Goal: Task Accomplishment & Management: Complete application form

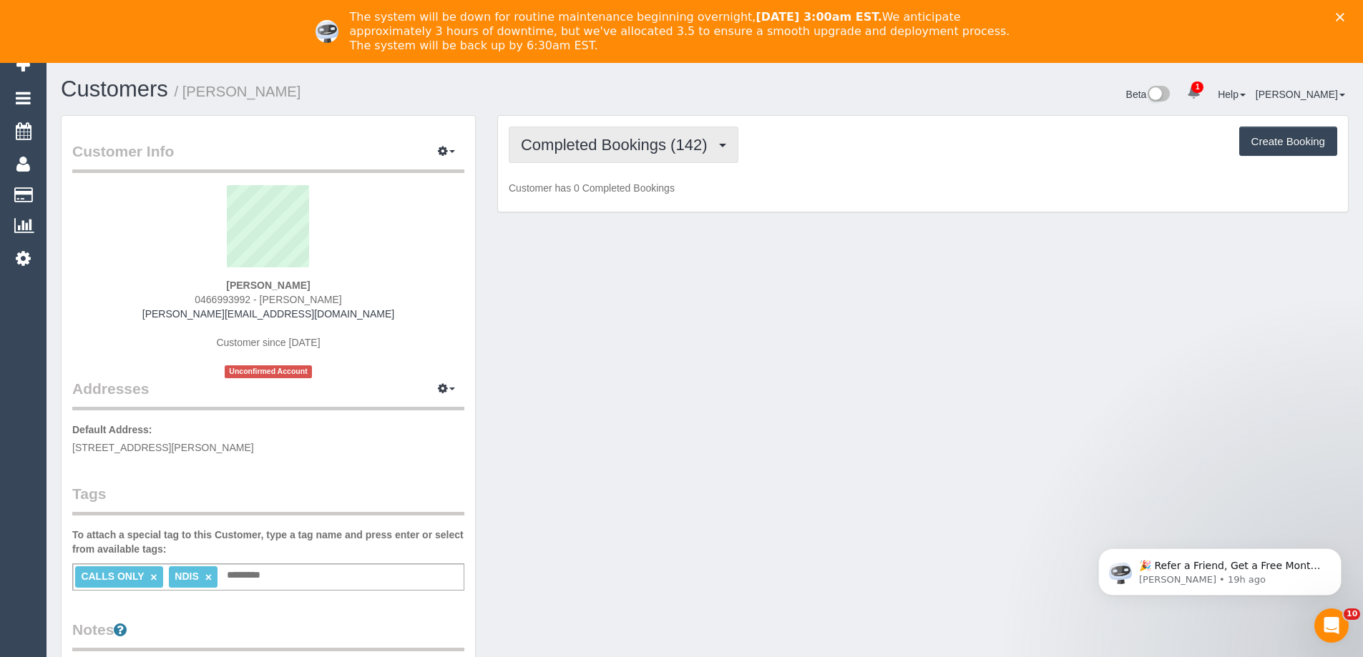
click at [550, 156] on button "Completed Bookings (142)" at bounding box center [624, 145] width 230 height 36
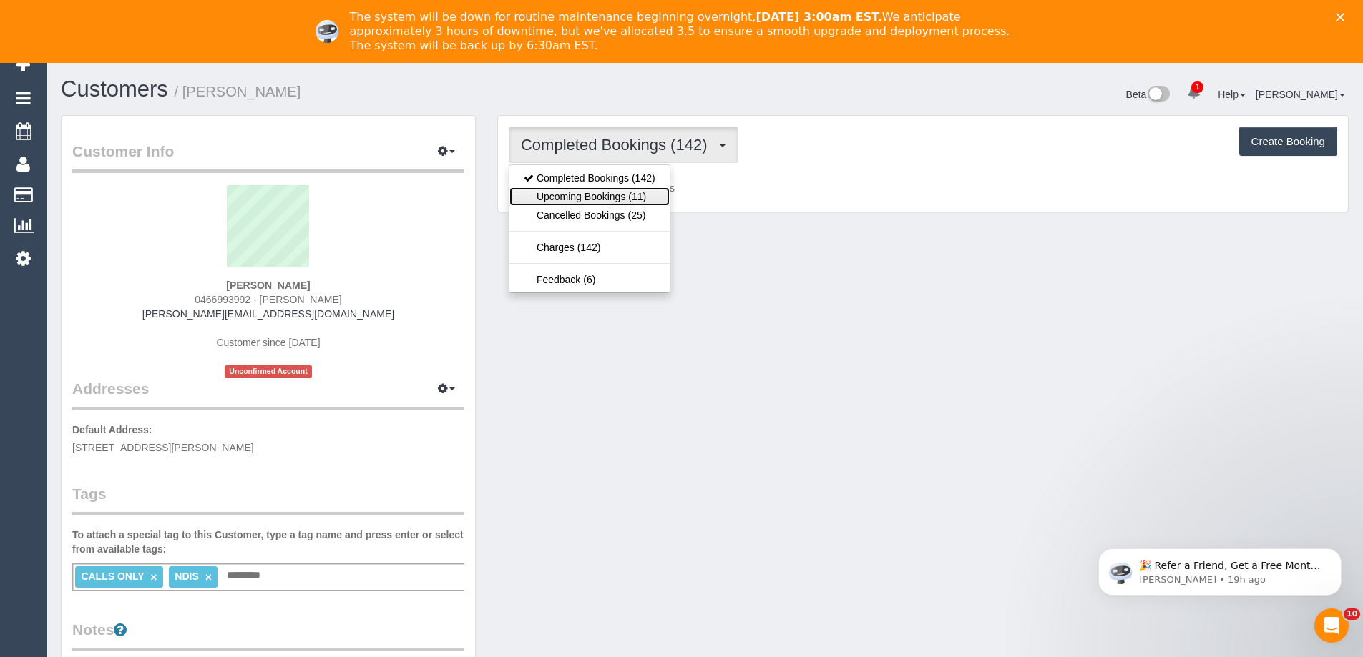
click at [566, 193] on link "Upcoming Bookings (11)" at bounding box center [589, 196] width 160 height 19
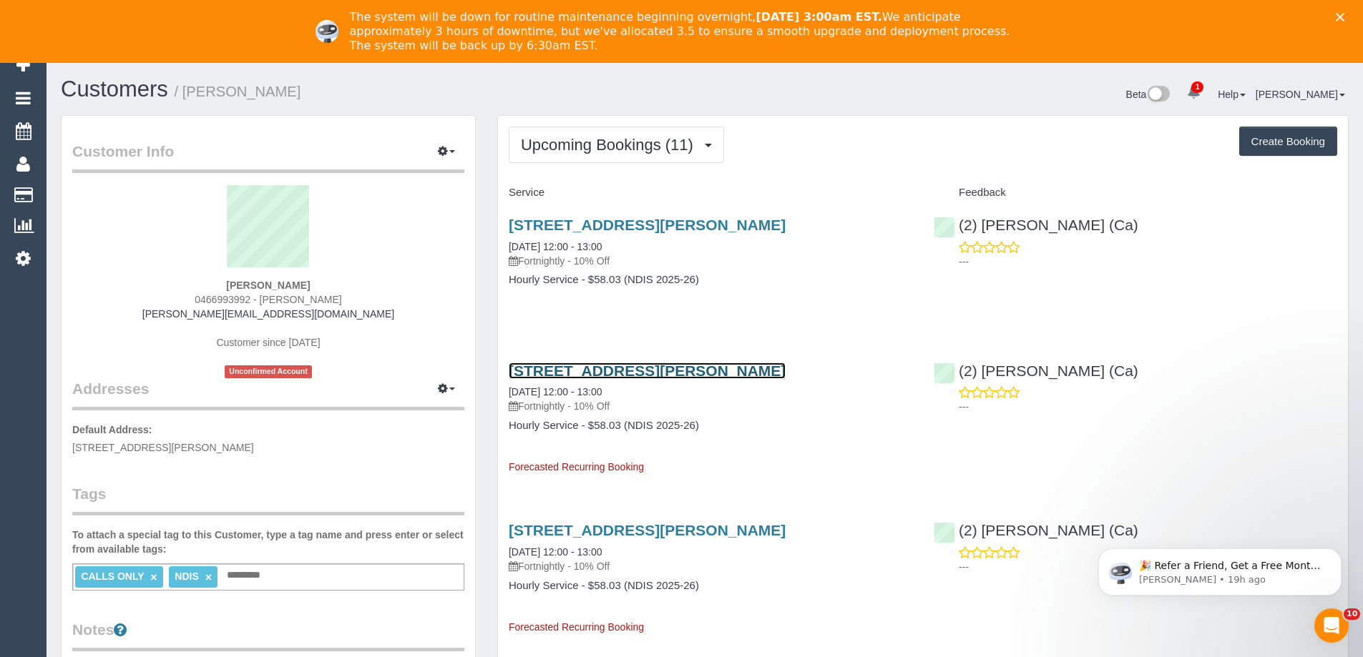
click at [659, 375] on link "13 Neilsen Cres, Bundoora, VIC 3083" at bounding box center [647, 371] width 277 height 16
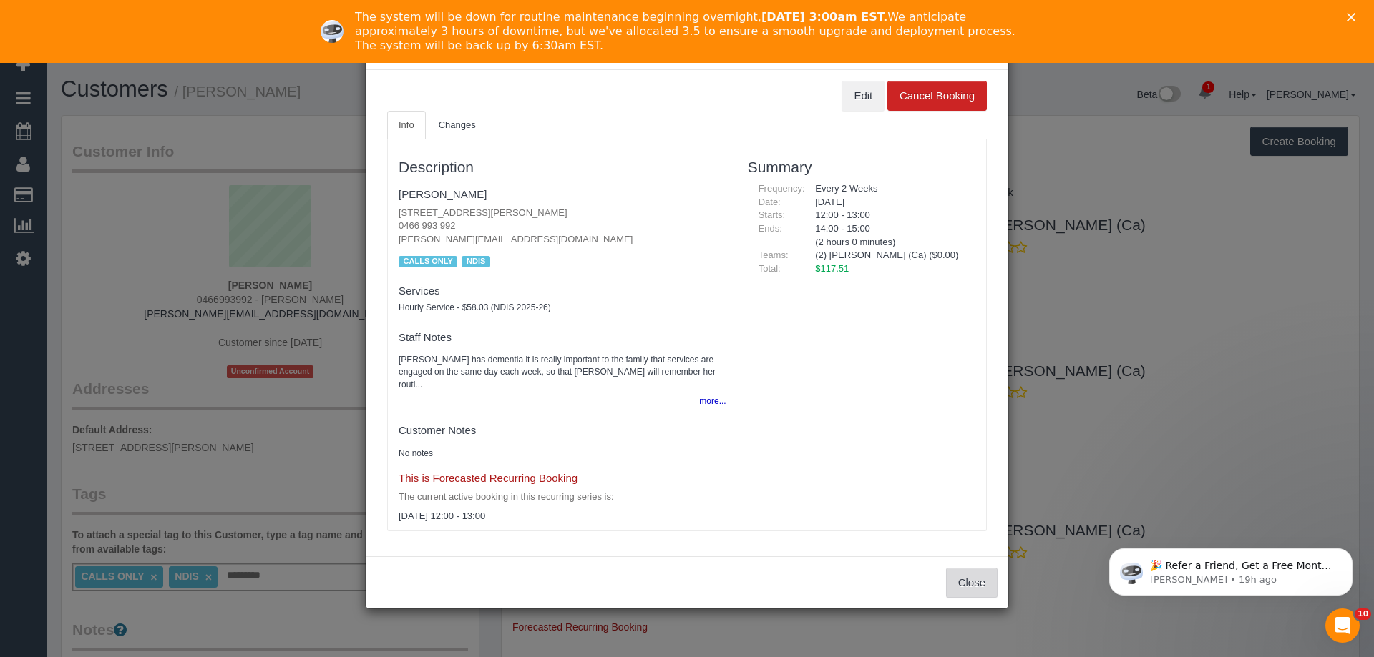
click at [954, 568] on button "Close" at bounding box center [972, 583] width 52 height 30
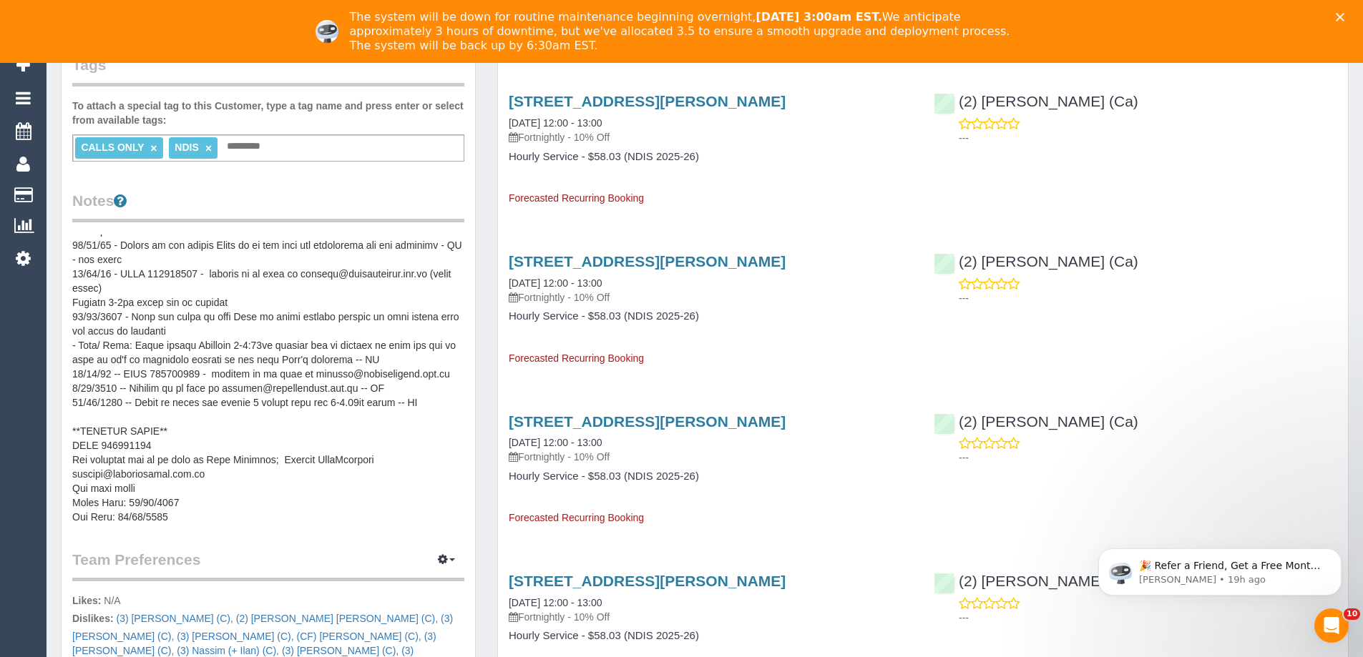
scroll to position [229, 0]
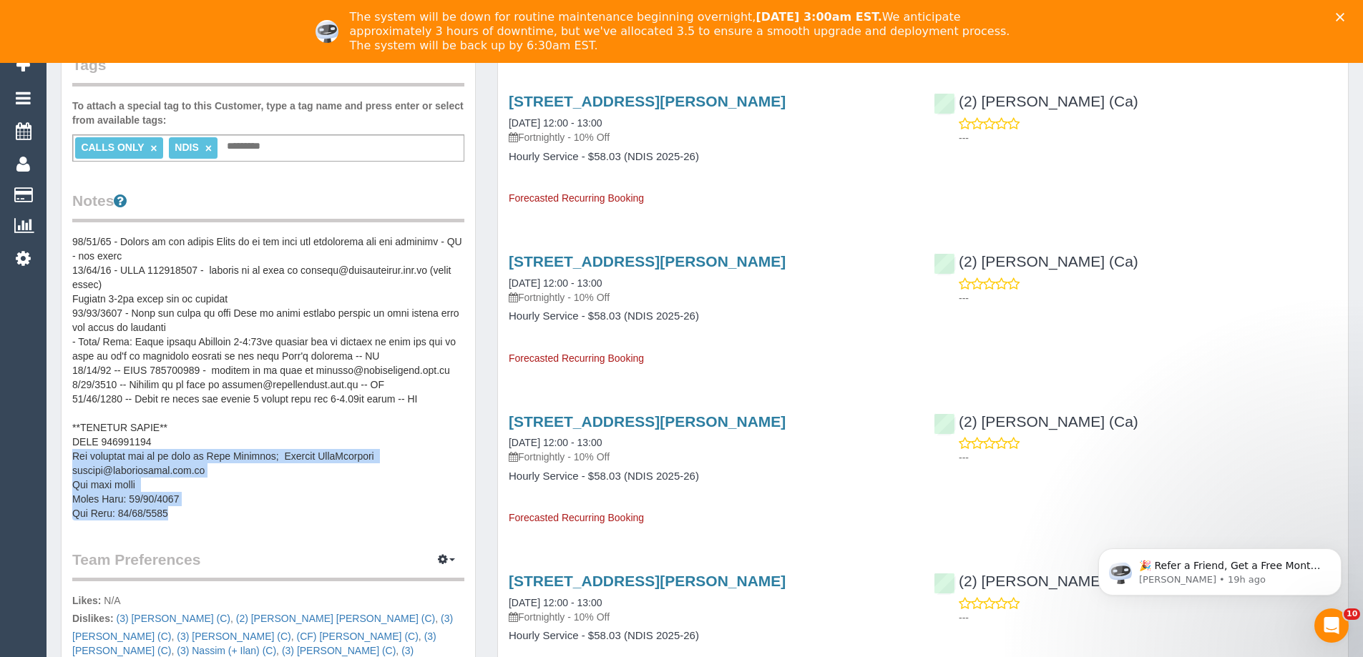
drag, startPoint x: 73, startPoint y: 456, endPoint x: 170, endPoint y: 513, distance: 111.9
click at [170, 513] on pre at bounding box center [268, 378] width 392 height 286
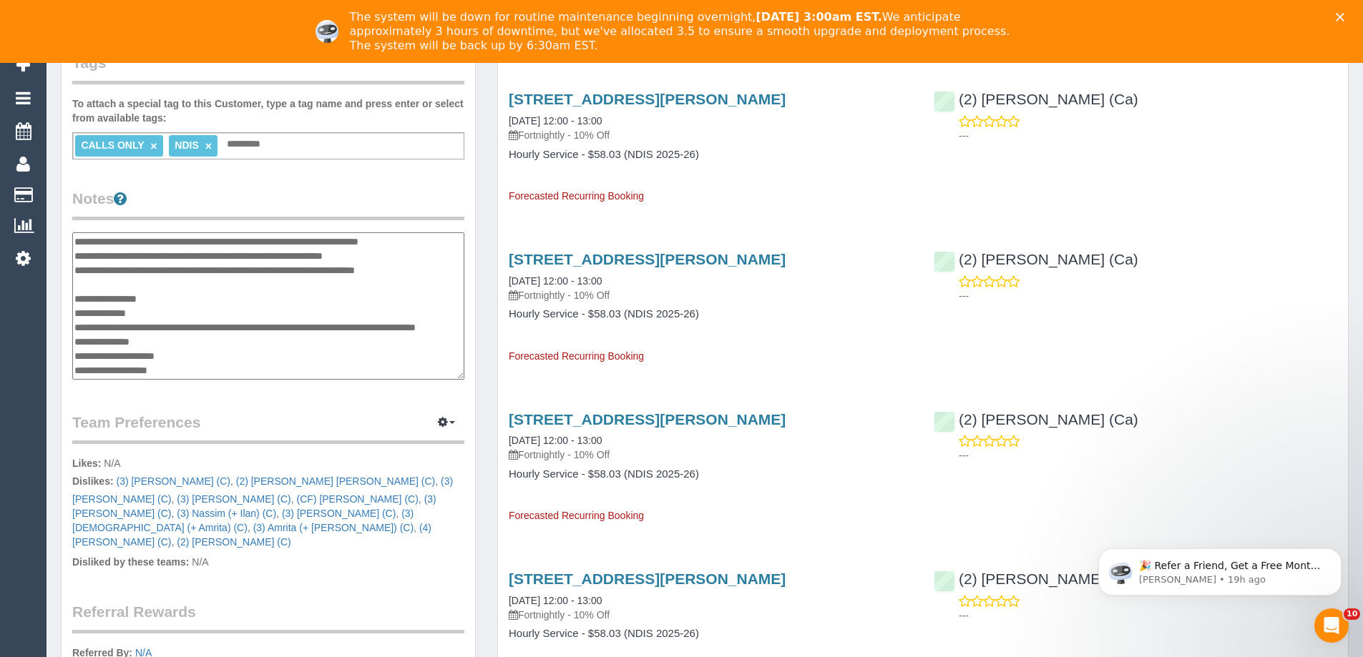
scroll to position [429, 0]
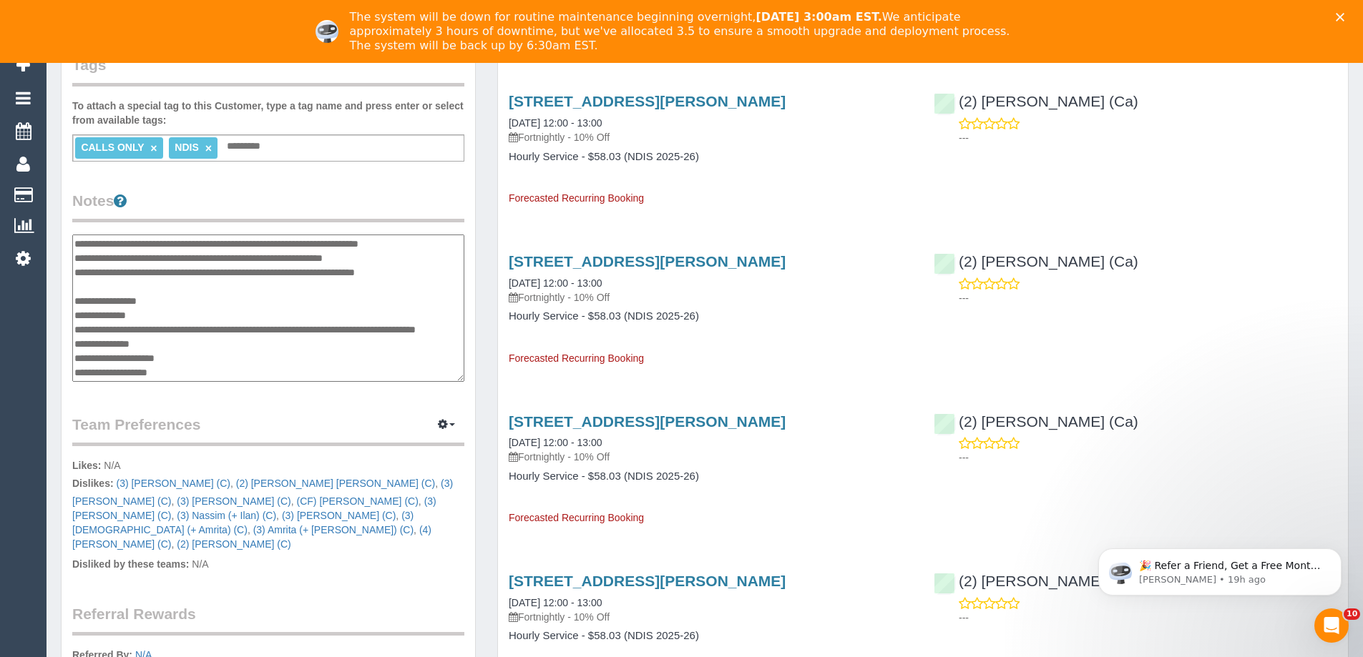
click at [72, 315] on div "Customer Info Edit Contact Info Send Message Email Preferences Special Sales Ta…" at bounding box center [268, 258] width 413 height 1142
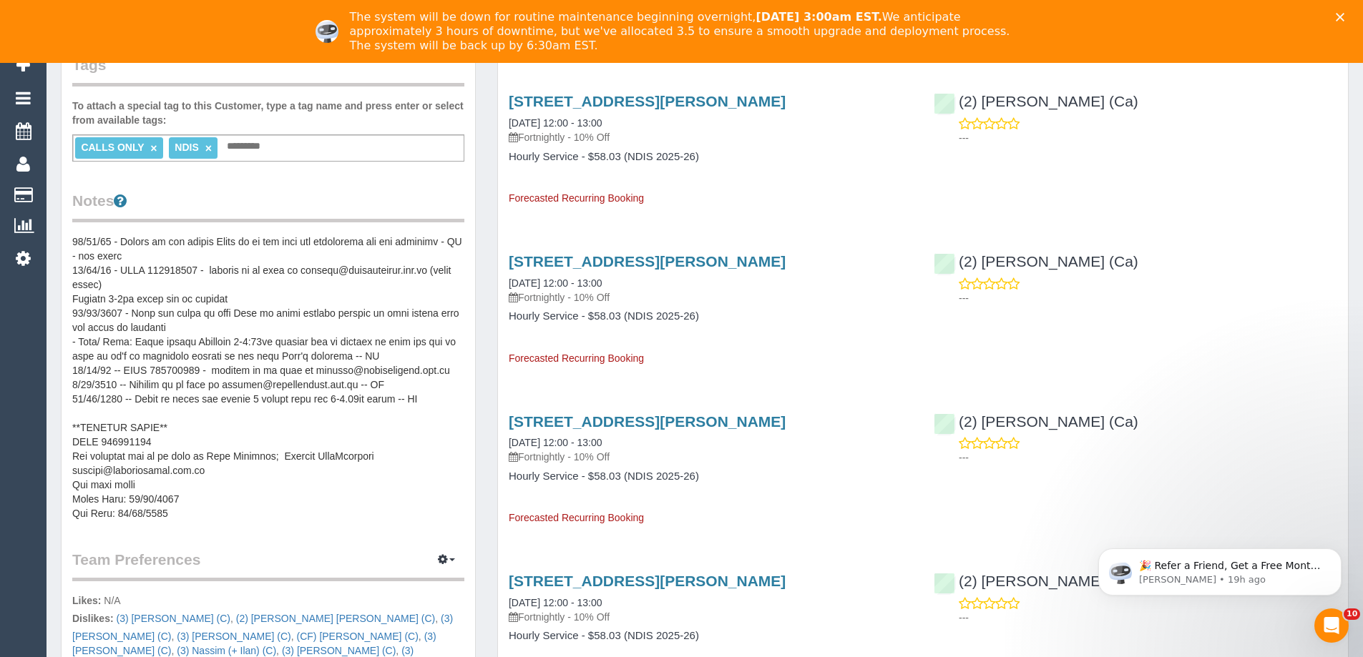
click at [92, 497] on pre at bounding box center [268, 378] width 392 height 286
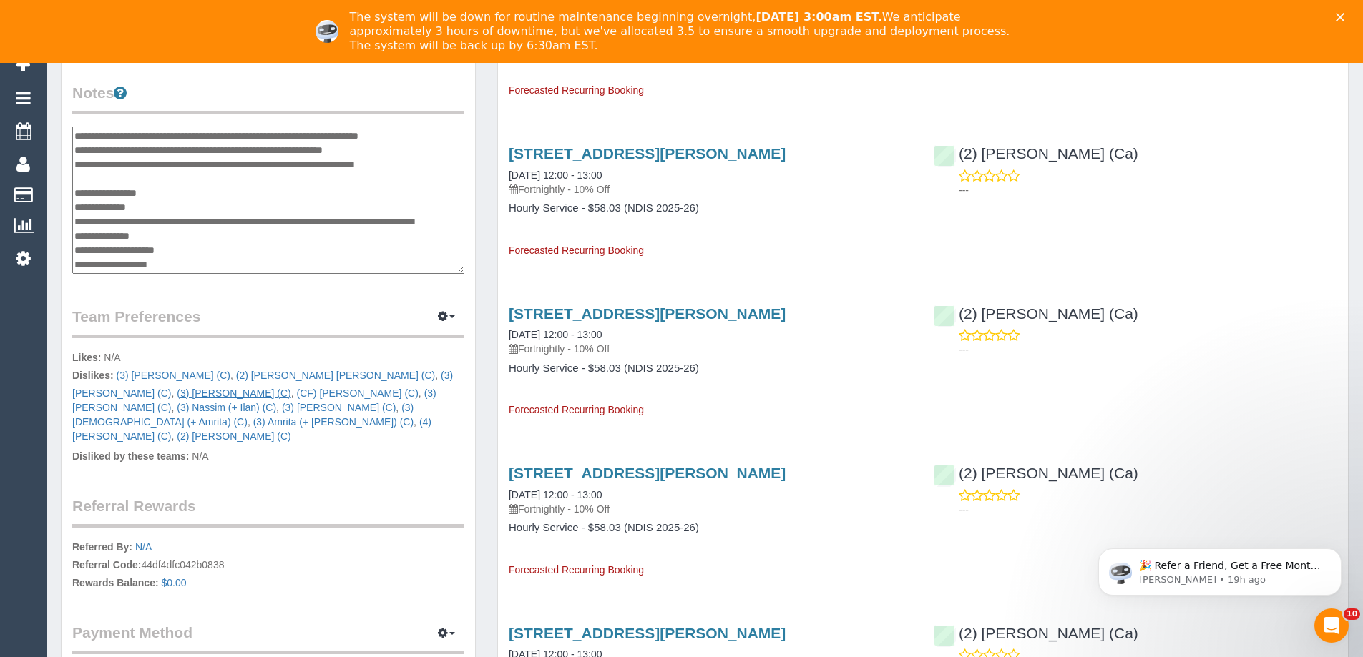
scroll to position [501, 0]
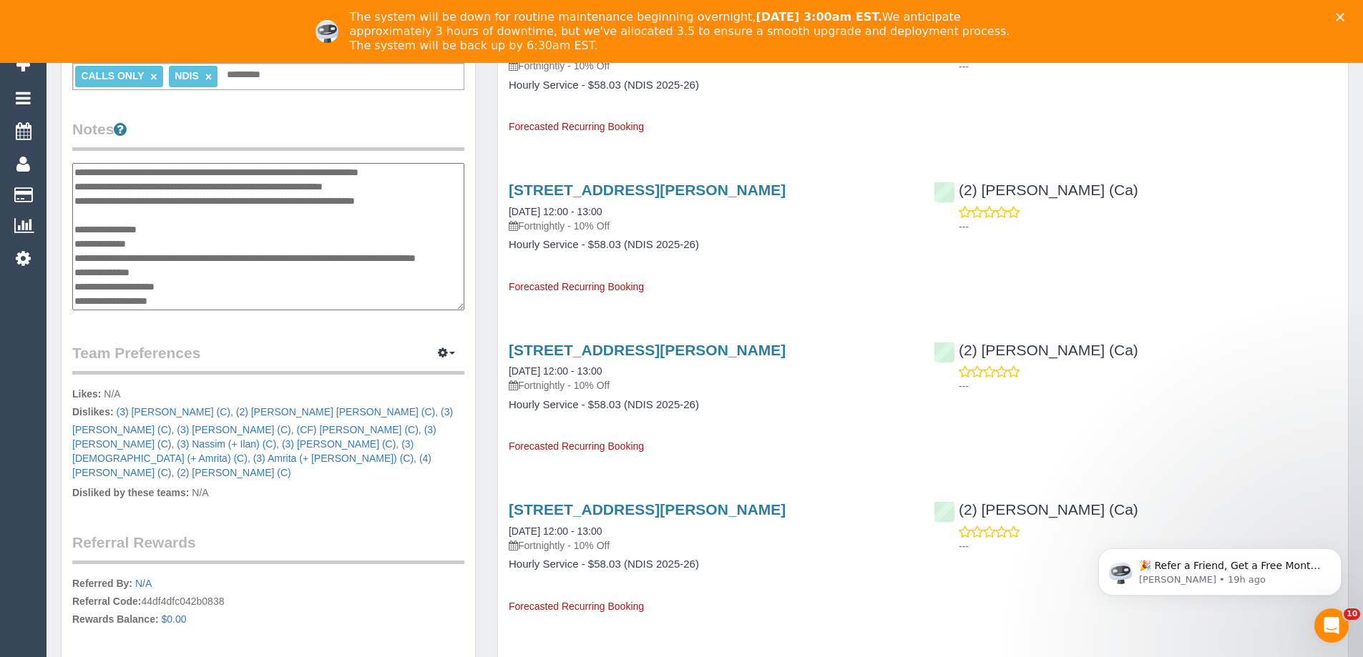
drag, startPoint x: 187, startPoint y: 305, endPoint x: 74, endPoint y: 215, distance: 145.0
click at [74, 215] on textarea at bounding box center [268, 236] width 392 height 147
click at [1333, 549] on icon "Dismiss notification" at bounding box center [1337, 553] width 8 height 8
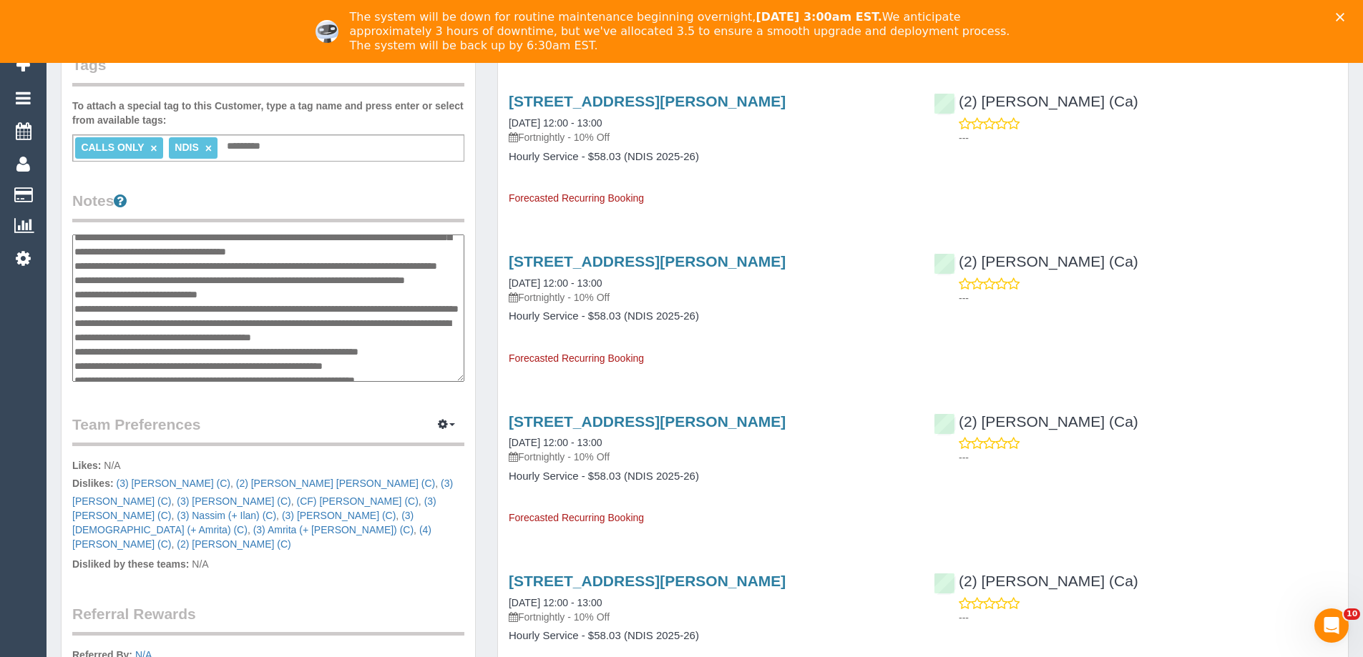
scroll to position [372, 0]
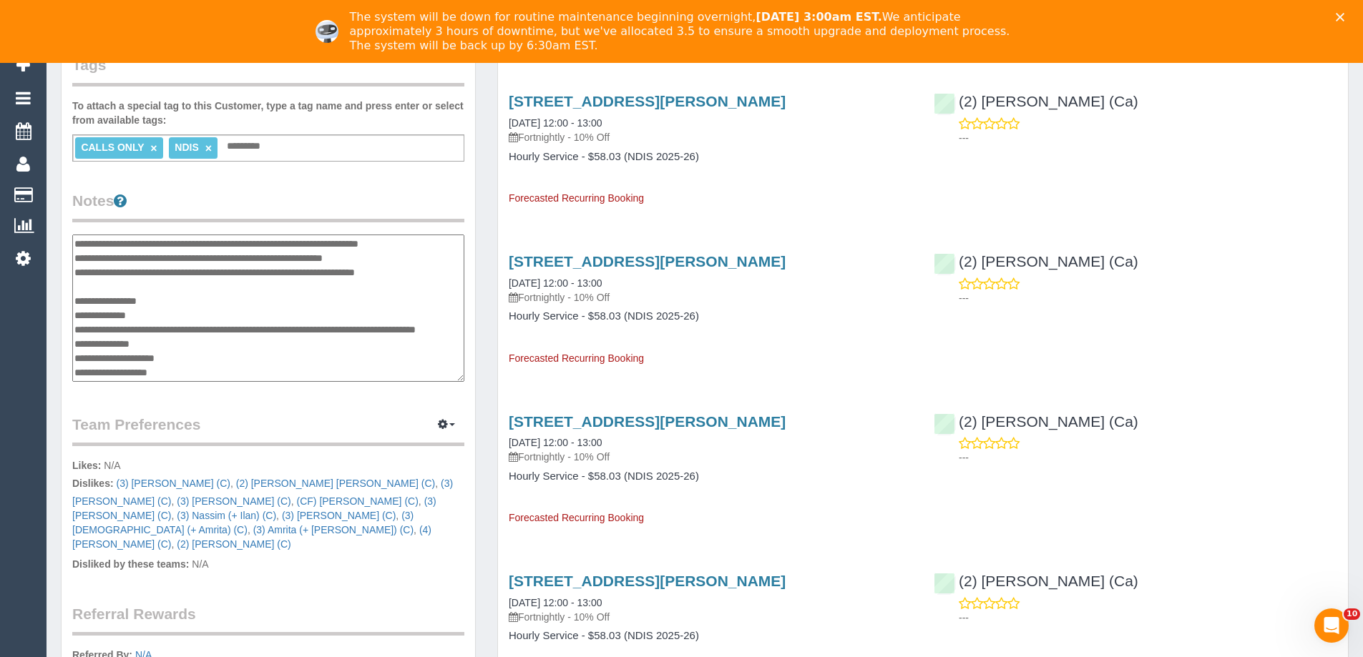
click at [85, 303] on textarea at bounding box center [268, 308] width 392 height 147
drag, startPoint x: 73, startPoint y: 303, endPoint x: 203, endPoint y: 300, distance: 130.2
click at [203, 300] on textarea at bounding box center [268, 308] width 392 height 147
drag, startPoint x: 223, startPoint y: 335, endPoint x: 69, endPoint y: 331, distance: 154.6
click at [69, 331] on div "Customer Info Edit Contact Info Send Message Email Preferences Special Sales Ta…" at bounding box center [268, 258] width 413 height 1142
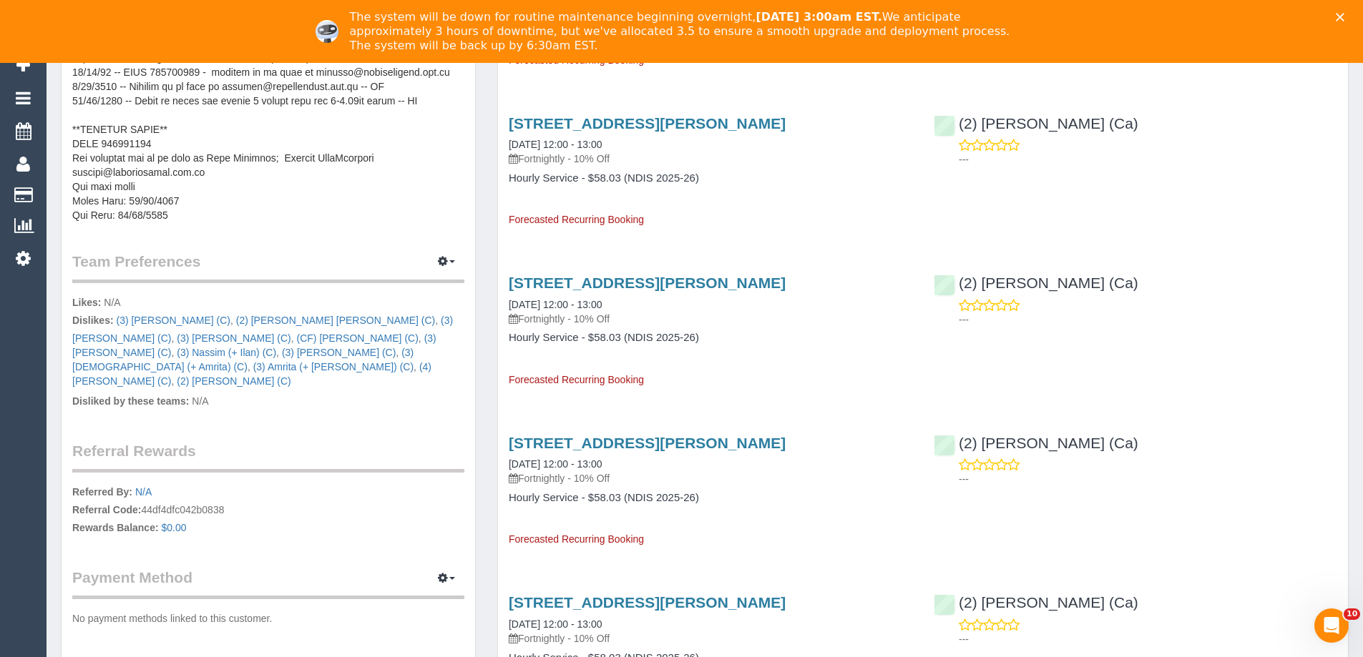
scroll to position [715, 0]
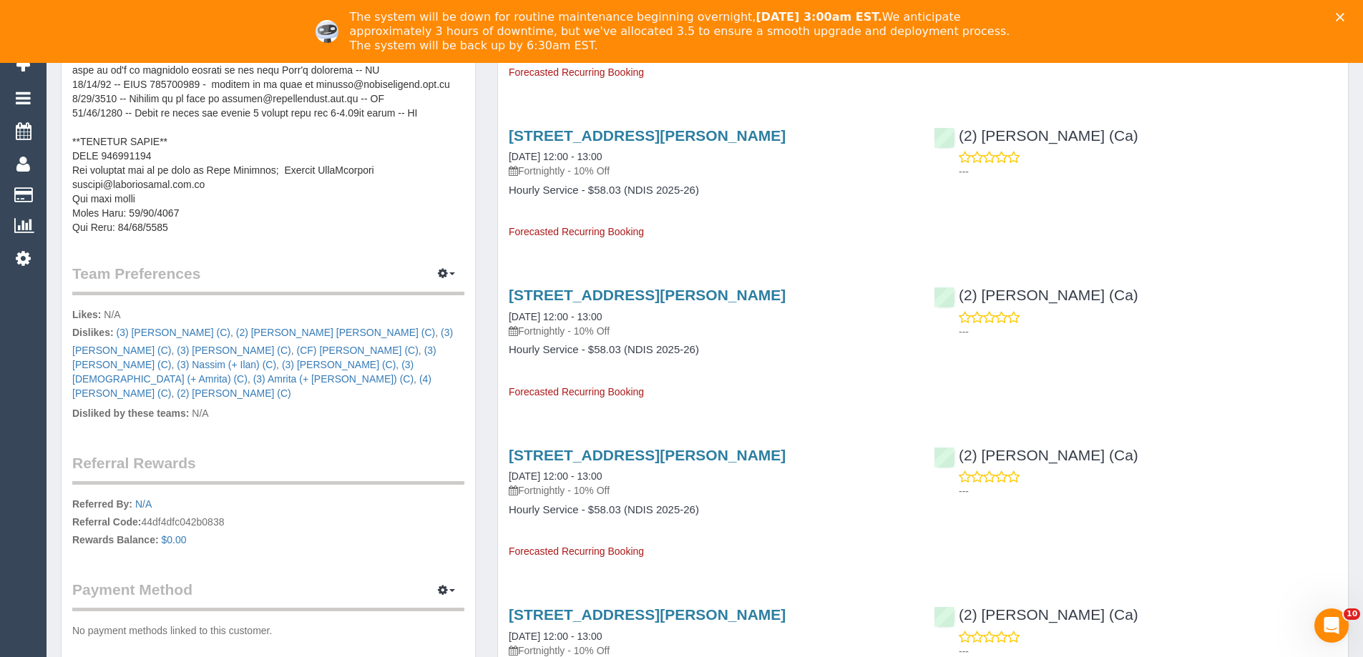
click at [133, 197] on pre at bounding box center [268, 91] width 392 height 286
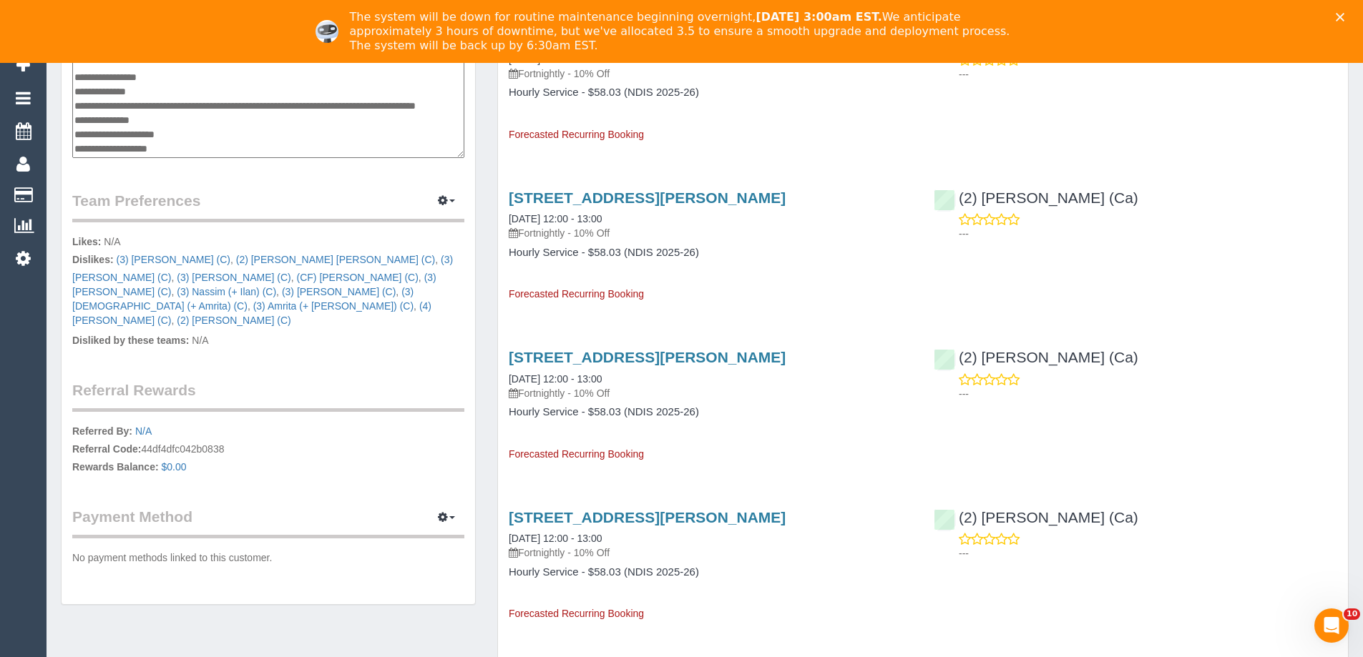
scroll to position [572, 0]
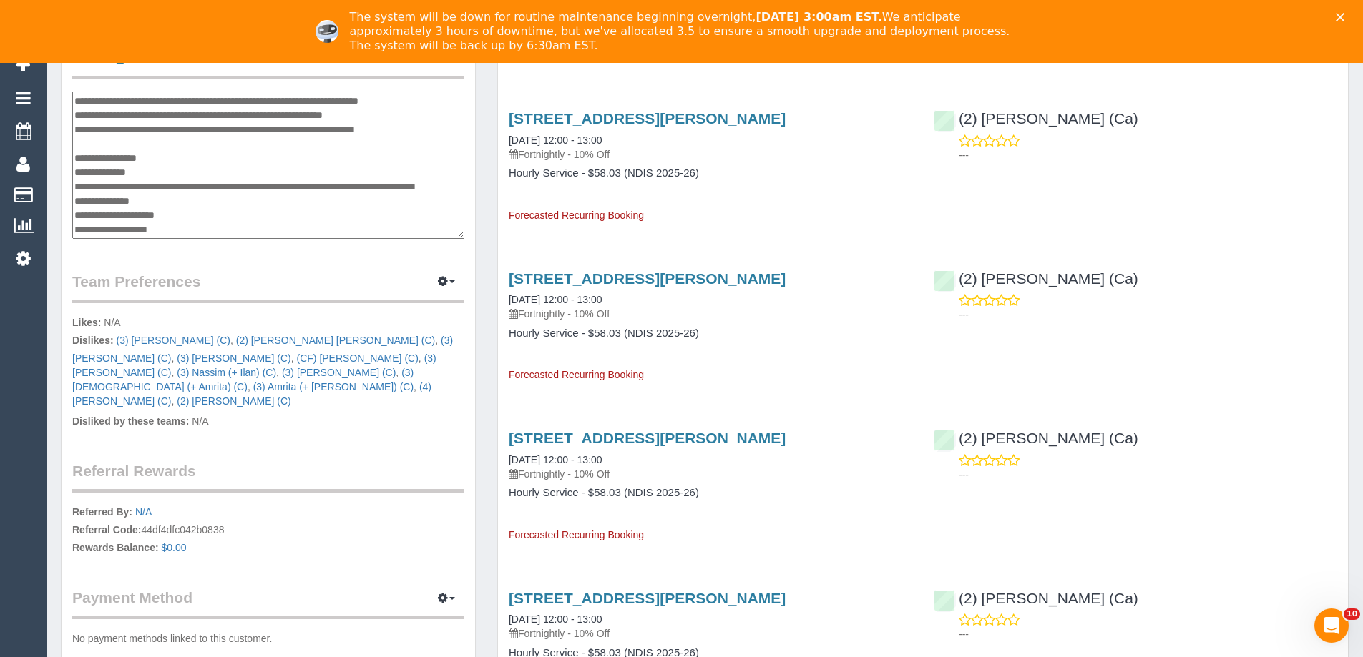
drag, startPoint x: 213, startPoint y: 186, endPoint x: 74, endPoint y: 187, distance: 139.5
click at [74, 187] on textarea at bounding box center [268, 165] width 392 height 147
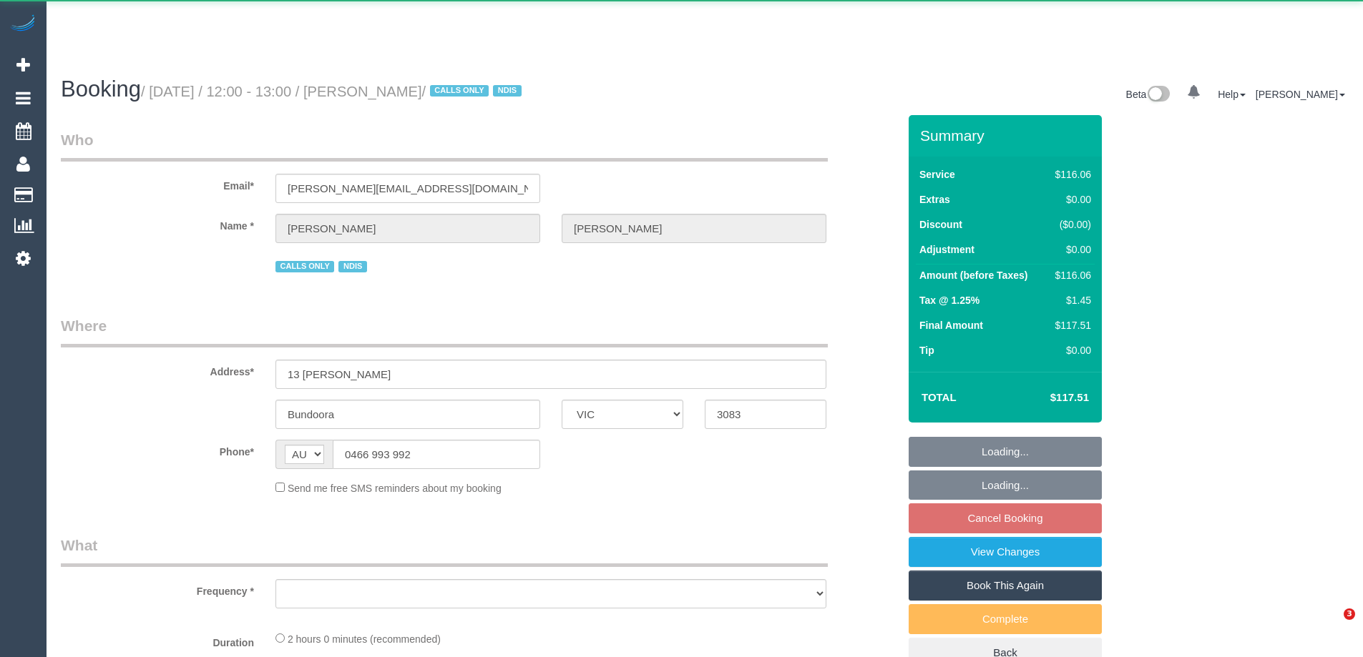
select select "VIC"
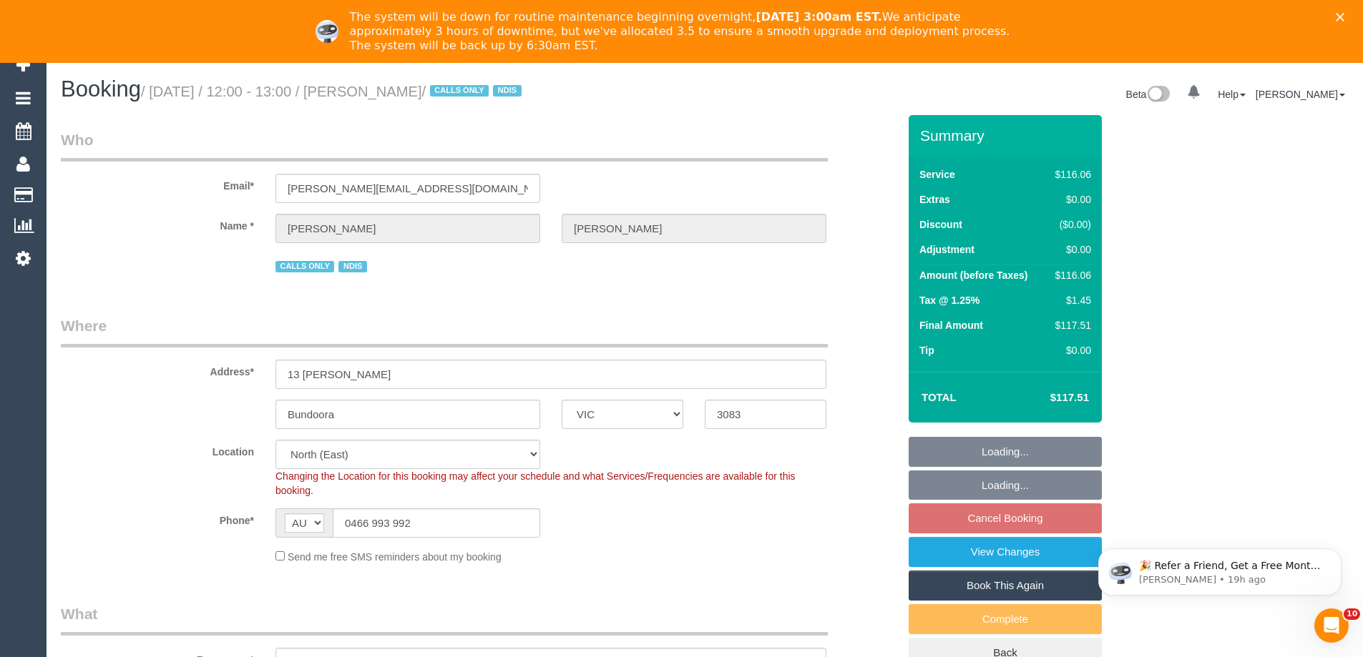
select select "object:536"
select select "number:32"
select select "number:34"
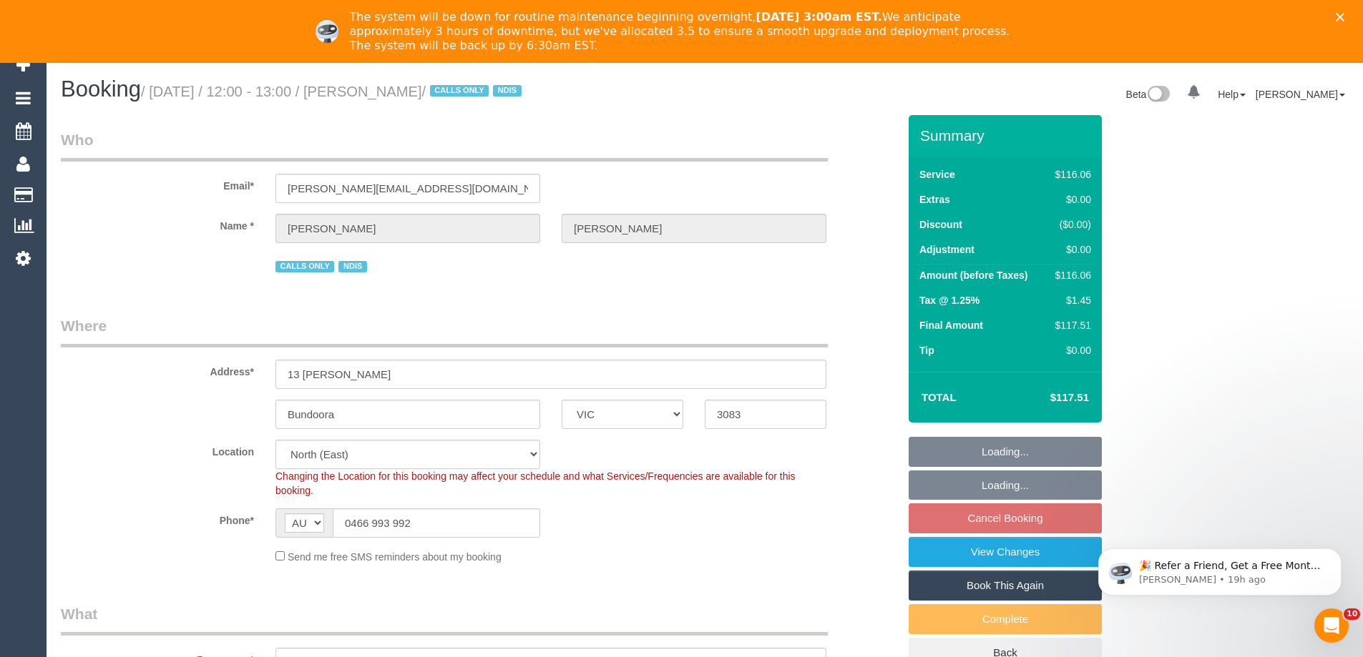
select select "object:746"
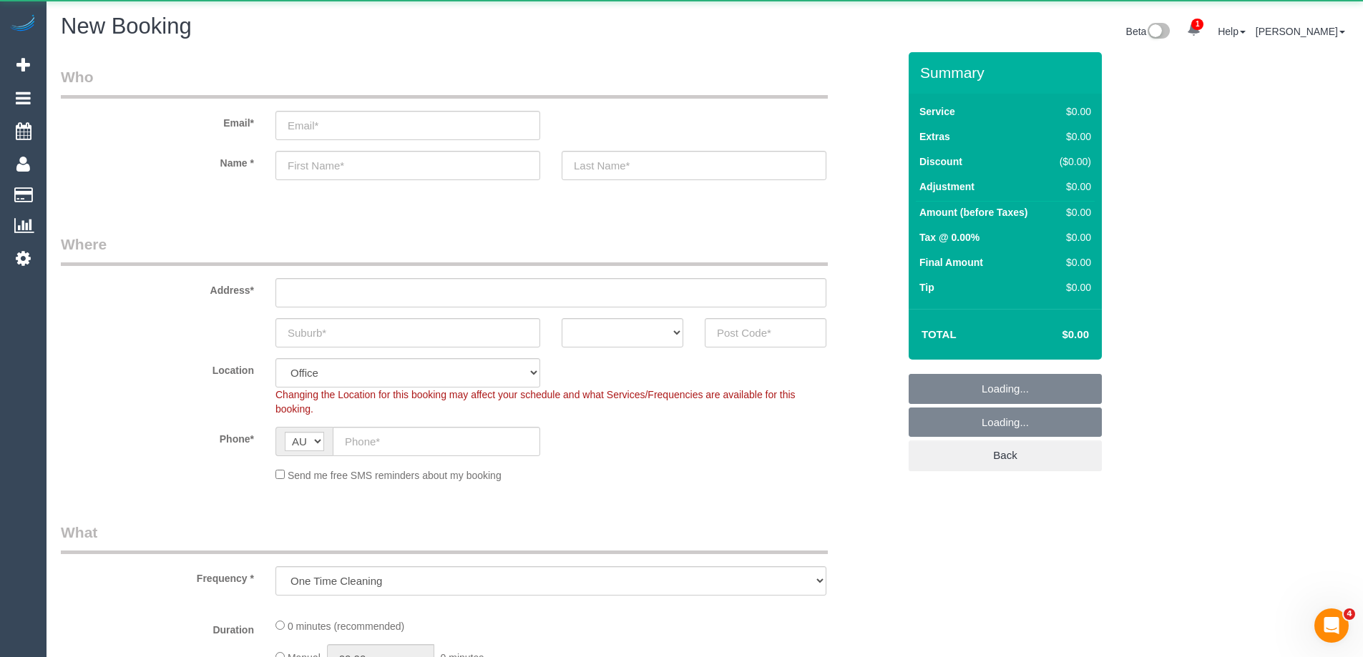
select select "object:1419"
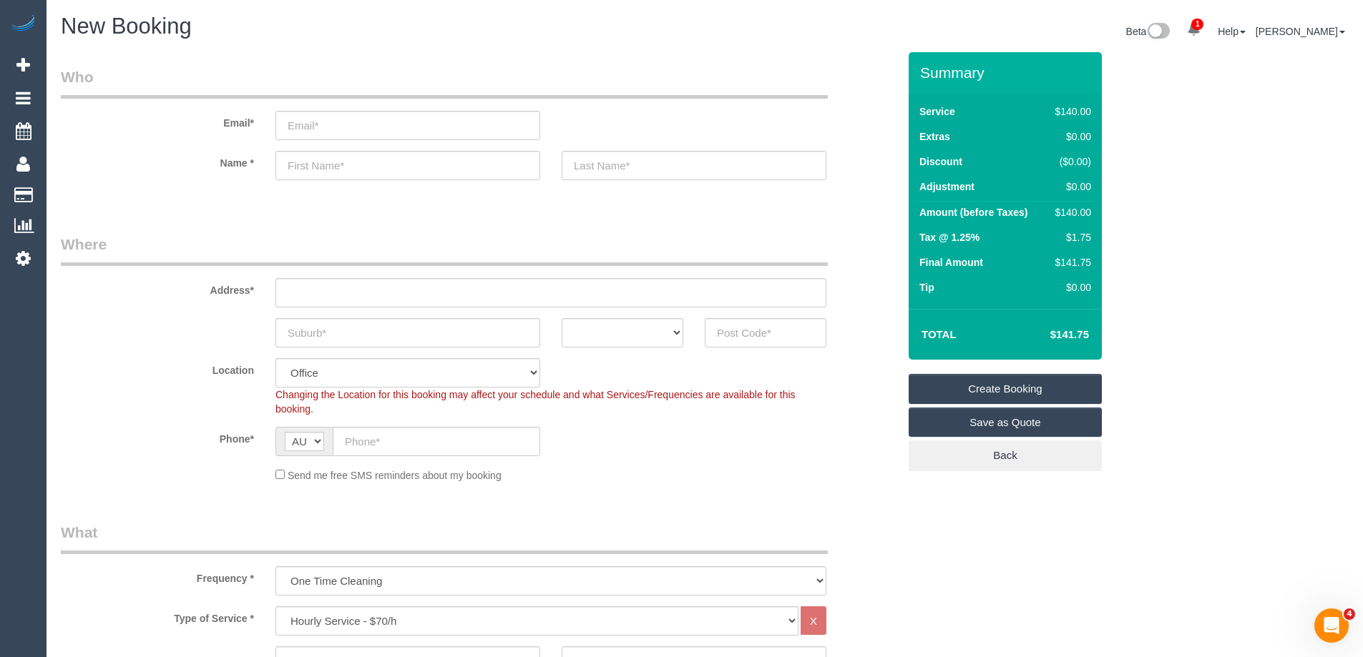
scroll to position [215, 0]
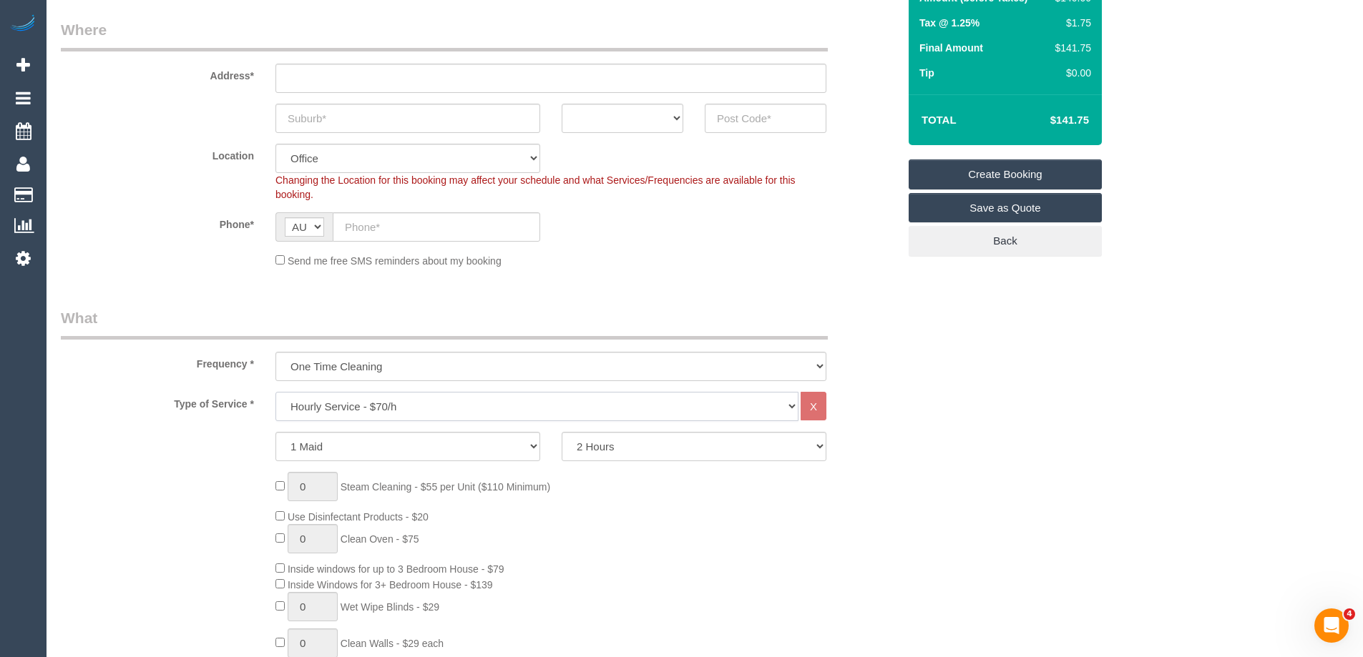
click at [333, 411] on select "Hourly Service - $70/h Hourly Service - $65/h Hourly Service - $60/h Hourly Ser…" at bounding box center [536, 406] width 523 height 29
select select "213"
click at [275, 392] on select "Hourly Service - $70/h Hourly Service - $65/h Hourly Service - $60/h Hourly Ser…" at bounding box center [536, 406] width 523 height 29
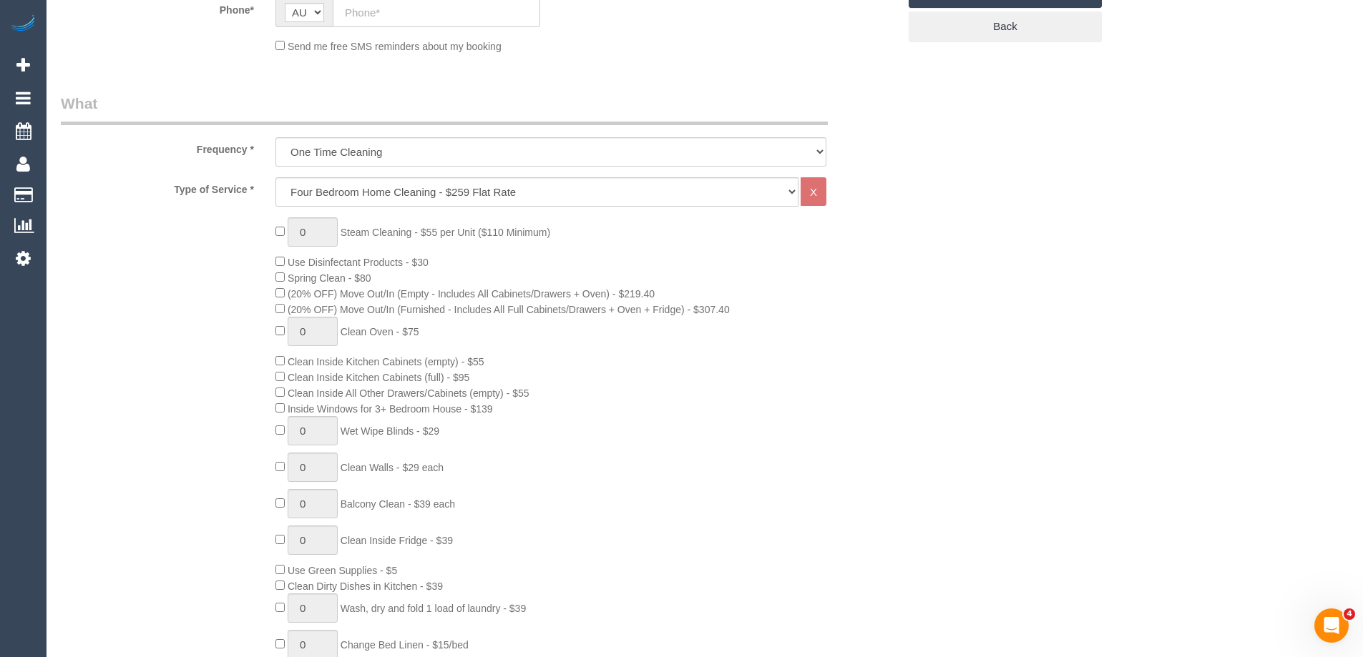
scroll to position [787, 0]
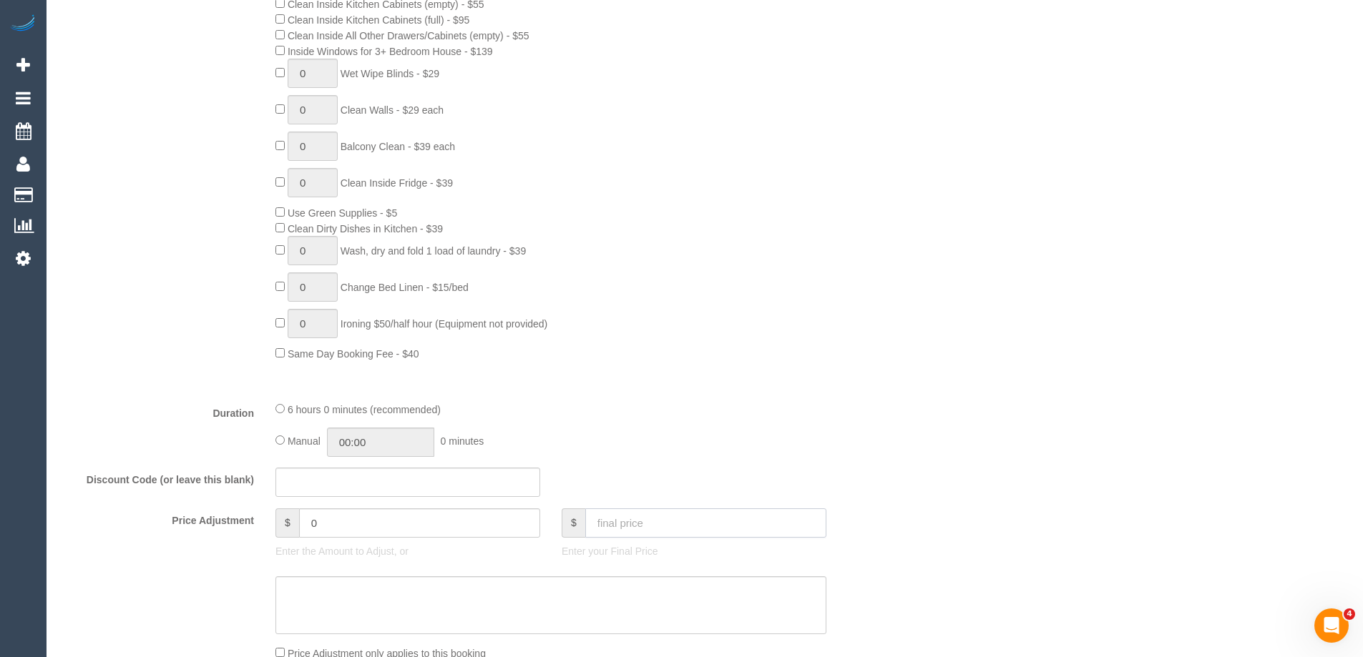
click at [645, 530] on input "text" at bounding box center [705, 523] width 241 height 29
type input "271.2"
click at [870, 327] on div "0 Steam Cleaning - $55 per Unit ($110 Minimum) Use Disinfectant Products - $30 …" at bounding box center [587, 110] width 644 height 501
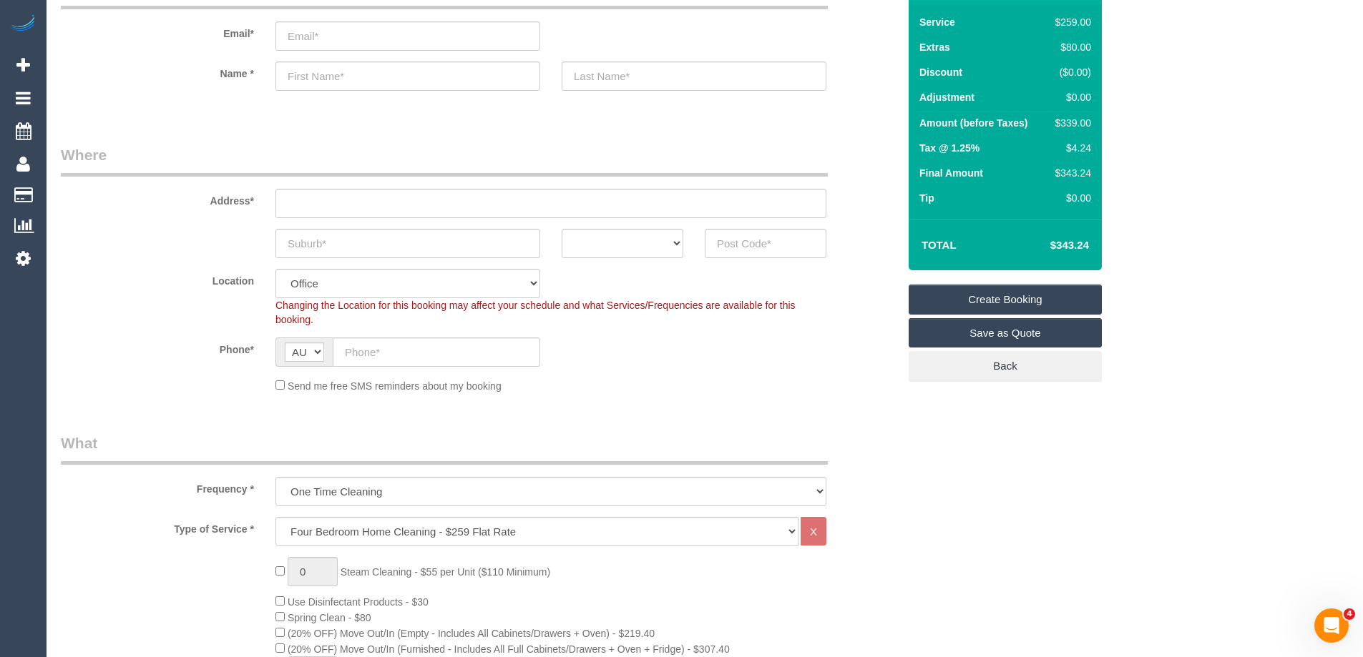
scroll to position [0, 0]
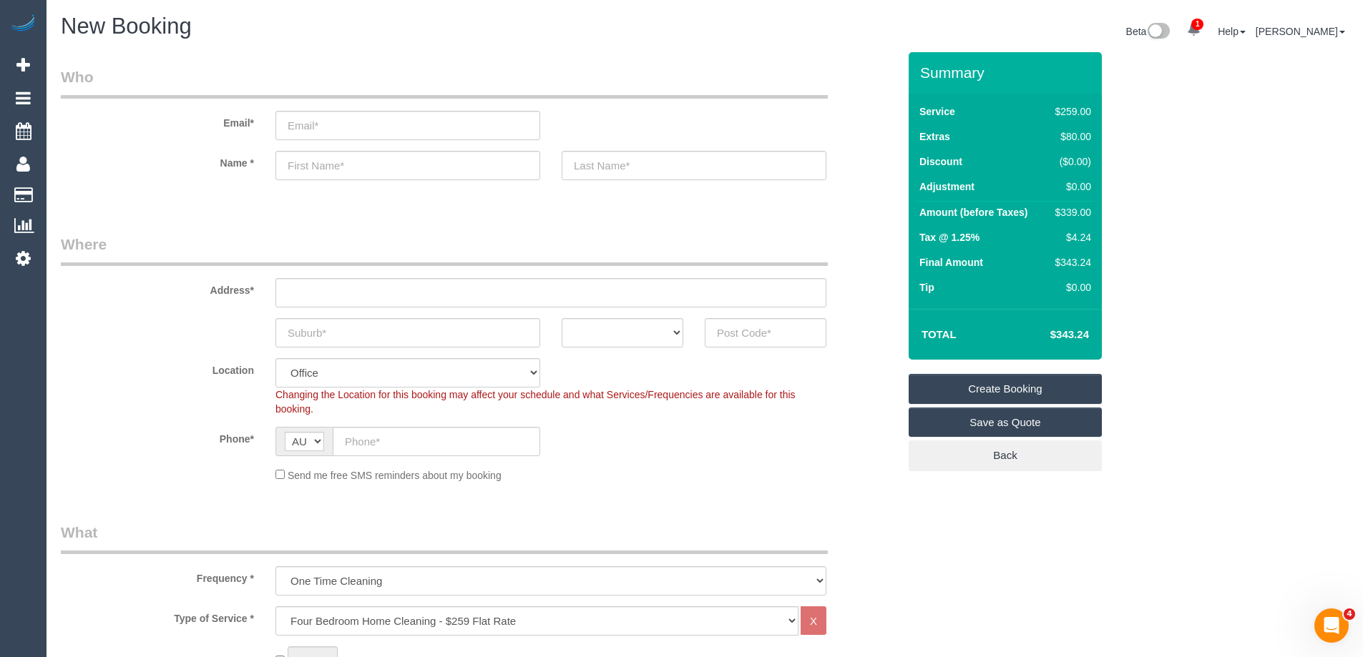
type input "-71.15"
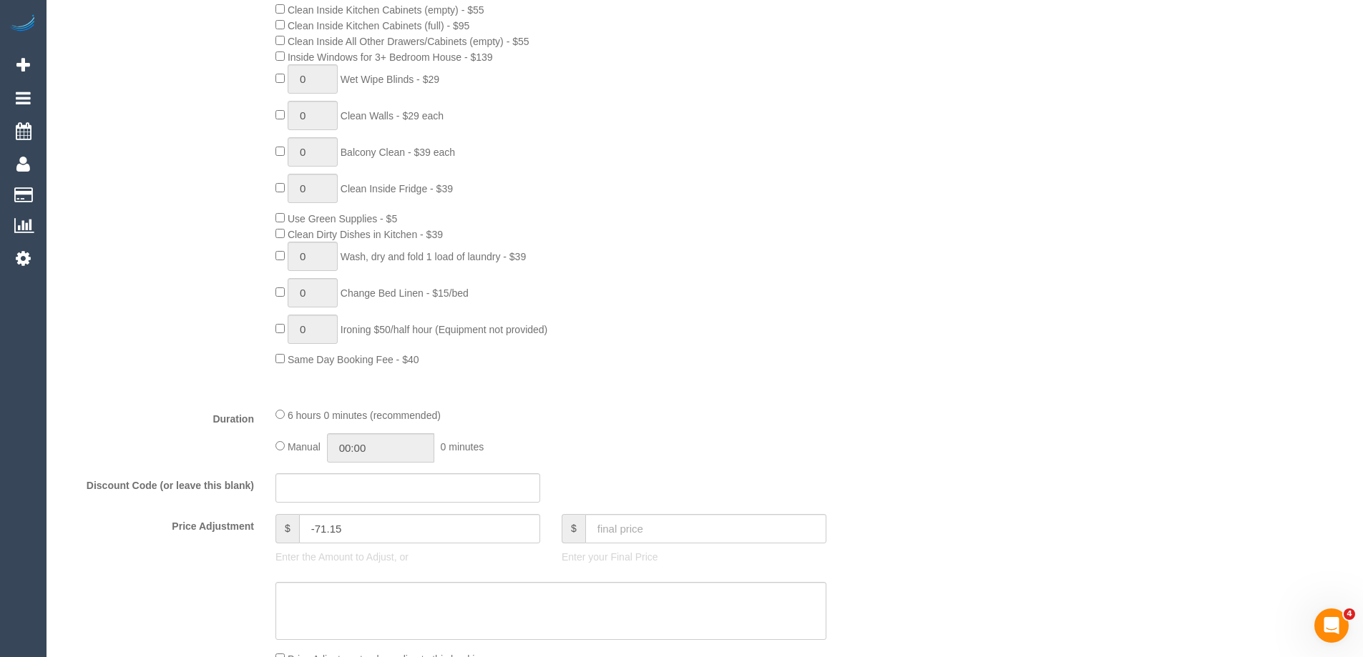
scroll to position [787, 0]
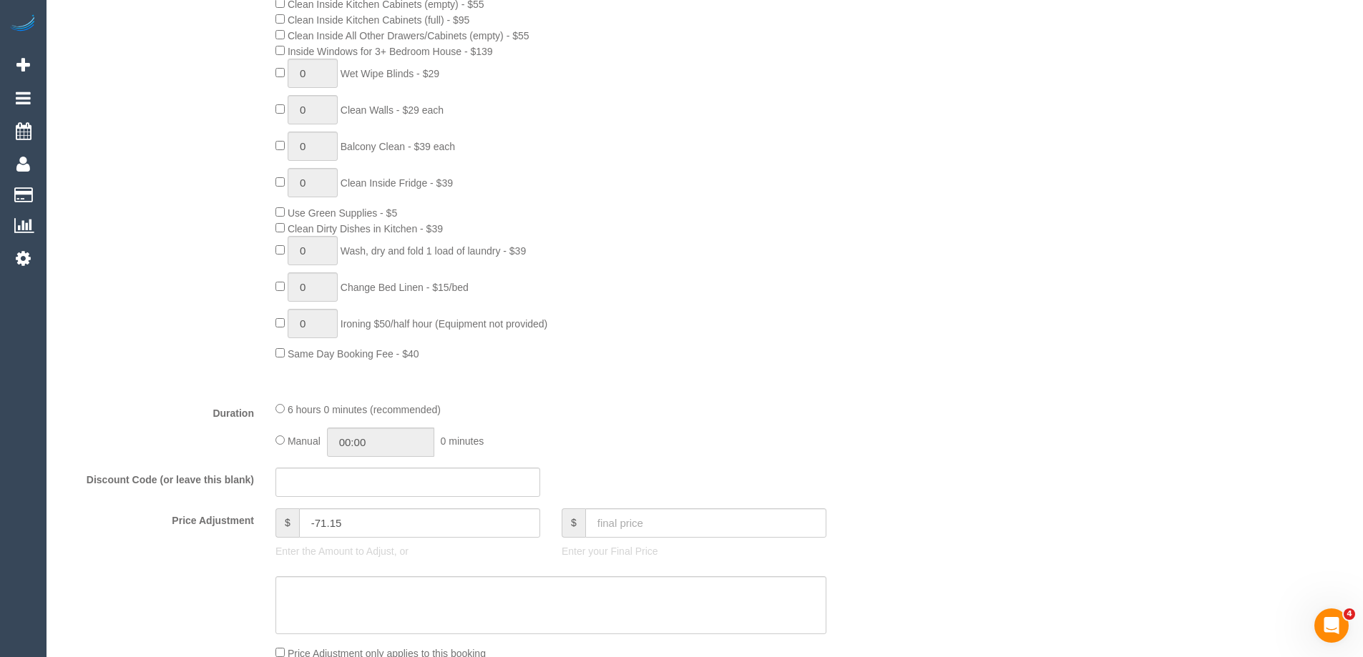
click at [420, 538] on div at bounding box center [407, 539] width 265 height 3
click at [439, 520] on input "-71.15" at bounding box center [419, 523] width 241 height 29
click at [824, 439] on div "Manual 00:00 0 minutes" at bounding box center [550, 442] width 551 height 29
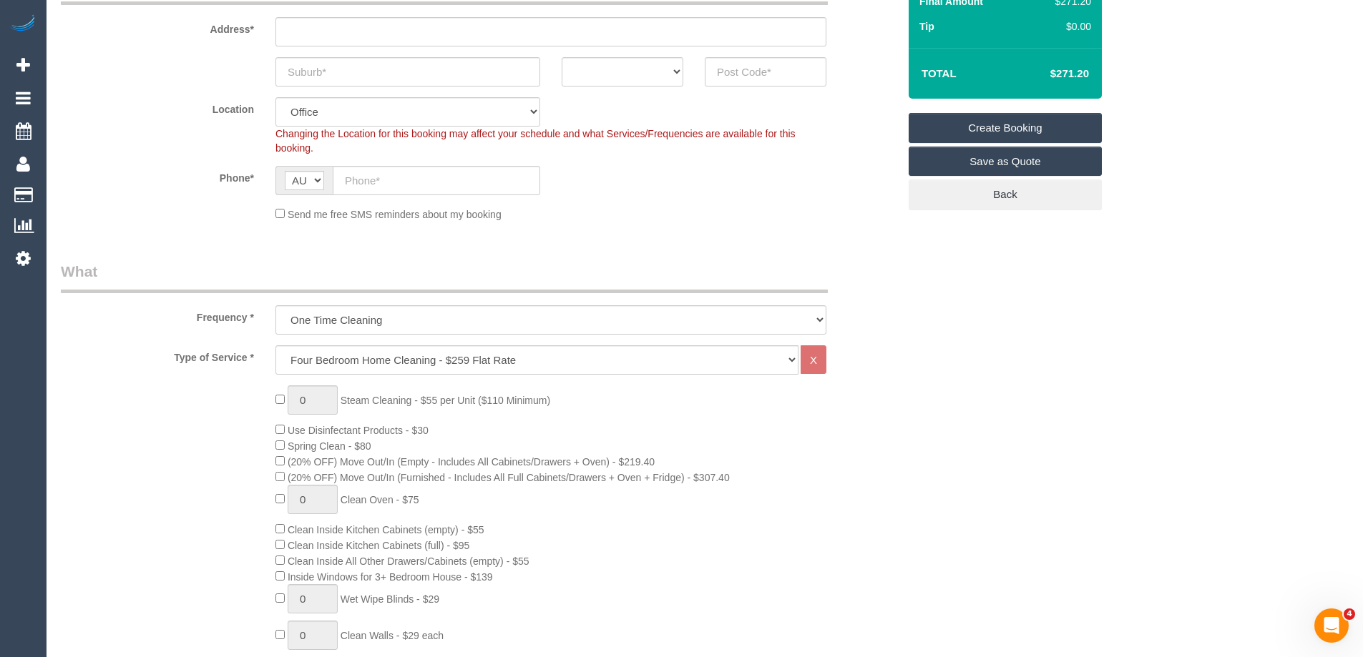
scroll to position [215, 0]
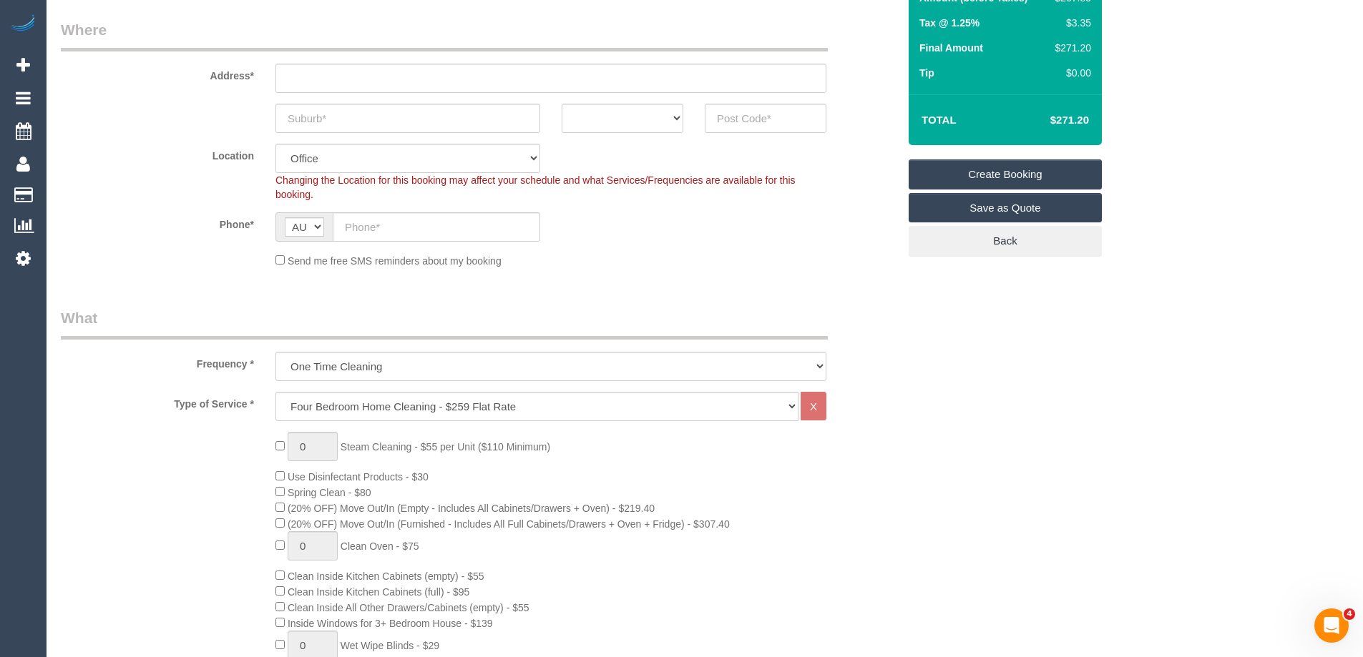
type input "0"
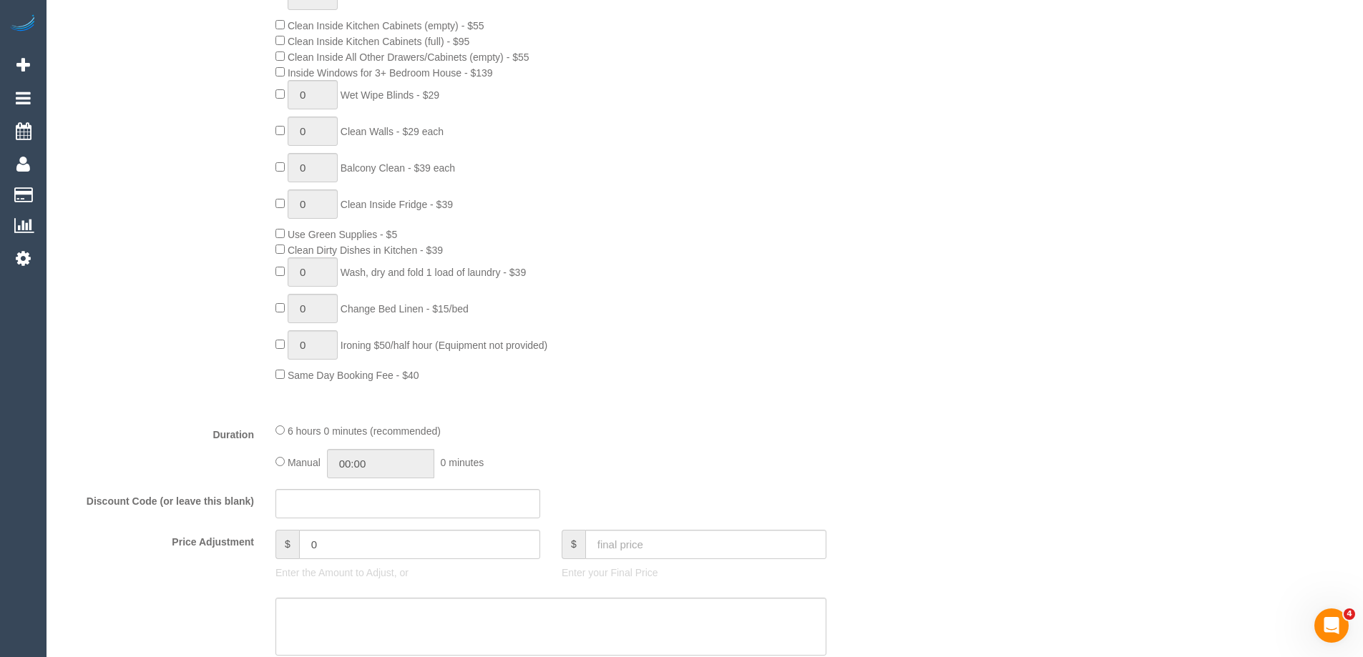
scroll to position [787, 0]
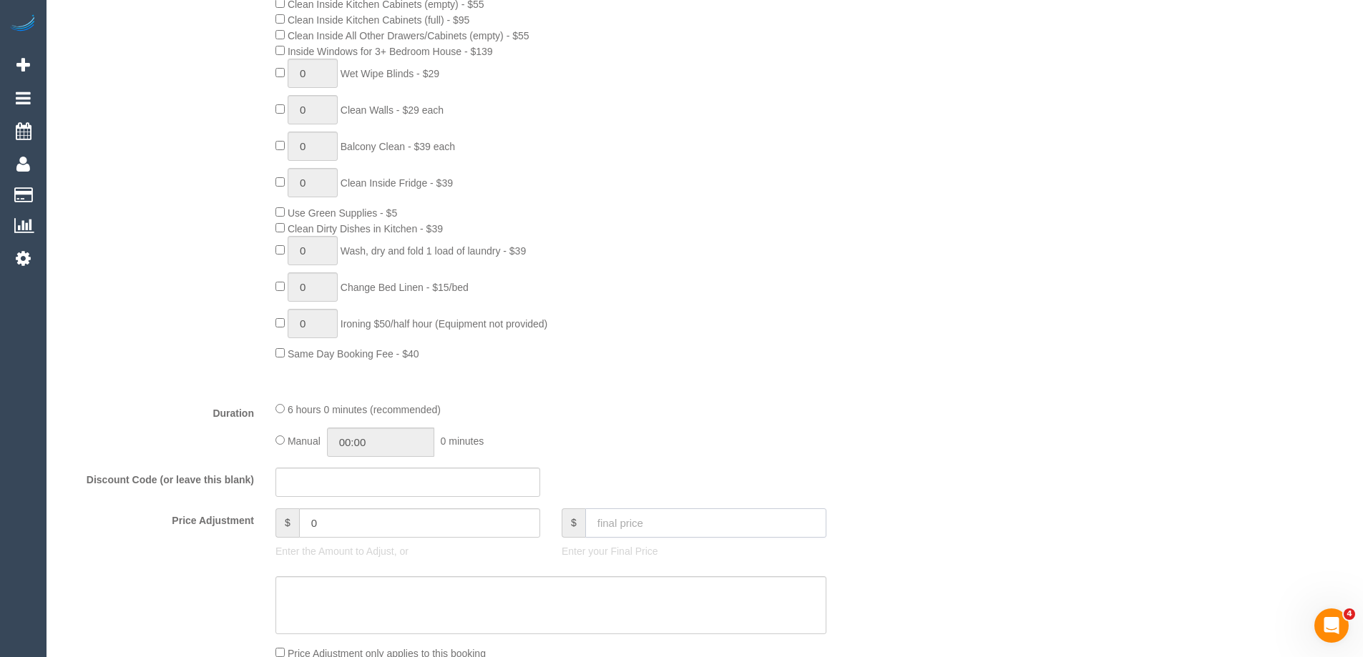
click at [685, 532] on input "text" at bounding box center [705, 523] width 241 height 29
type input "271.2"
drag, startPoint x: 849, startPoint y: 373, endPoint x: 837, endPoint y: 371, distance: 12.2
click at [837, 371] on div "Type of Service * Hourly Service - $70/h Hourly Service - $65/h Hourly Service …" at bounding box center [479, 105] width 837 height 570
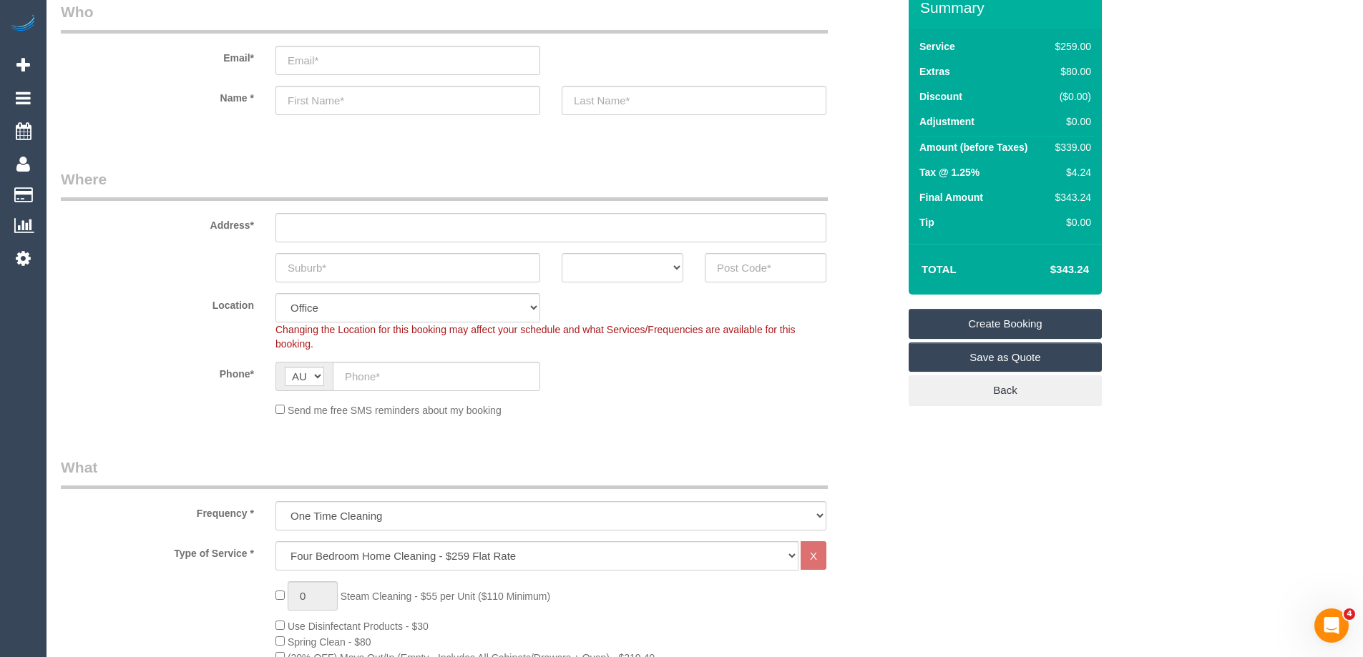
scroll to position [0, 0]
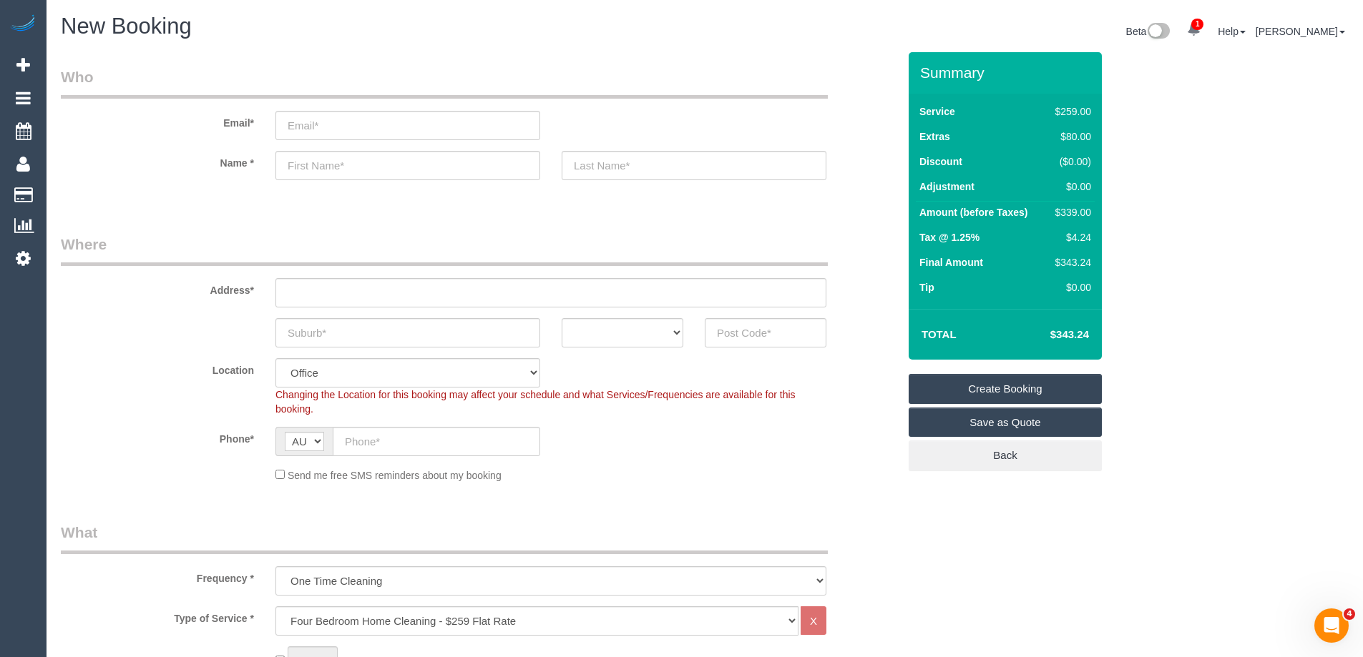
type input "-71.15"
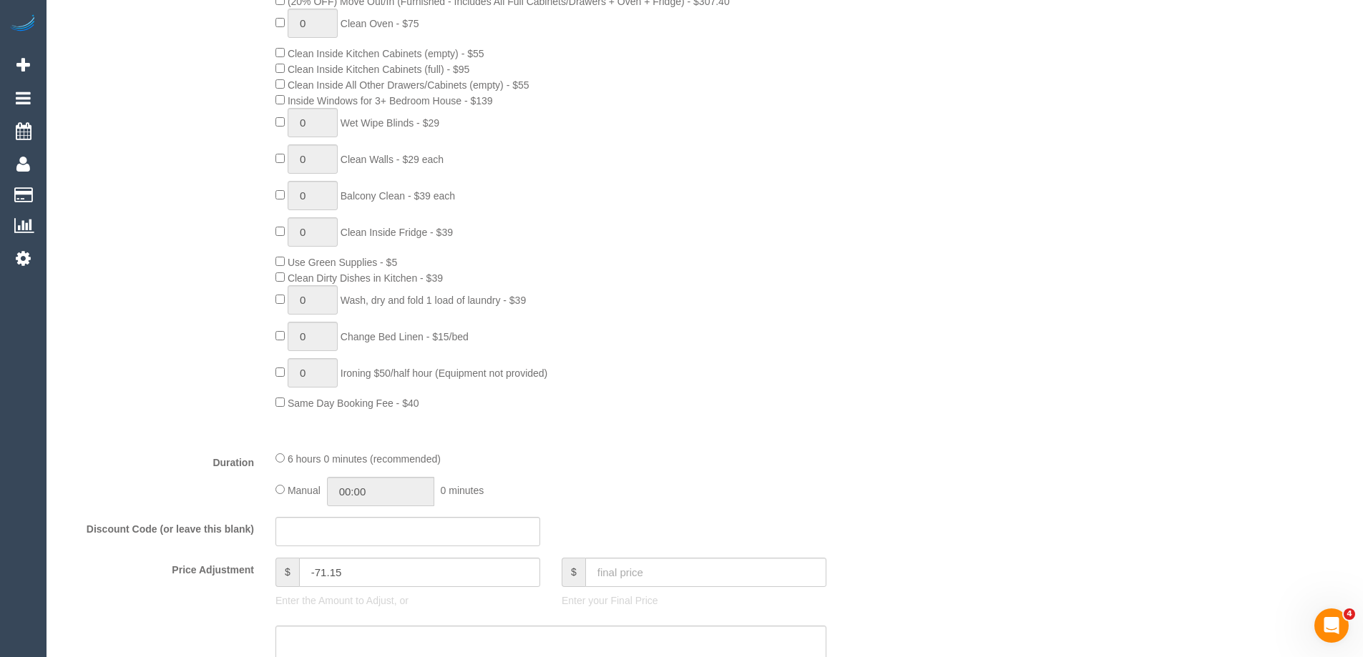
scroll to position [930, 0]
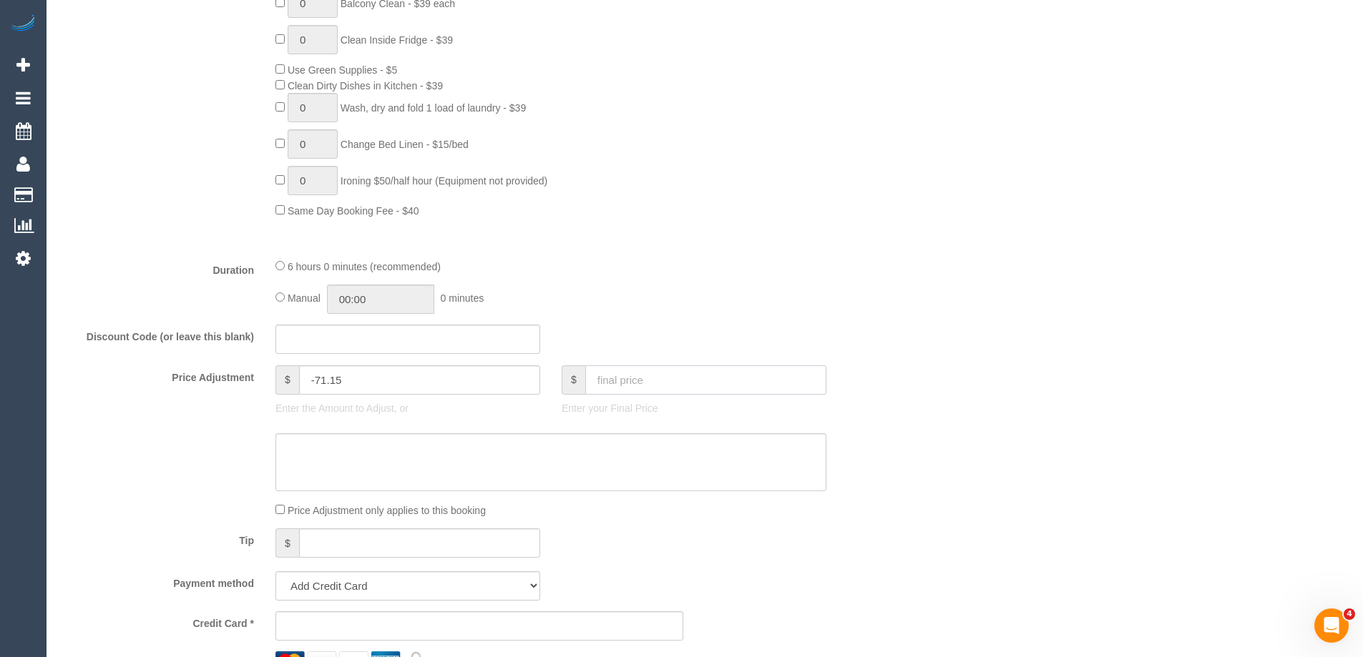
click at [695, 373] on input "text" at bounding box center [705, 380] width 241 height 29
click at [385, 383] on input "-71.15" at bounding box center [419, 380] width 241 height 29
click at [891, 293] on div "Duration 6 hours 0 minutes (recommended) Manual 00:00 0 minutes" at bounding box center [479, 286] width 858 height 56
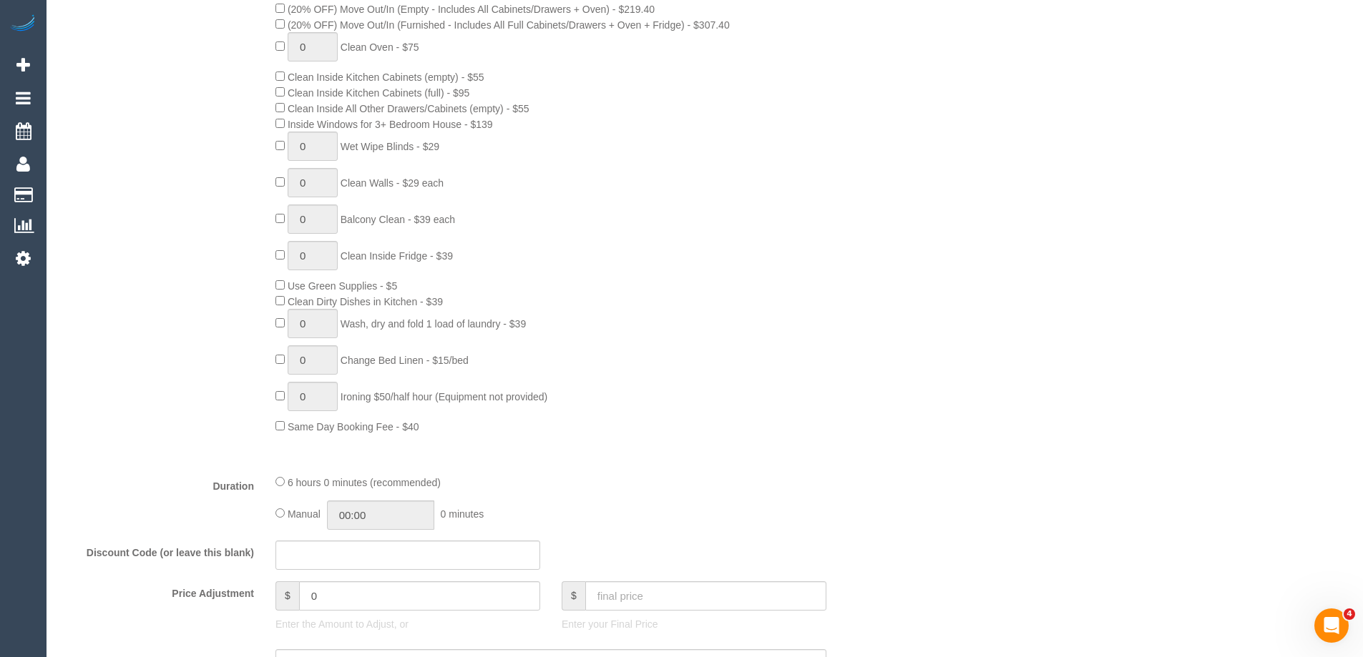
scroll to position [715, 0]
click at [342, 591] on input "0" at bounding box center [419, 594] width 241 height 29
type input "-67.8"
click at [756, 483] on div "6 hours 0 minutes (recommended)" at bounding box center [550, 481] width 551 height 16
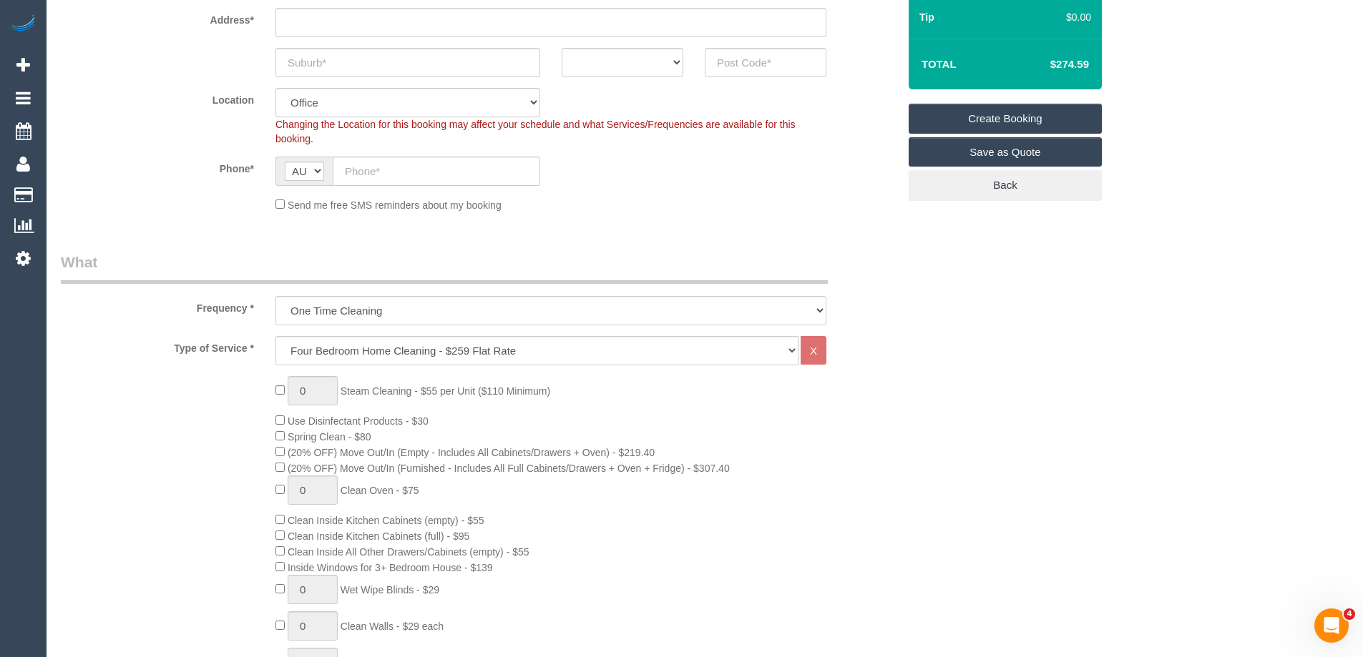
scroll to position [286, 0]
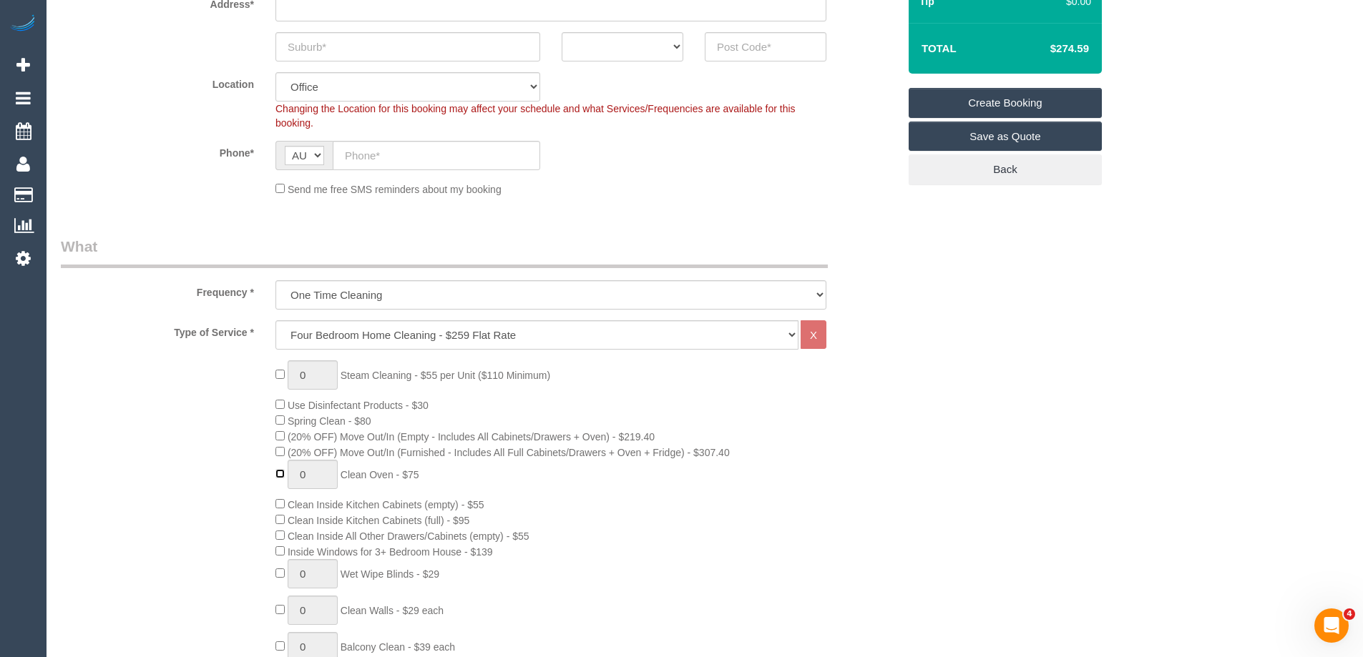
type input "1"
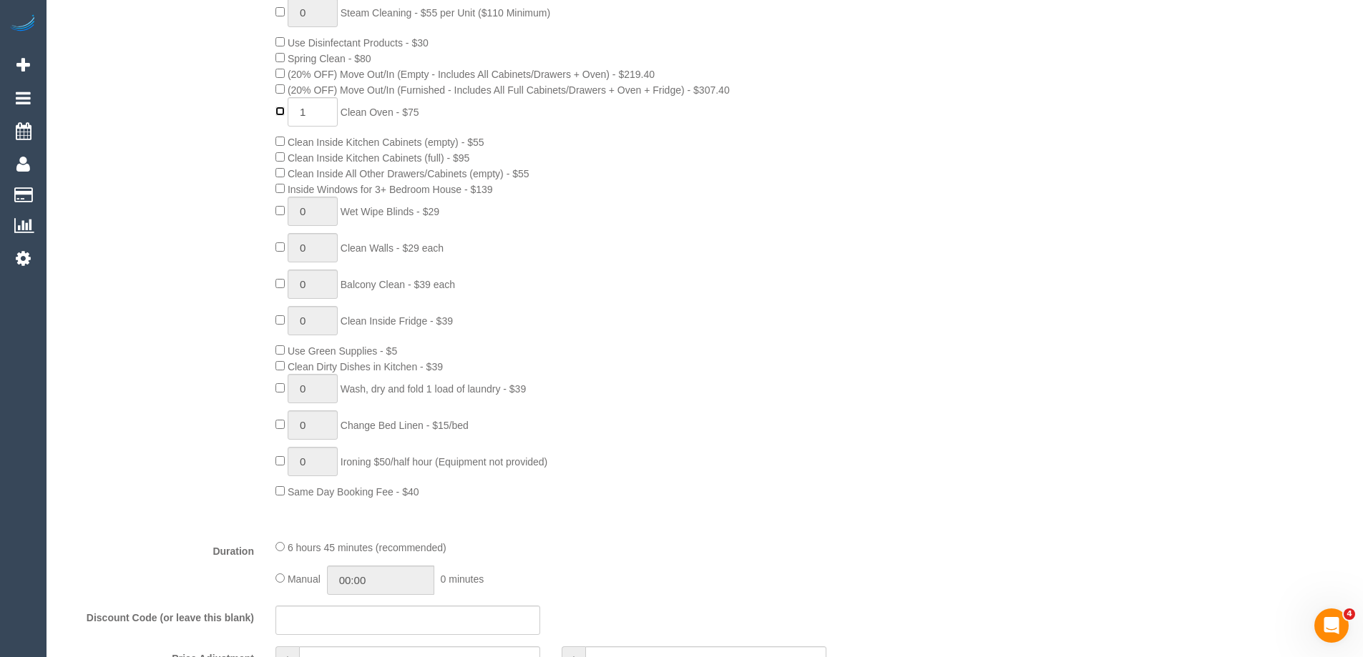
scroll to position [787, 0]
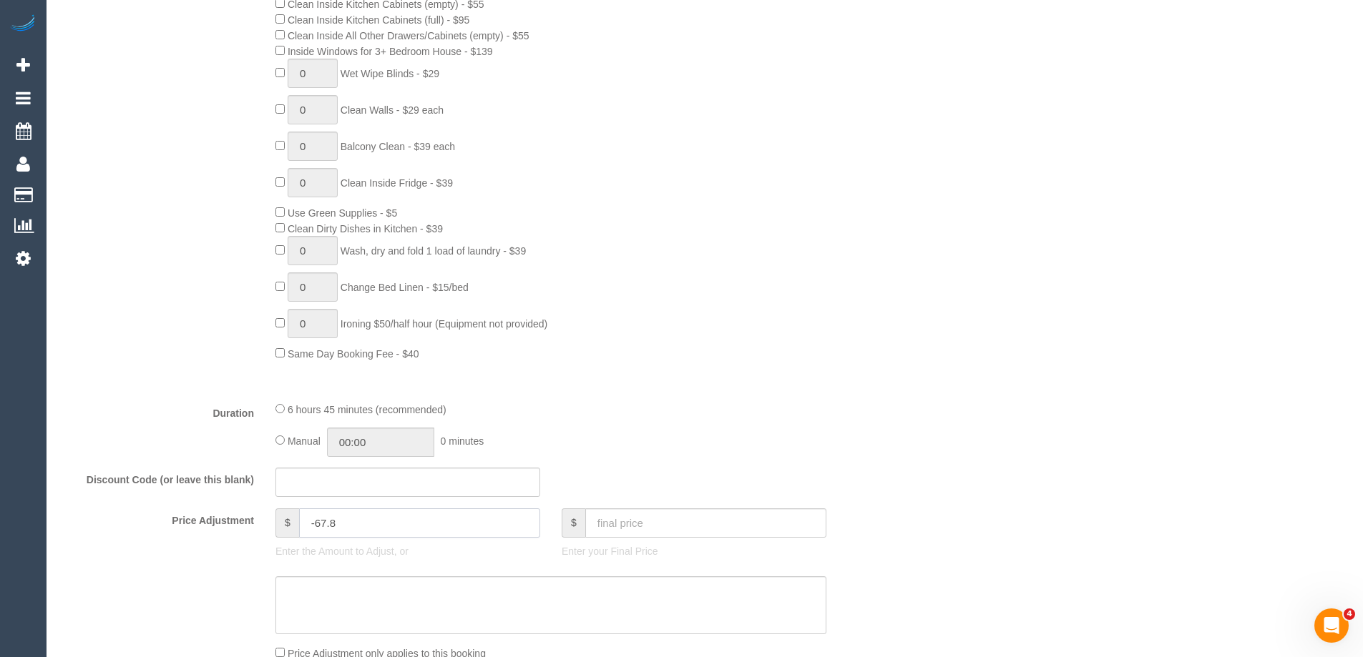
click at [360, 530] on input "-67.8" at bounding box center [419, 523] width 241 height 29
click at [359, 528] on input "-67.8" at bounding box center [419, 523] width 241 height 29
type input "-"
click at [355, 526] on input "0" at bounding box center [419, 523] width 241 height 29
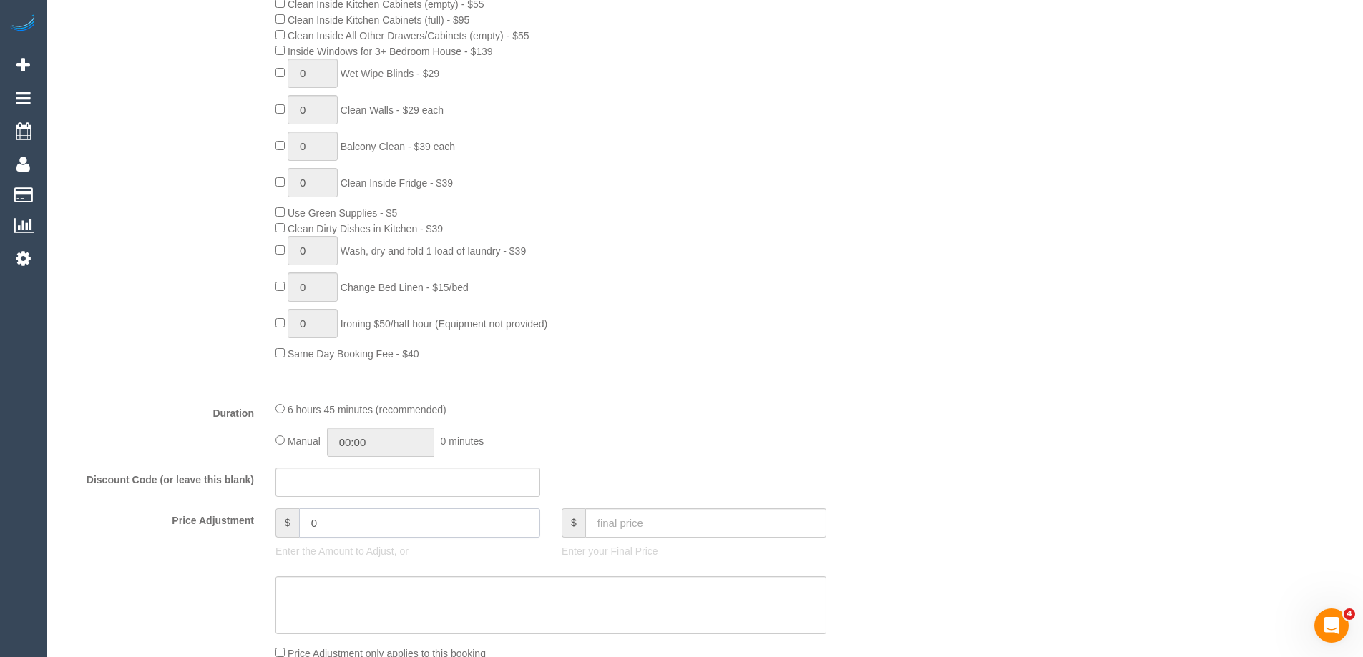
click at [355, 526] on input "0" at bounding box center [419, 523] width 241 height 29
click at [1172, 301] on div "Who Email* Name * Where Address* ACT NSW NT QLD SA TAS VIC WA Location Office C…" at bounding box center [705, 572] width 1288 height 2615
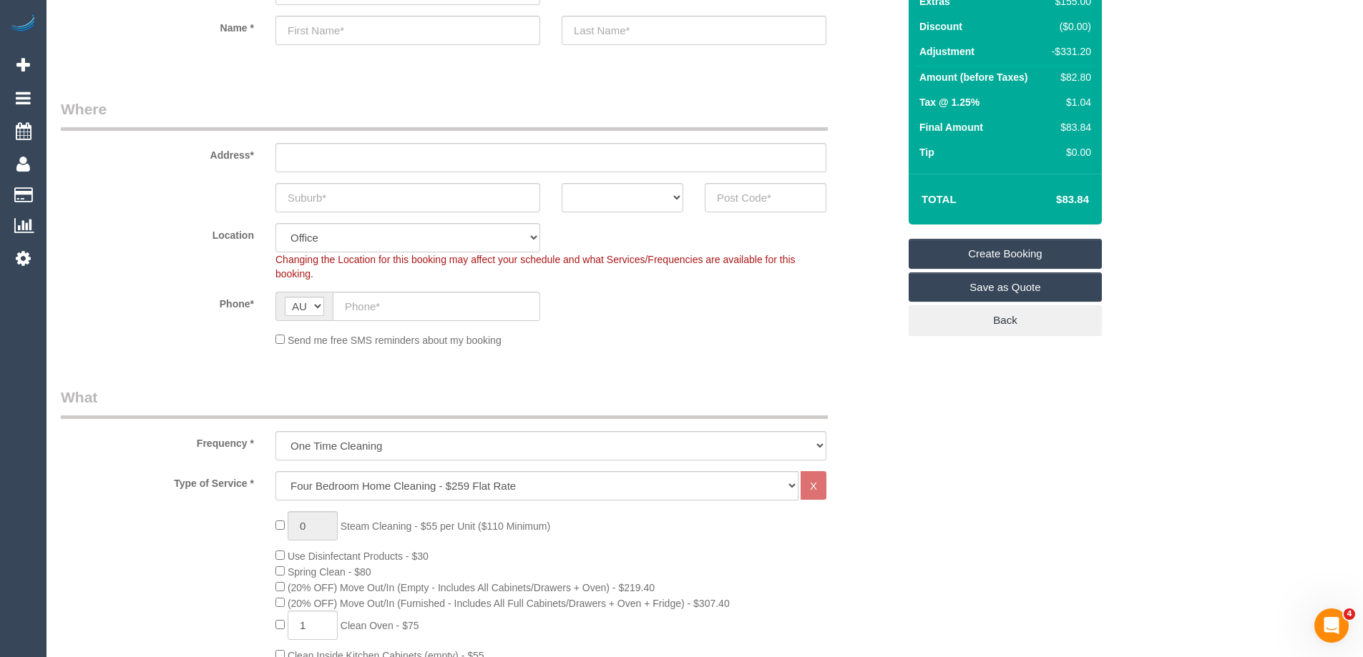
scroll to position [0, 0]
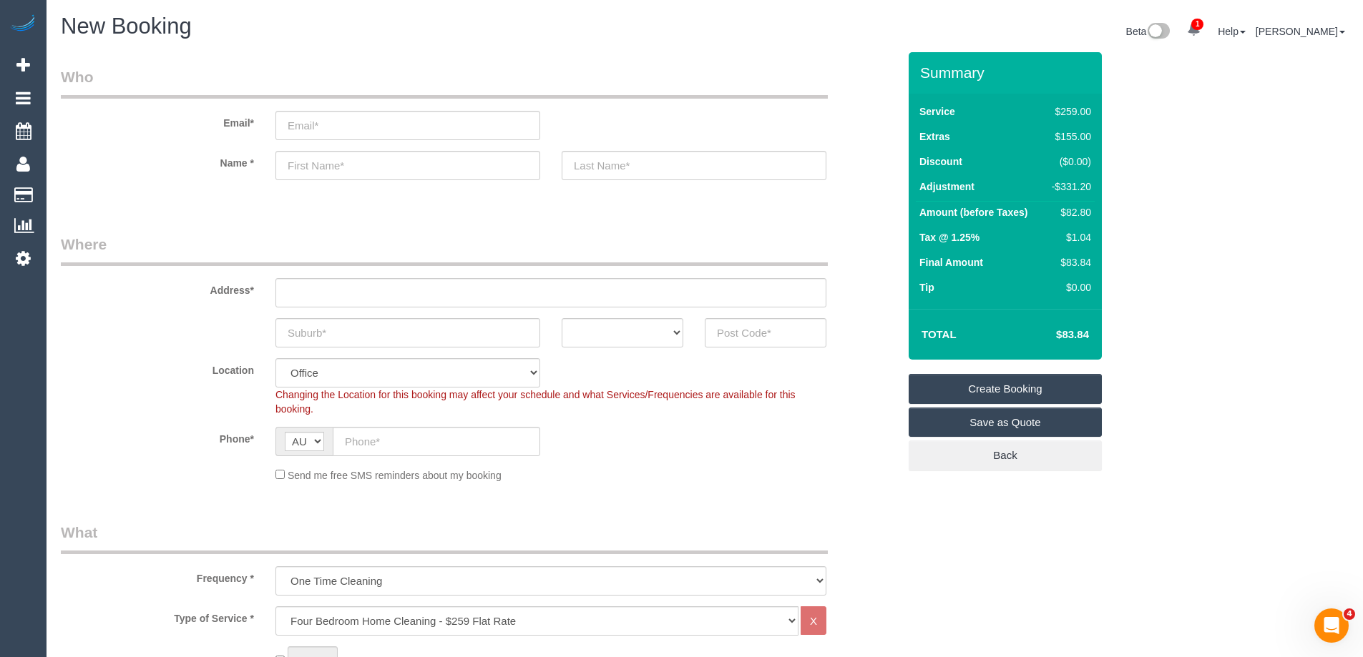
click at [680, 467] on div "Send me free SMS reminders about my booking" at bounding box center [551, 475] width 572 height 16
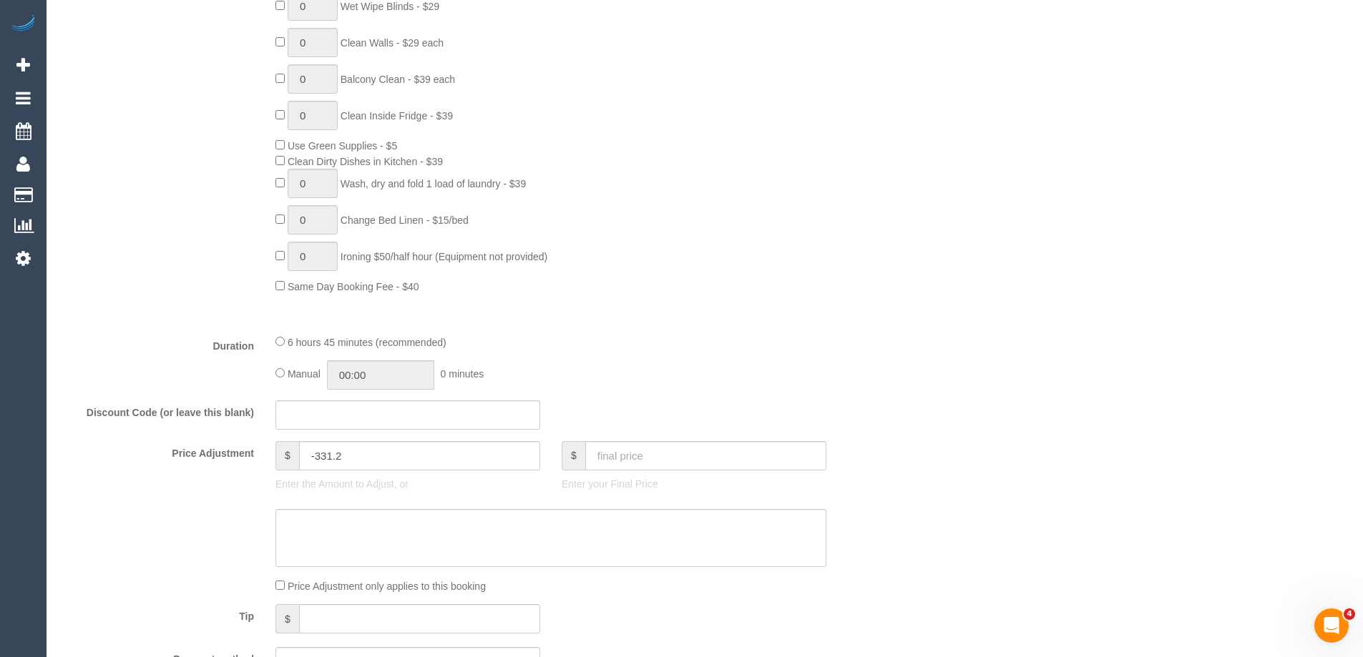
scroll to position [1073, 0]
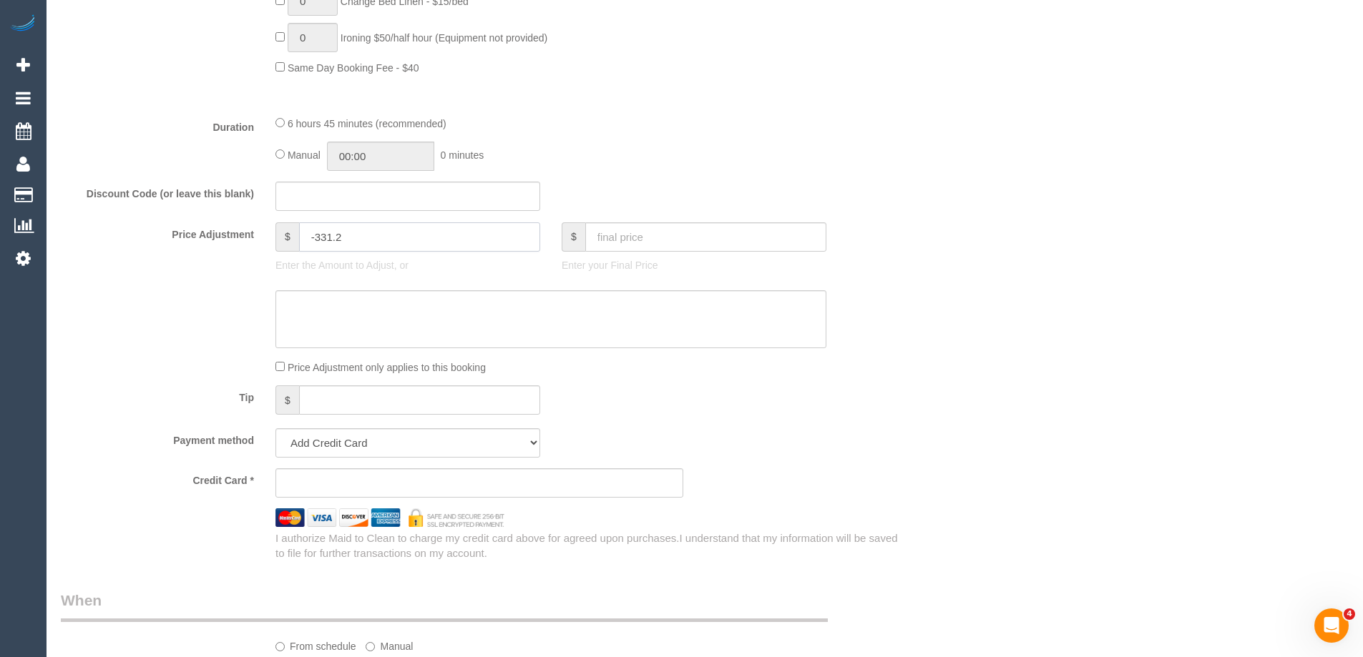
click at [368, 232] on input "-331.2" at bounding box center [419, 236] width 241 height 29
type input "-82.8"
click at [631, 179] on fieldset "What Frequency * One Time Cleaning Weekly - 10% Off - 10.00% (0% for the First …" at bounding box center [479, 5] width 837 height 1112
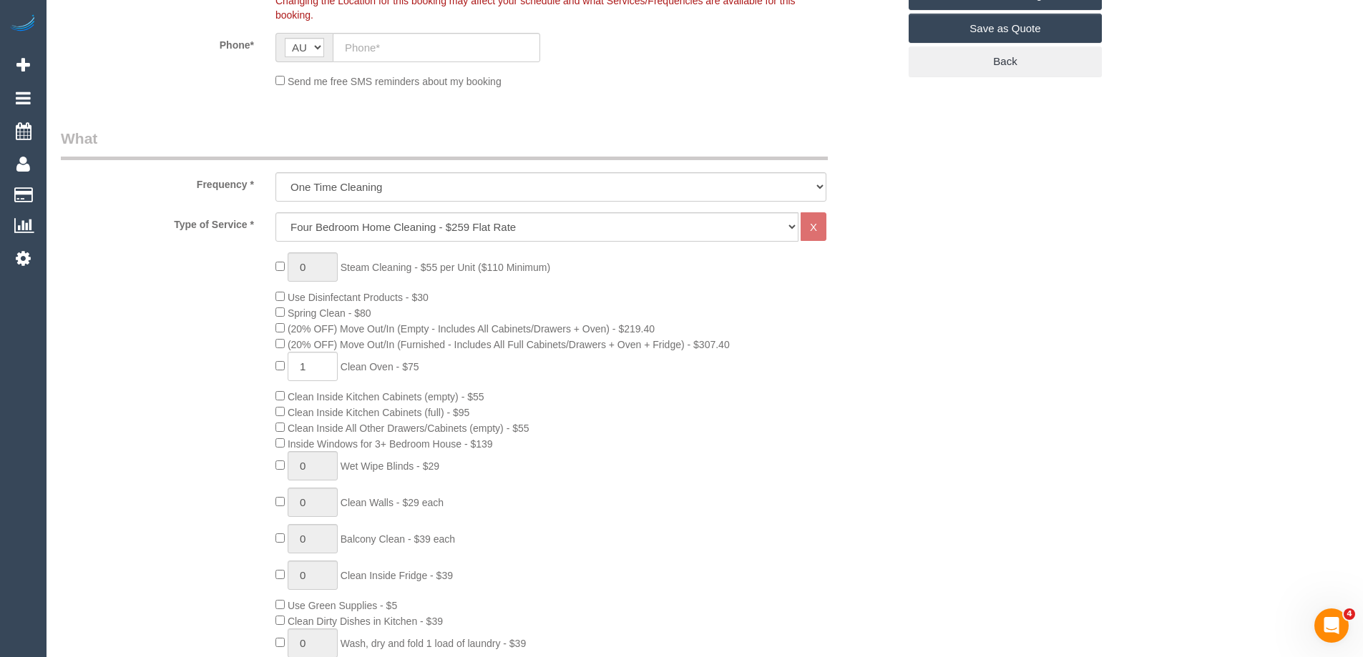
scroll to position [429, 0]
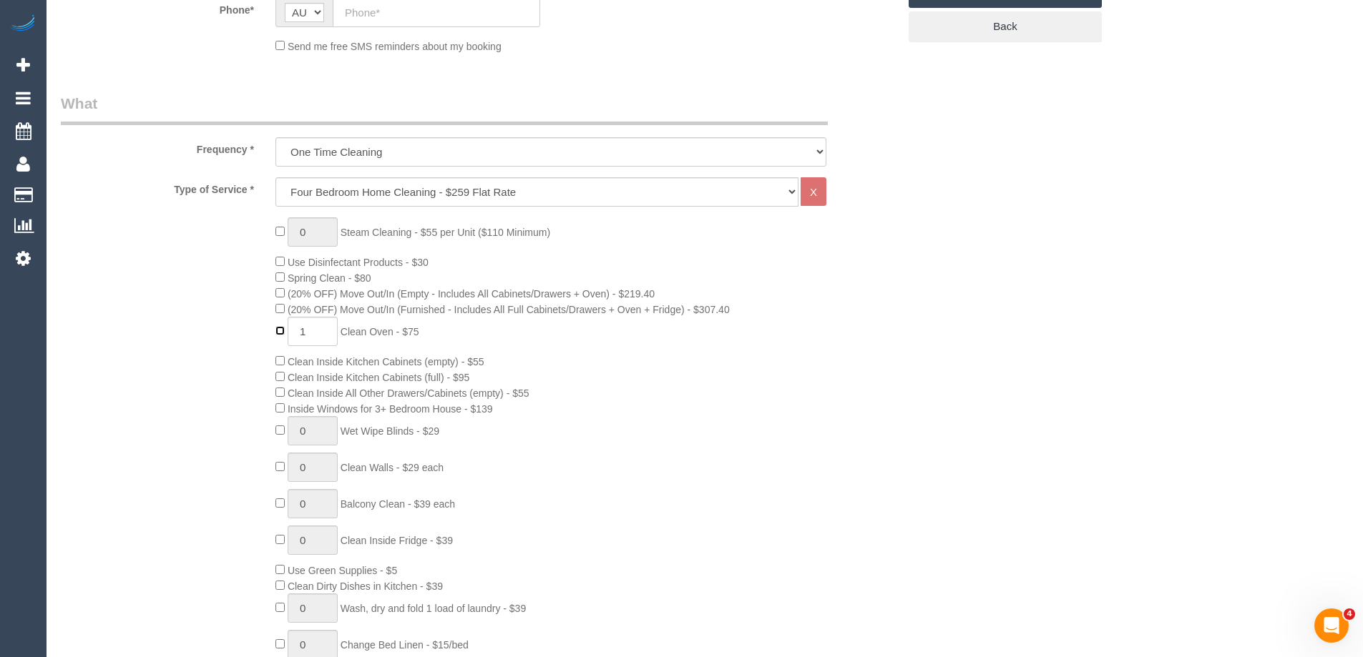
type input "0"
click at [274, 276] on div "0 Steam Cleaning - $55 per Unit ($110 Minimum) Use Disinfectant Products - $30 …" at bounding box center [587, 467] width 644 height 501
click at [897, 511] on div "0 Steam Cleaning - $55 per Unit ($110 Minimum) Use Disinfectant Products - $30 …" at bounding box center [587, 467] width 644 height 501
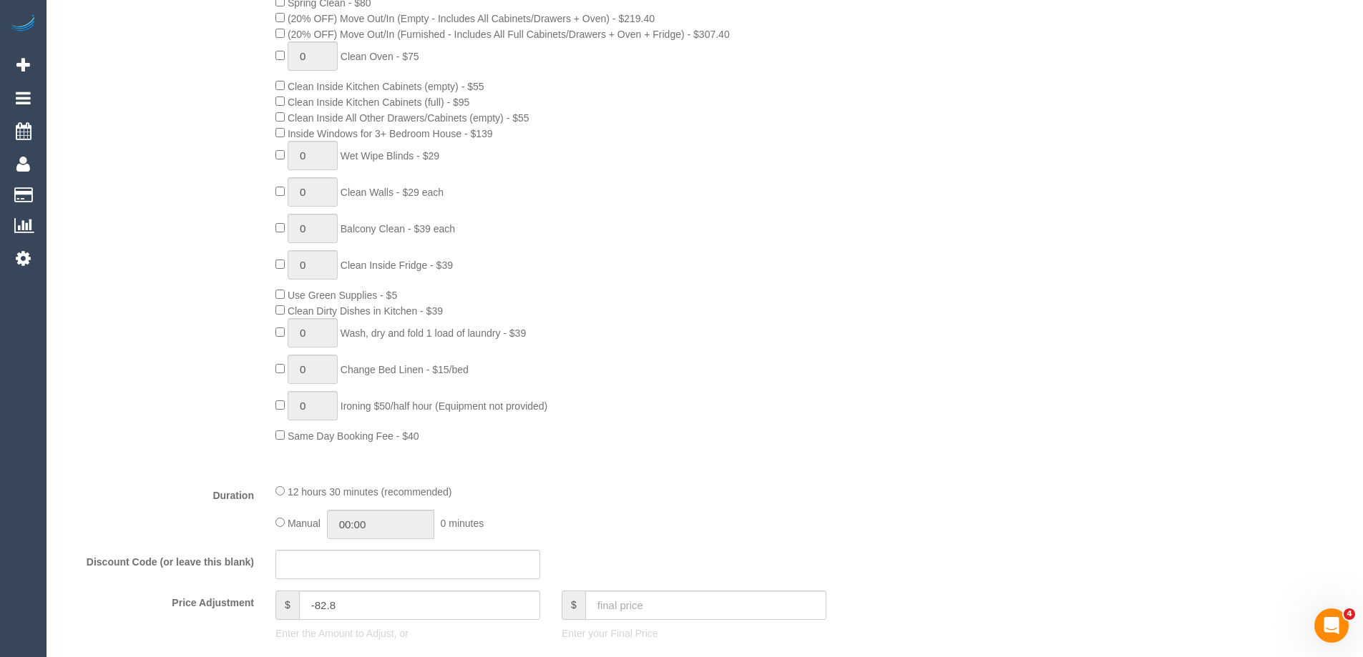
scroll to position [787, 0]
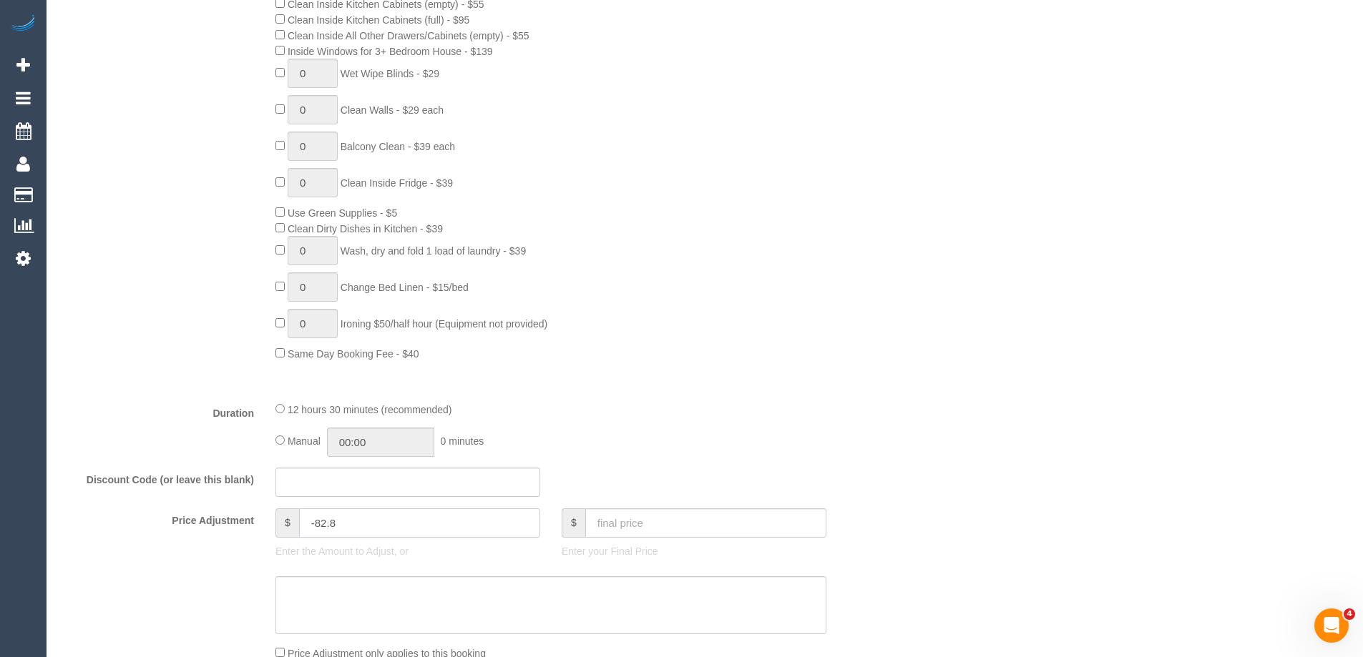
click at [376, 519] on input "-82.8" at bounding box center [419, 523] width 241 height 29
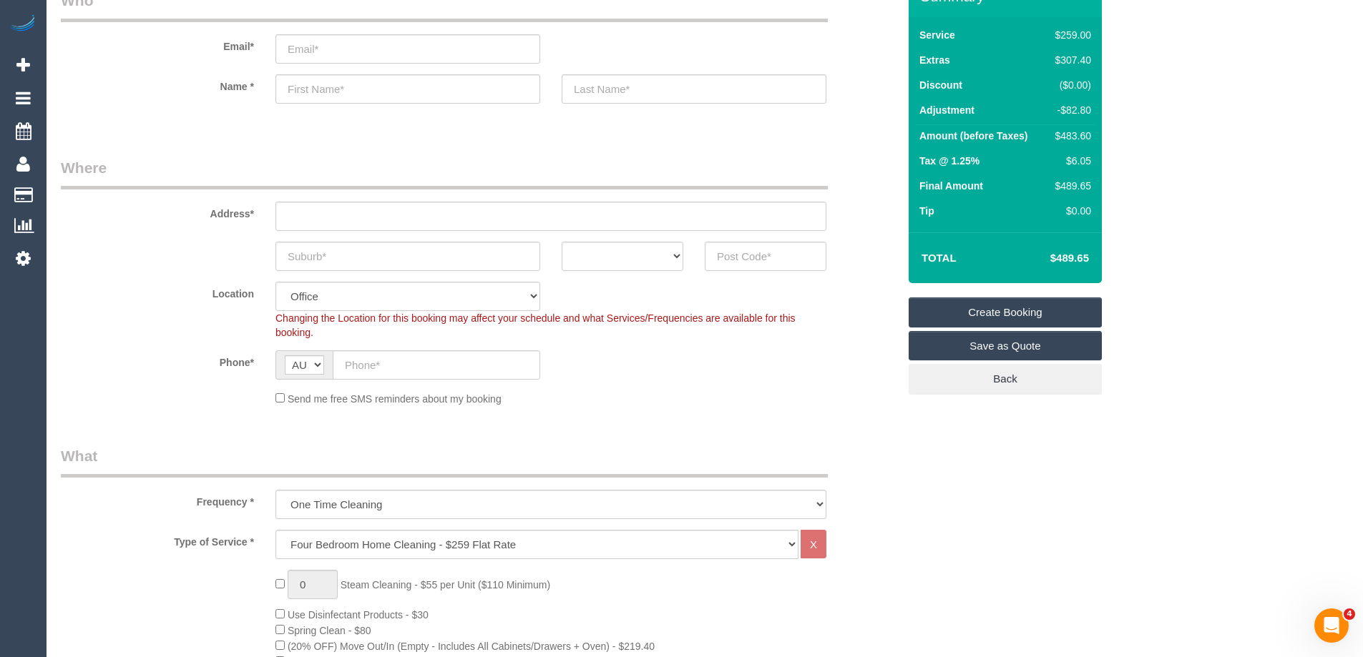
scroll to position [0, 0]
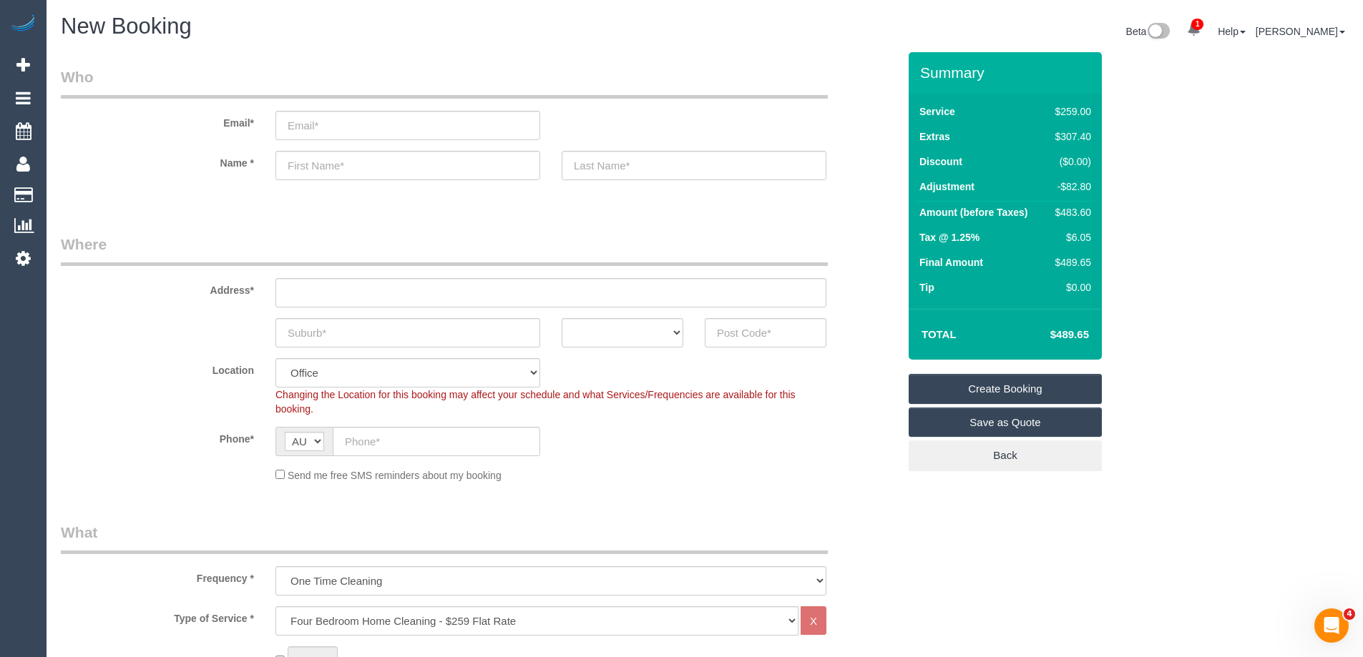
click at [843, 525] on div "Frequency * One Time Cleaning Weekly - 10% Off - 10.00% (0% for the First Booki…" at bounding box center [479, 559] width 858 height 74
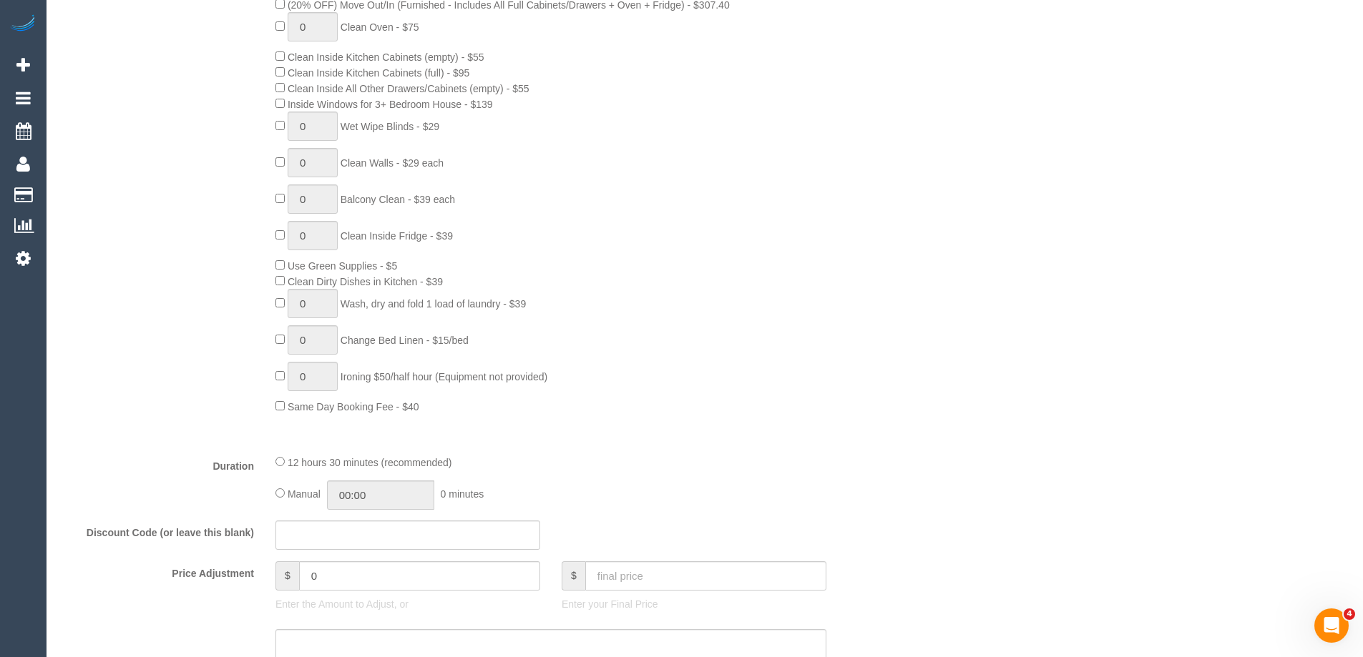
scroll to position [858, 0]
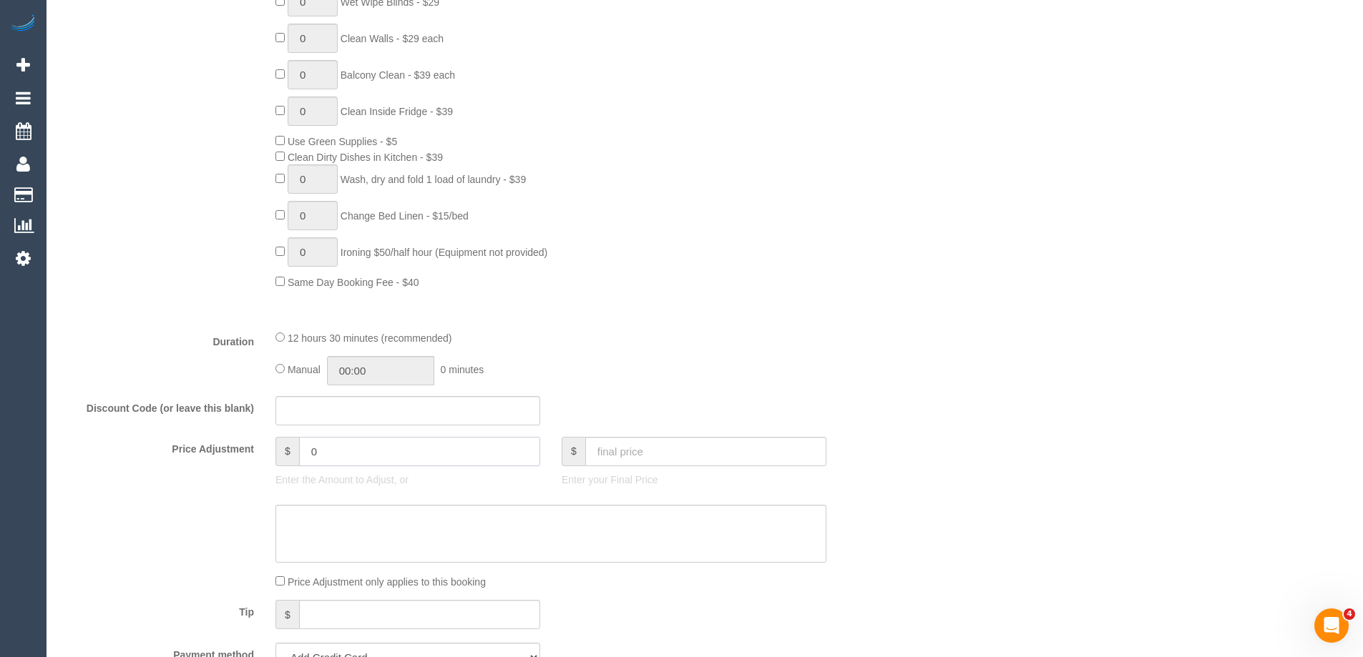
click at [368, 451] on input "0" at bounding box center [419, 451] width 241 height 29
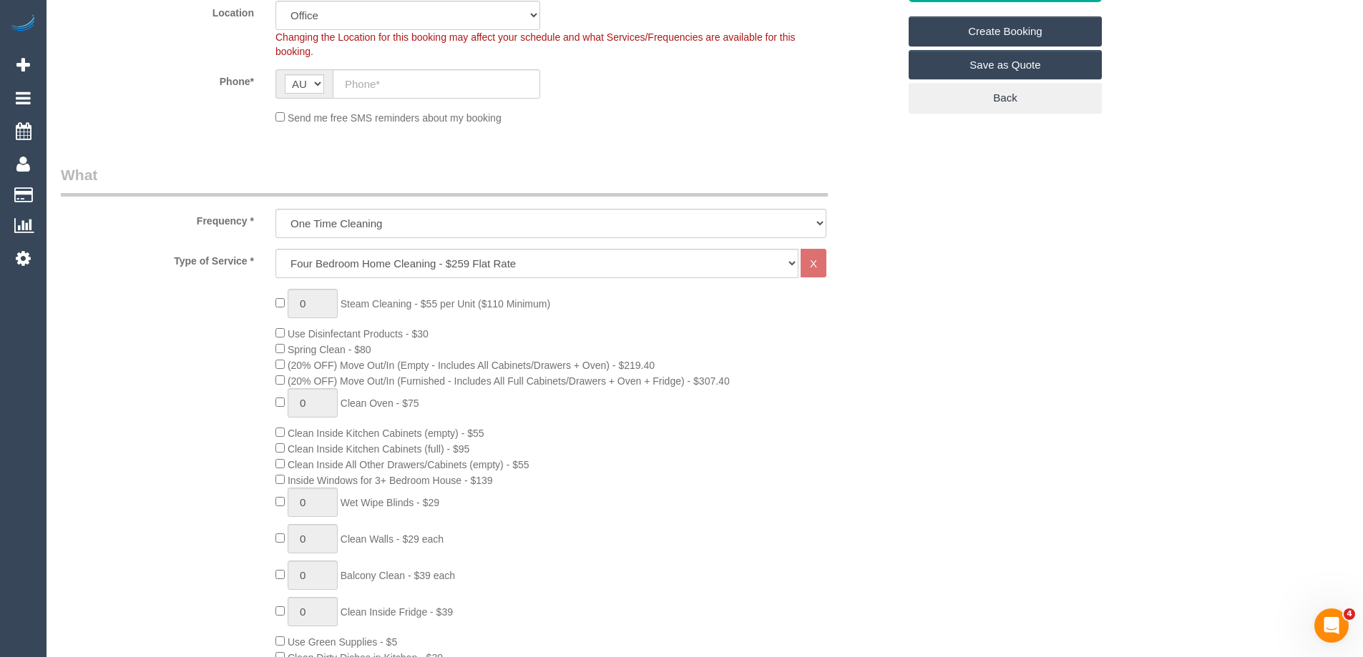
scroll to position [659, 0]
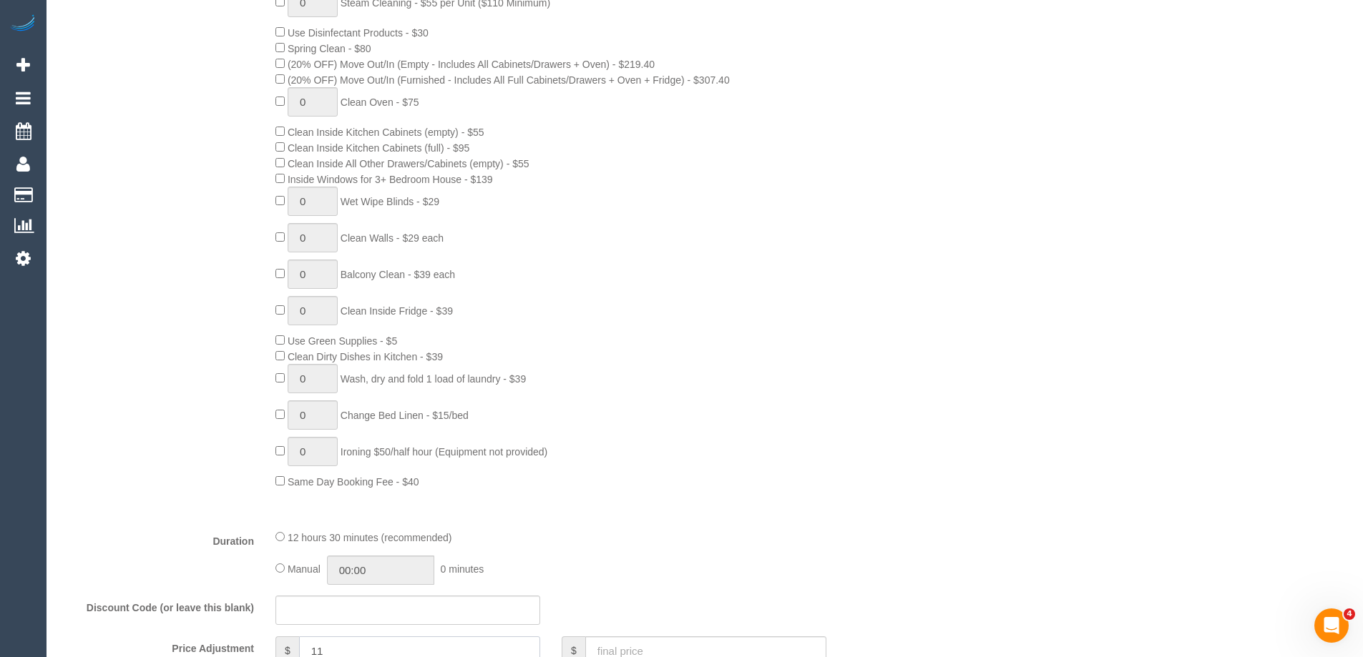
type input "1"
type input "-113.28"
click at [759, 394] on div "0 Steam Cleaning - $55 per Unit ($110 Minimum) Use Disinfectant Products - $30 …" at bounding box center [587, 238] width 644 height 501
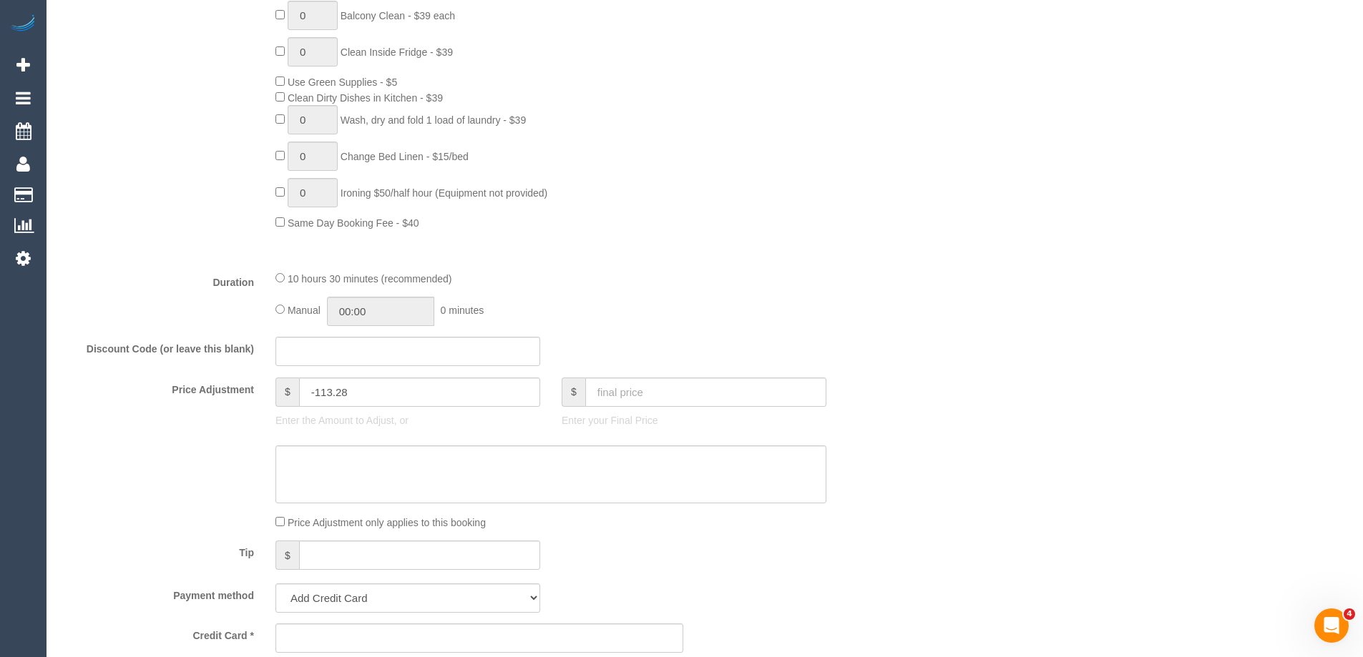
scroll to position [930, 0]
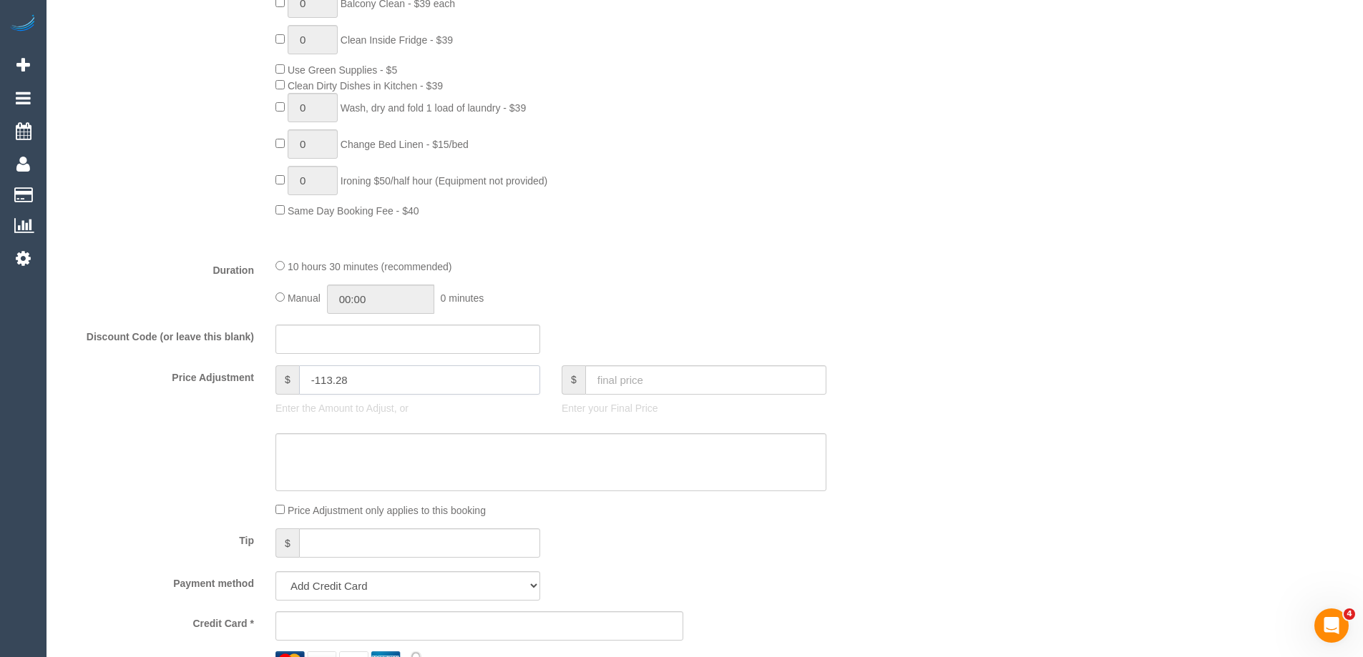
click at [386, 382] on input "-113.28" at bounding box center [419, 380] width 241 height 29
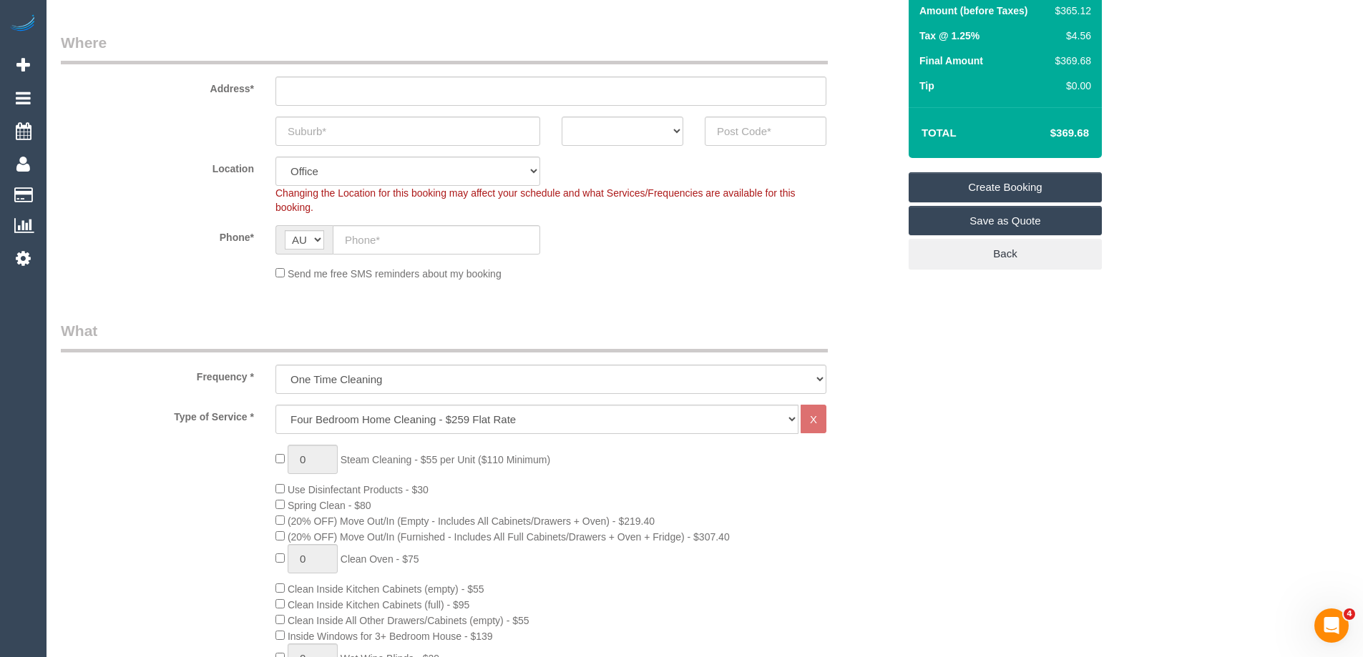
scroll to position [0, 0]
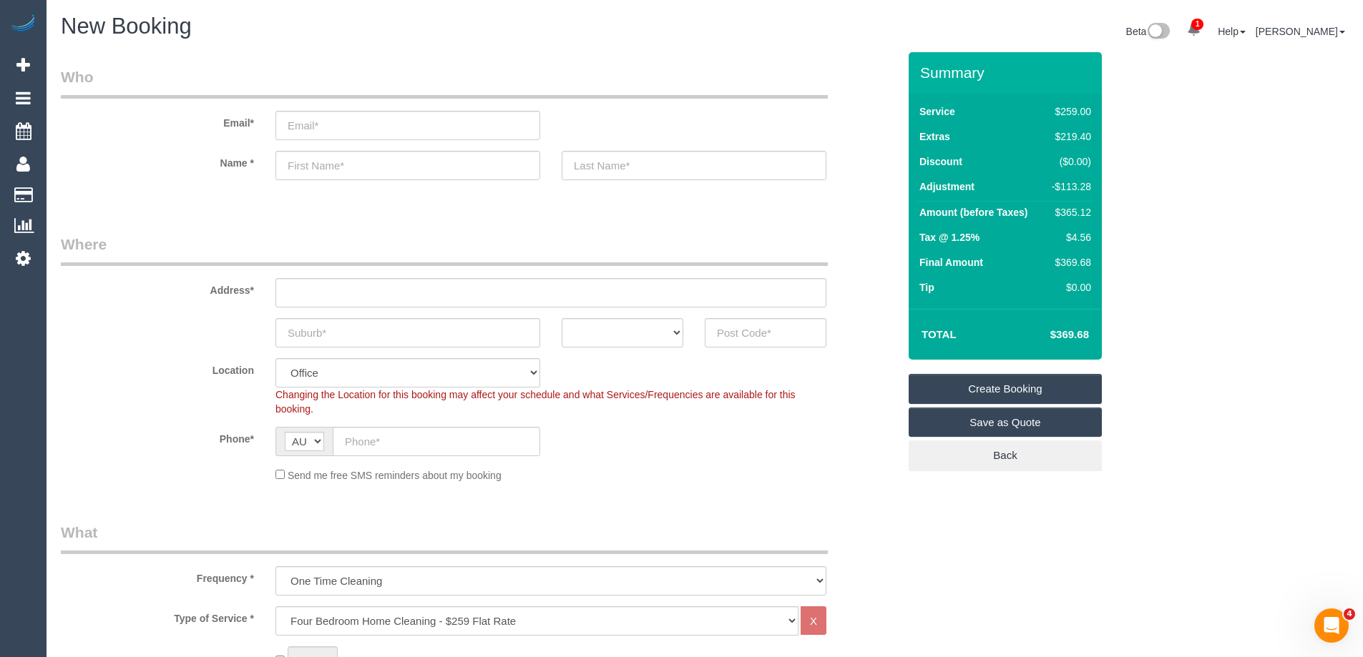
type input "0"
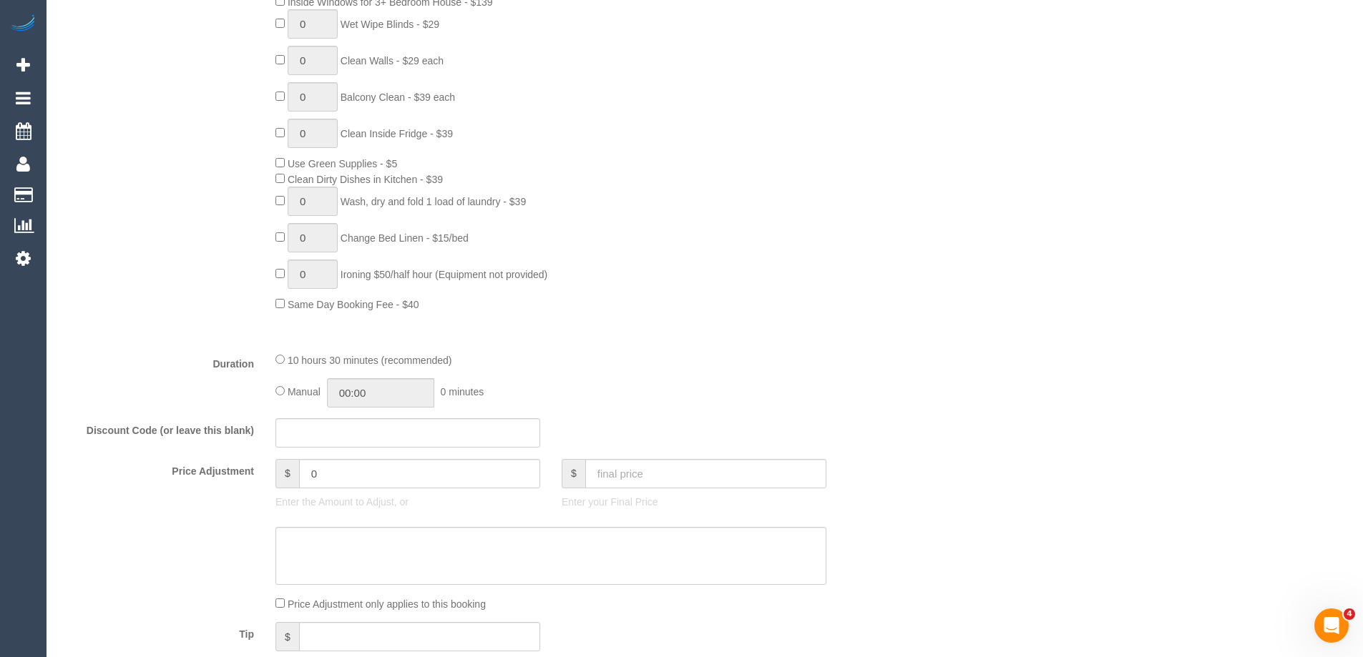
scroll to position [930, 0]
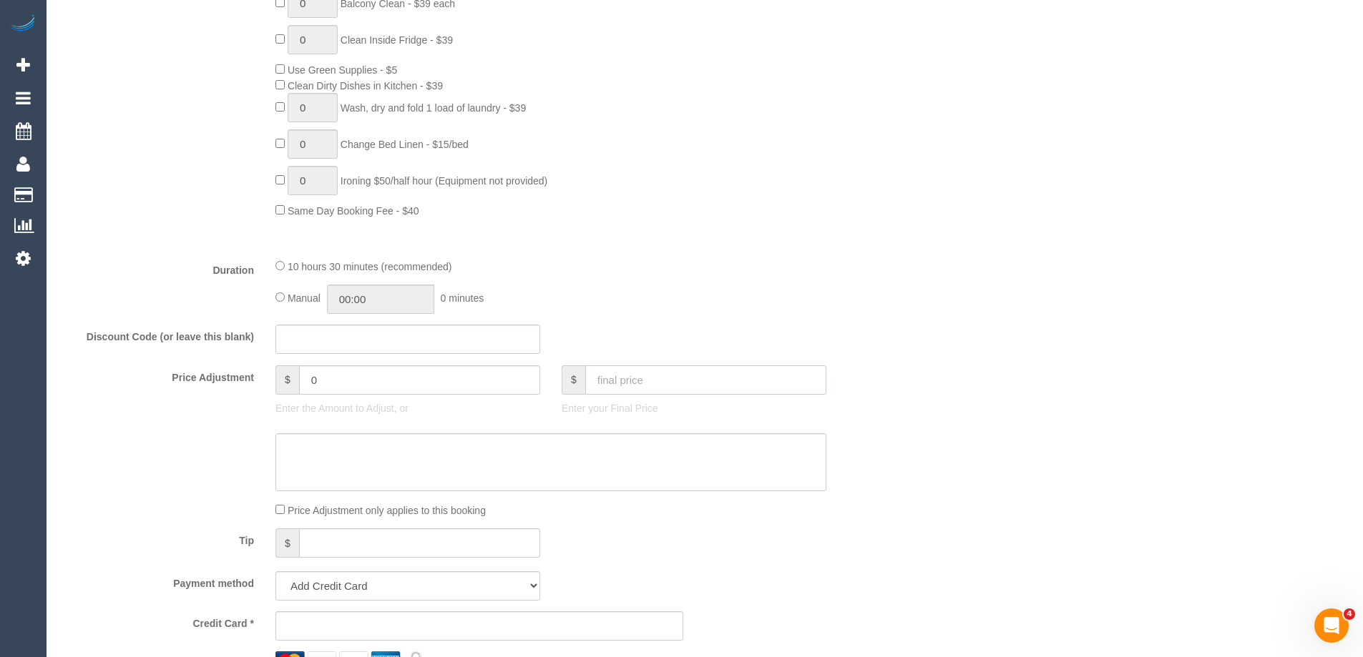
click at [650, 386] on input "text" at bounding box center [705, 380] width 241 height 29
type input "382.72"
drag, startPoint x: 650, startPoint y: 386, endPoint x: 509, endPoint y: 392, distance: 141.8
click at [509, 392] on div "Price Adjustment $ 0 Enter the Amount to Adjust, or $ 382.72 Enter your Final P…" at bounding box center [479, 394] width 858 height 57
click at [410, 390] on input "-100.4" at bounding box center [419, 380] width 241 height 29
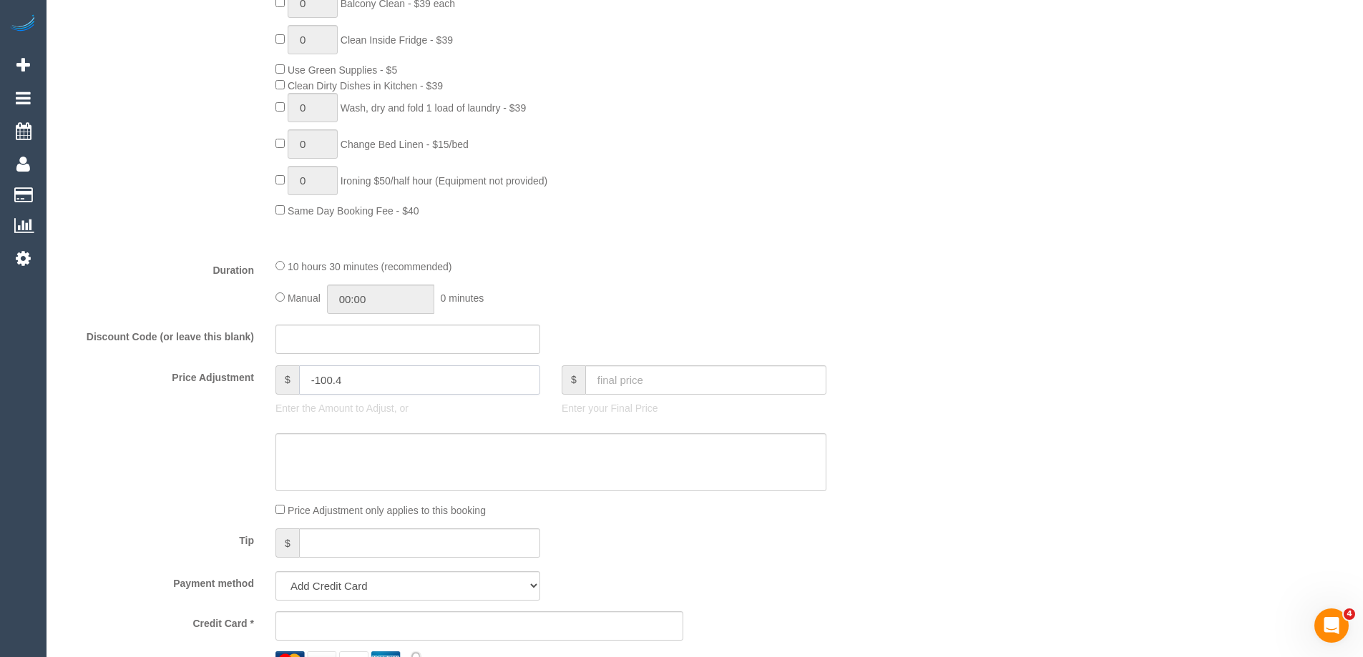
click at [410, 390] on input "-100.4" at bounding box center [419, 380] width 241 height 29
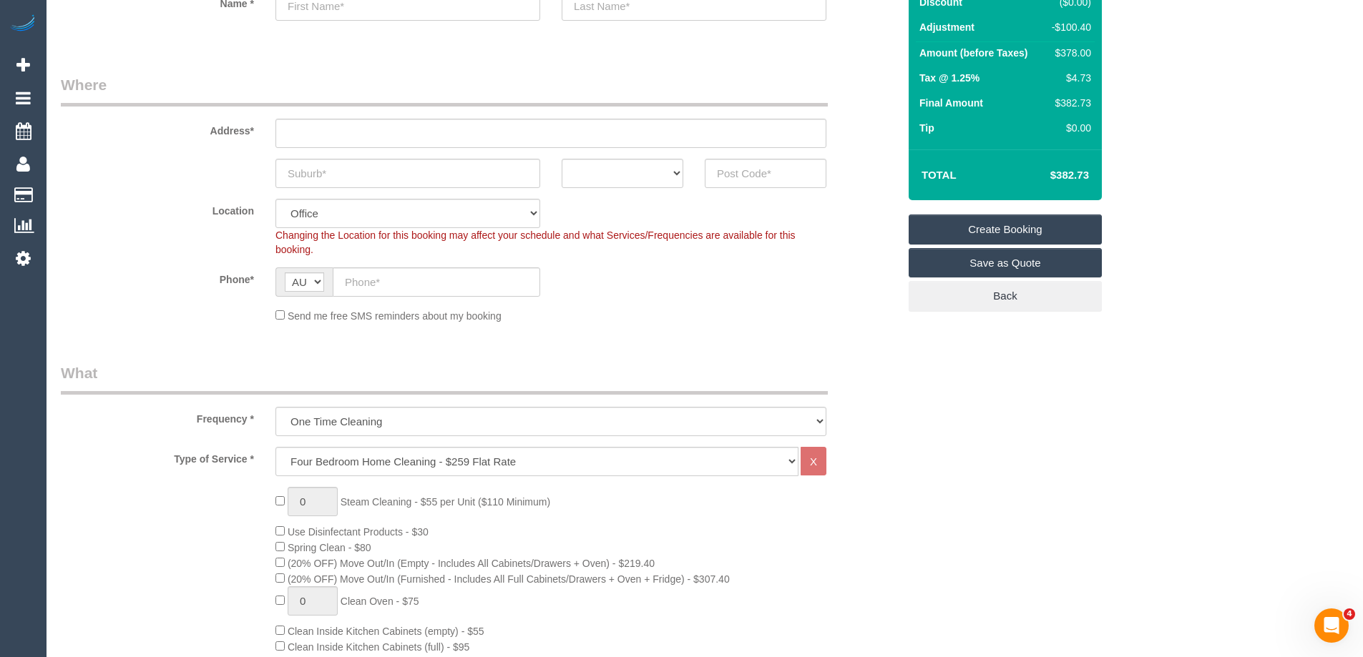
scroll to position [0, 0]
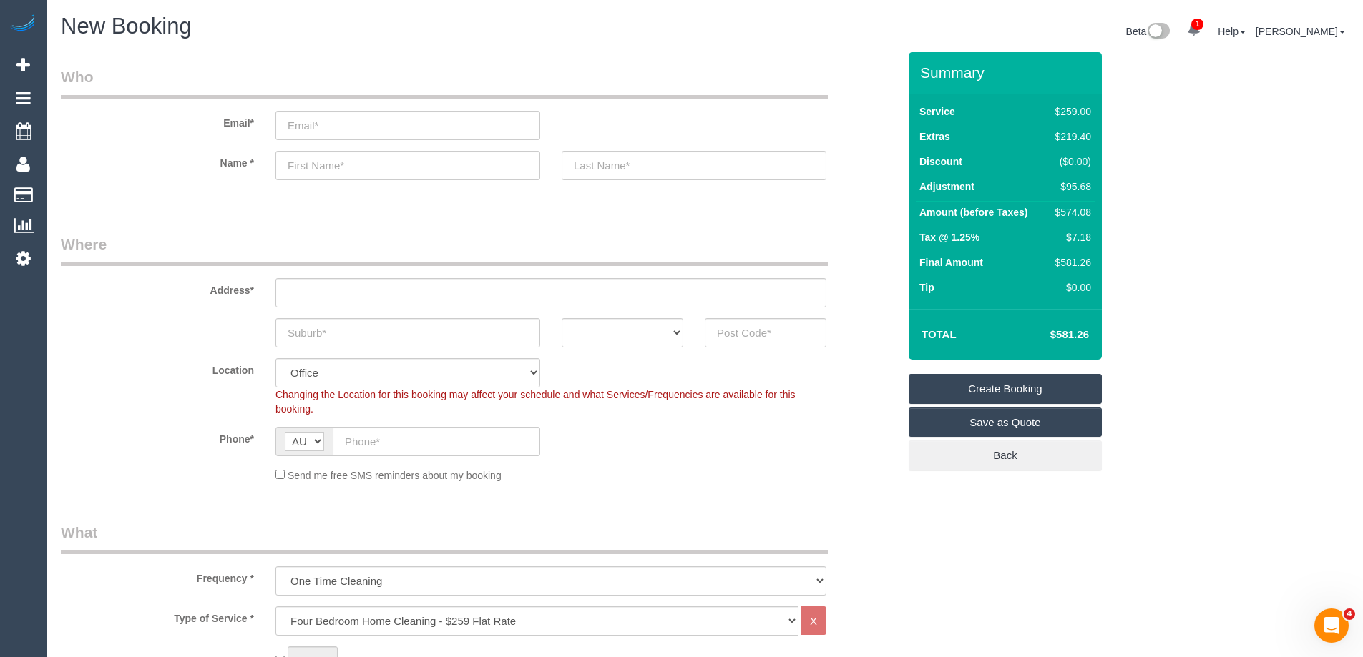
click at [812, 439] on div "Phone* AF AL DZ AD AO AI AQ AG AR AM AW AU AT AZ BS BH BD BB BY BE BZ BJ BM BT …" at bounding box center [479, 441] width 858 height 29
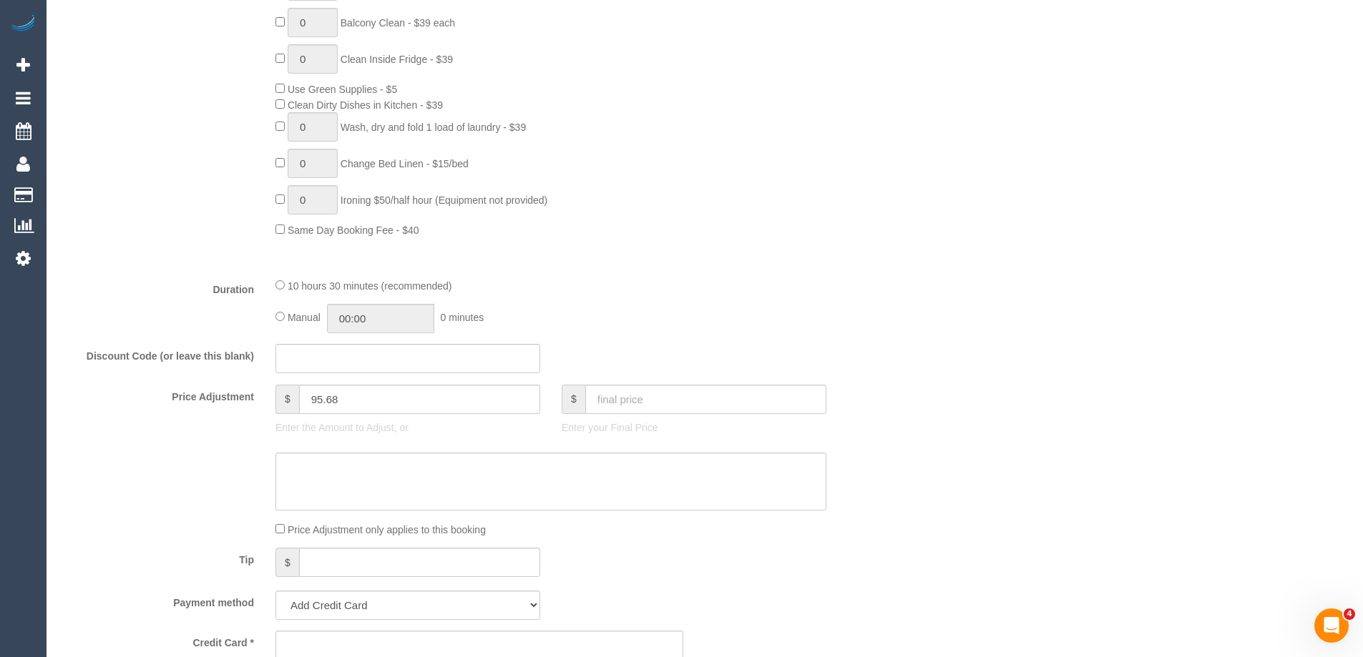
scroll to position [1073, 0]
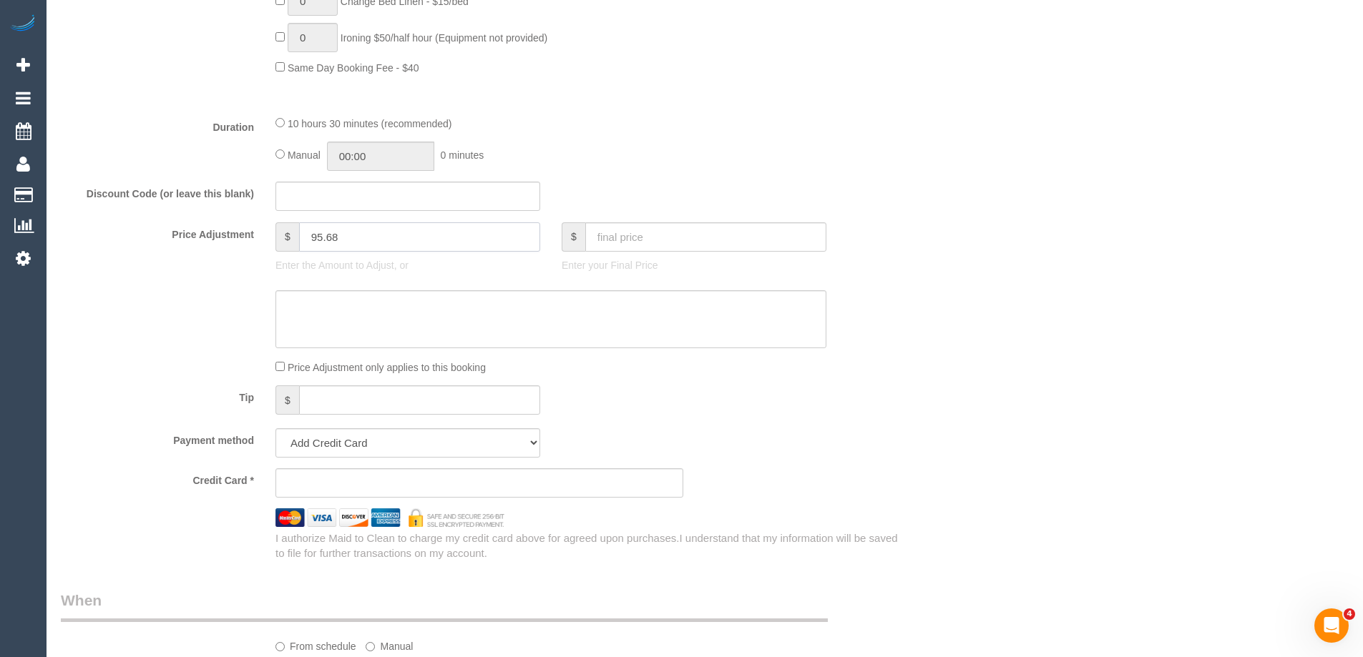
click at [308, 244] on input "95.68" at bounding box center [419, 236] width 241 height 29
type input "-95.68"
click at [1052, 265] on div "Who Email* Name * Where Address* ACT NSW NT QLD SA TAS VIC WA Location Office C…" at bounding box center [705, 286] width 1288 height 2615
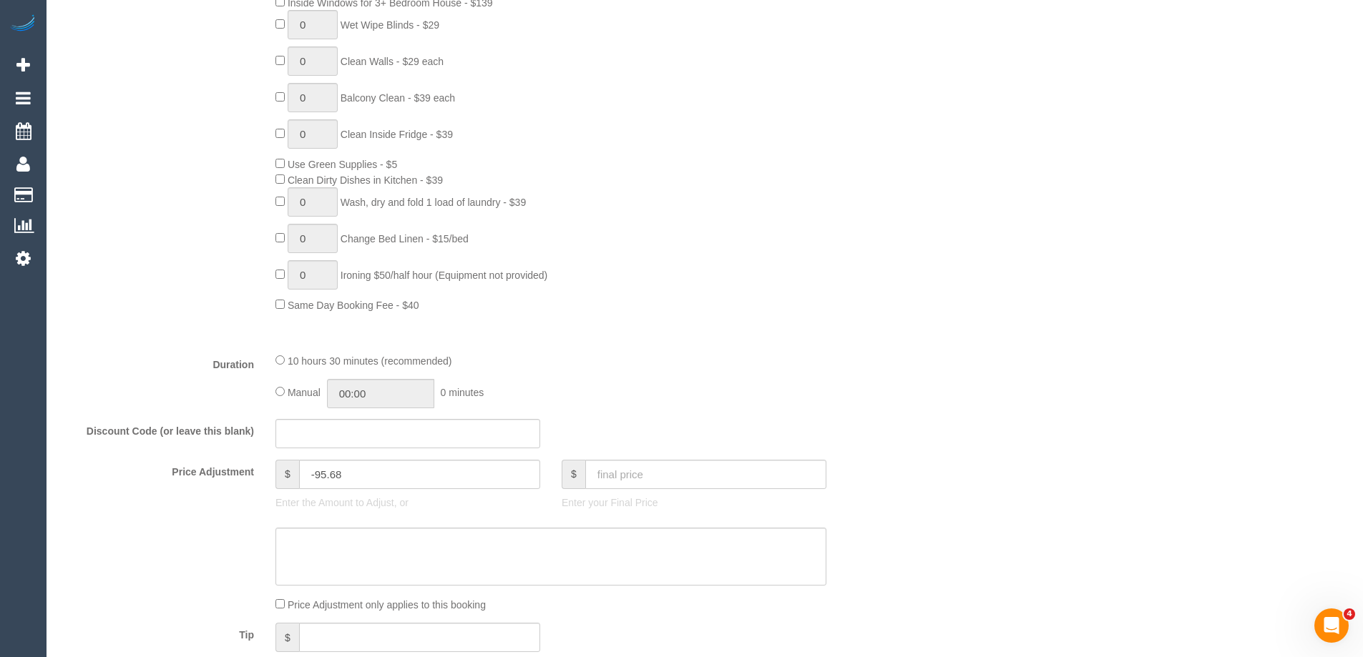
scroll to position [1145, 0]
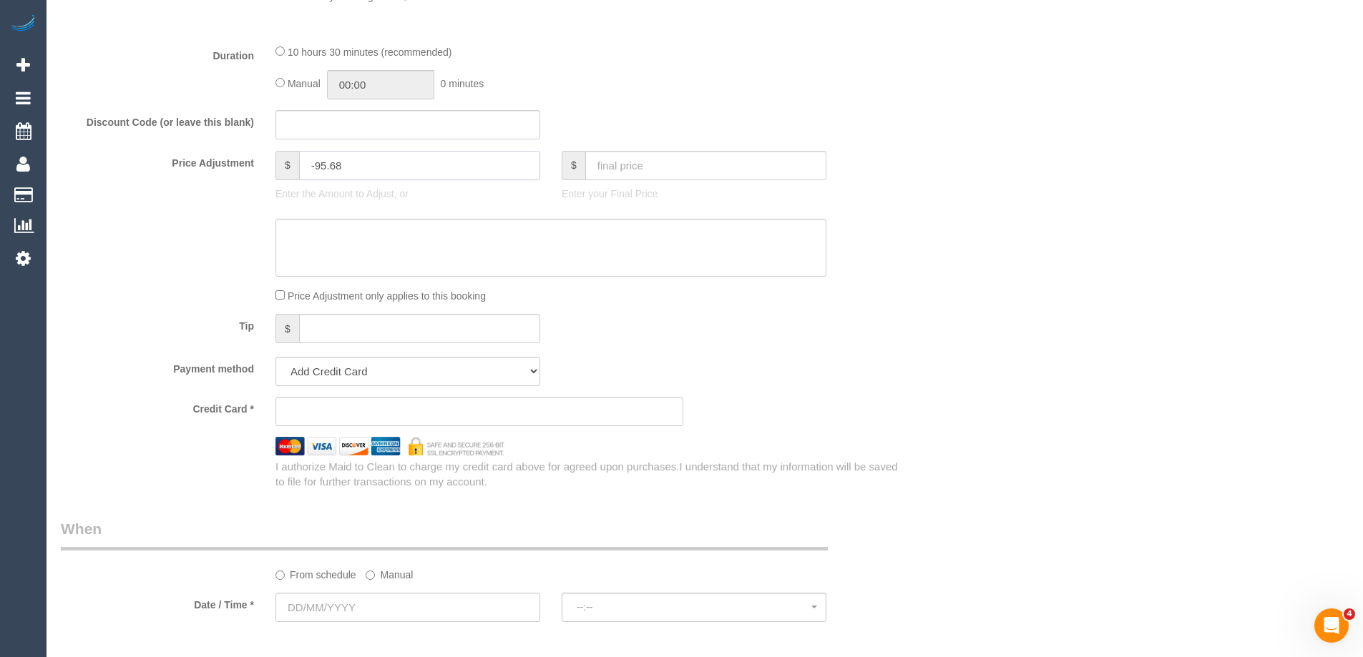
click at [356, 170] on input "-95.68" at bounding box center [419, 165] width 241 height 29
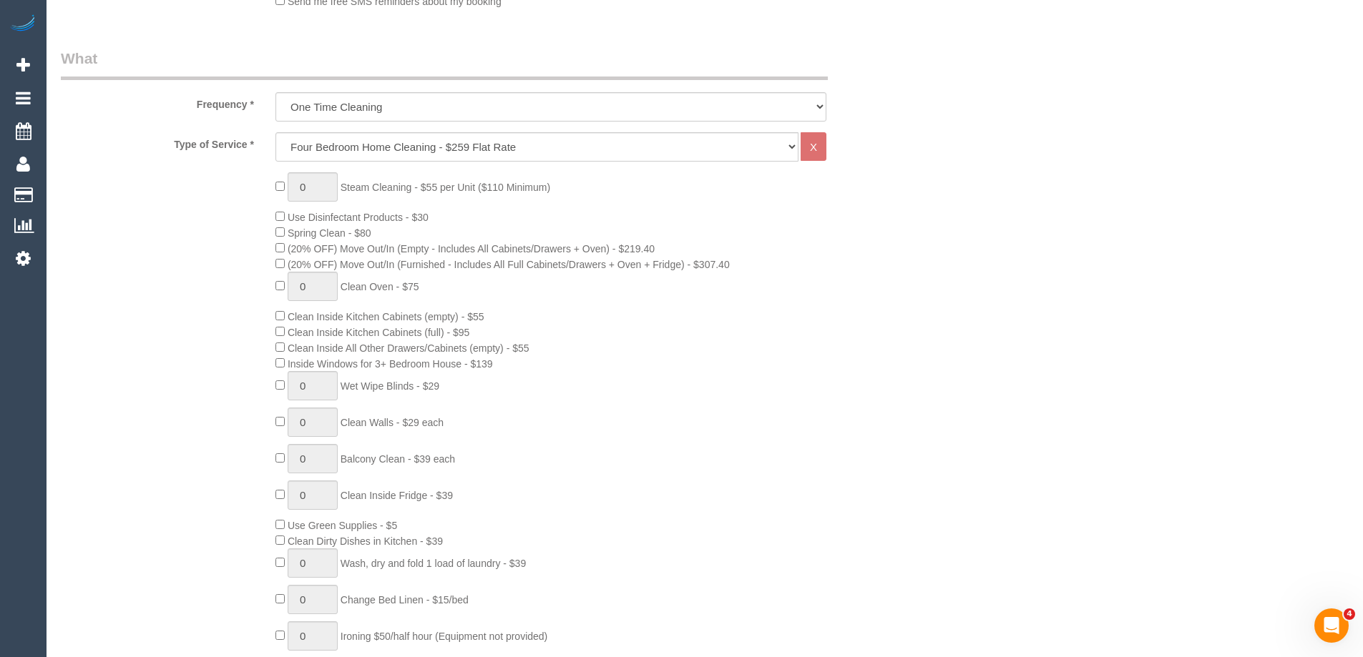
scroll to position [787, 0]
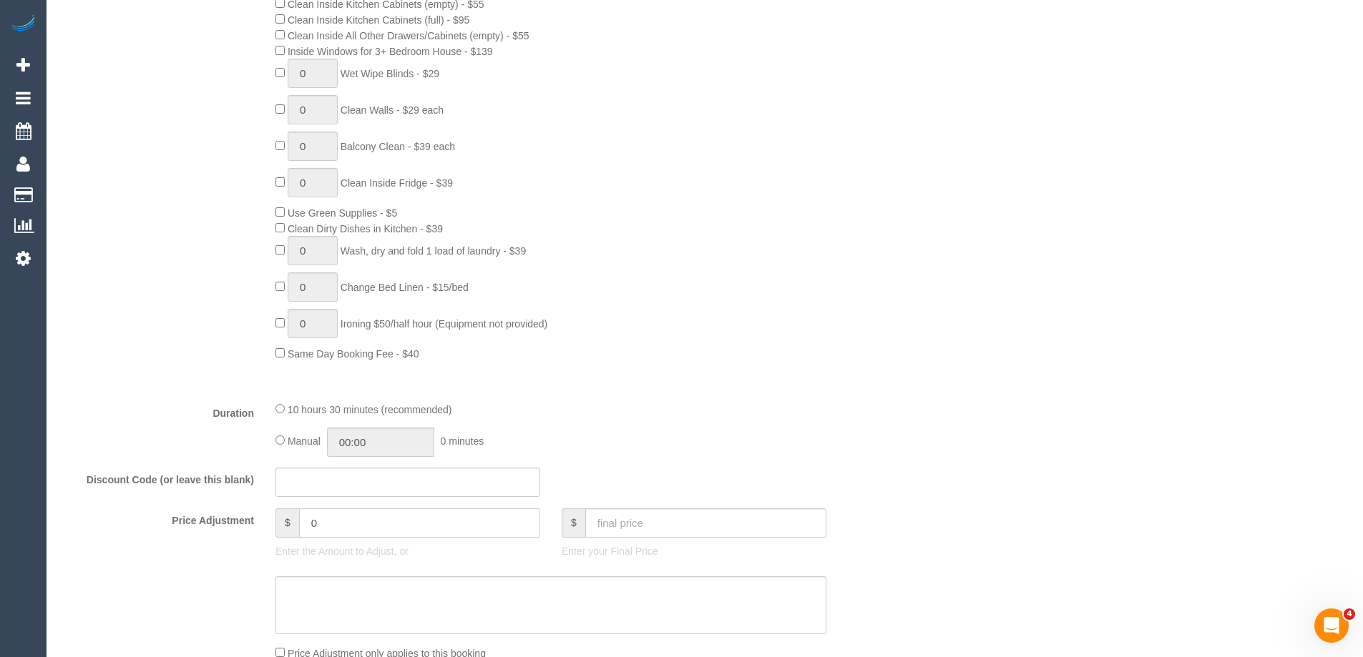
click at [355, 526] on input "0" at bounding box center [419, 523] width 241 height 29
type input "-95.68"
click at [735, 444] on div "Manual 00:00 0 minutes" at bounding box center [550, 442] width 551 height 29
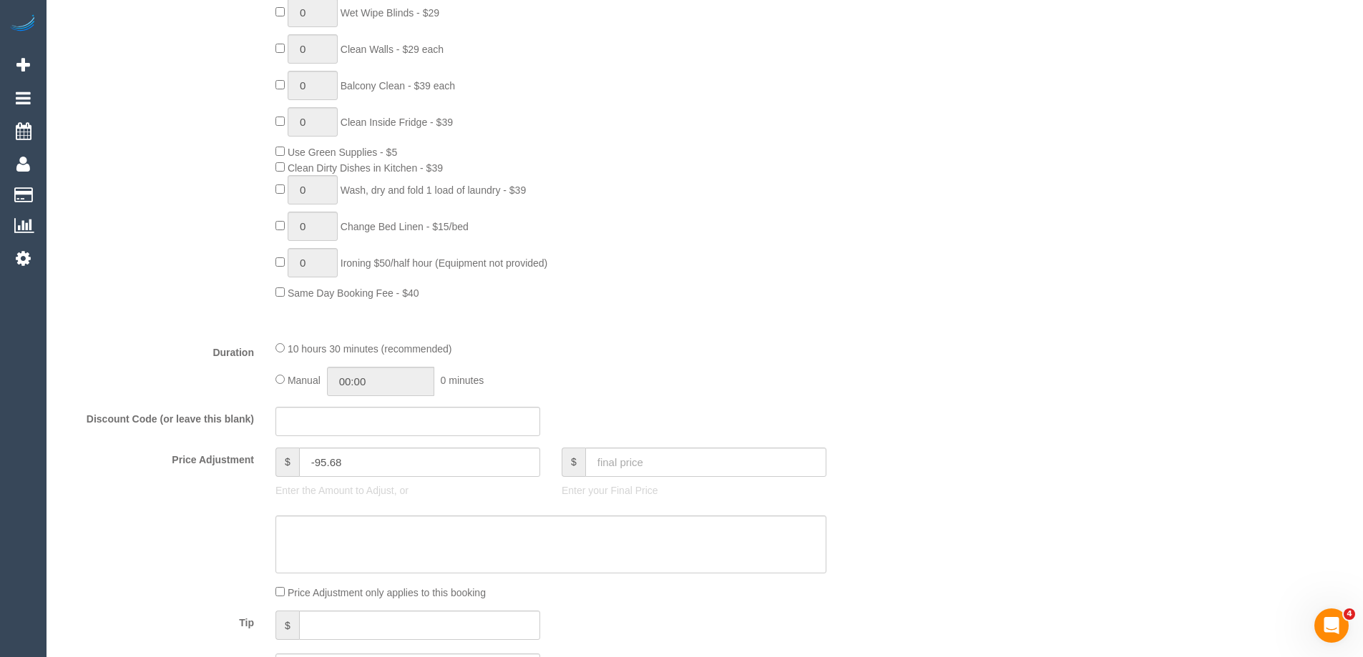
scroll to position [930, 0]
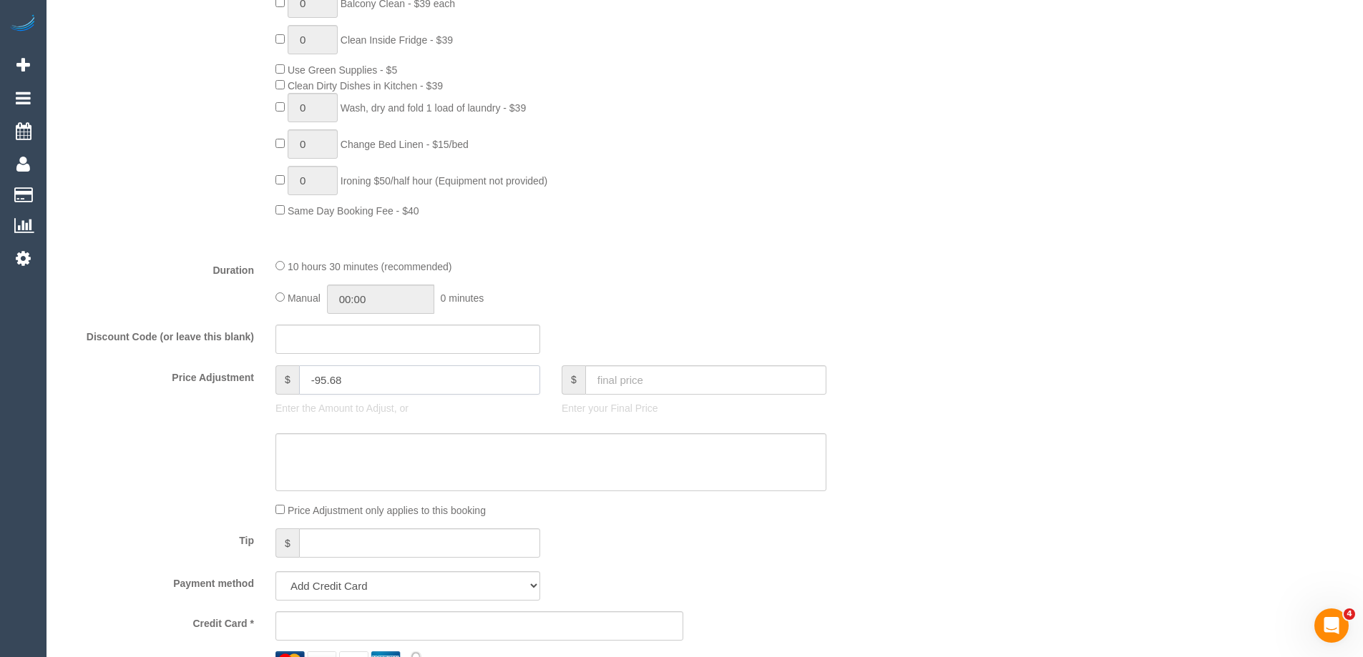
click at [379, 376] on input "-95.68" at bounding box center [419, 380] width 241 height 29
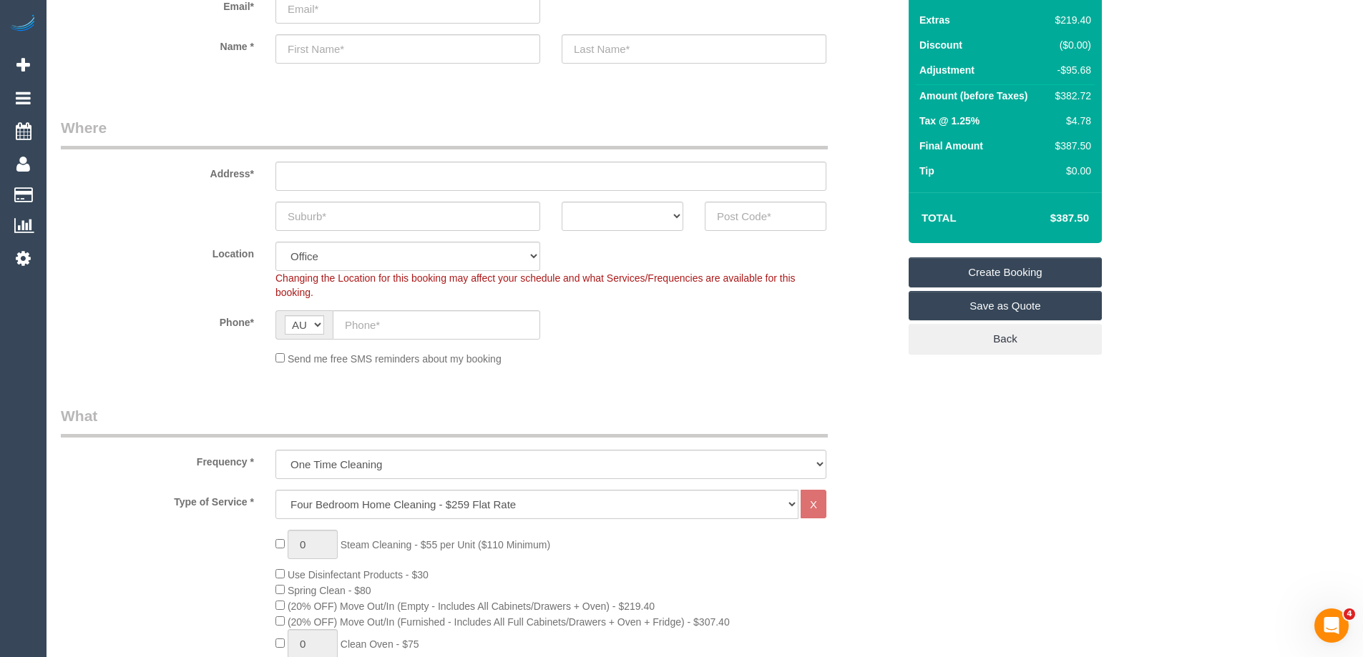
scroll to position [0, 0]
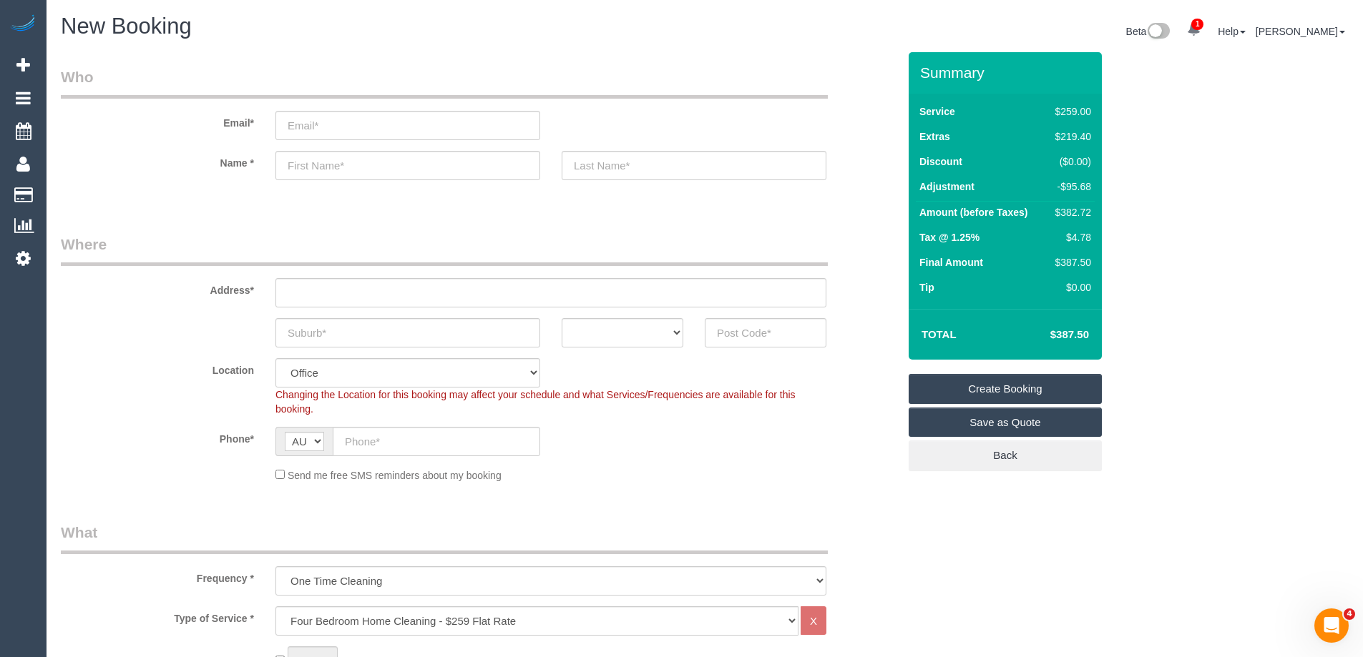
click at [725, 468] on div "Send me free SMS reminders about my booking" at bounding box center [551, 475] width 572 height 16
type input "0"
